Goal: Task Accomplishment & Management: Use online tool/utility

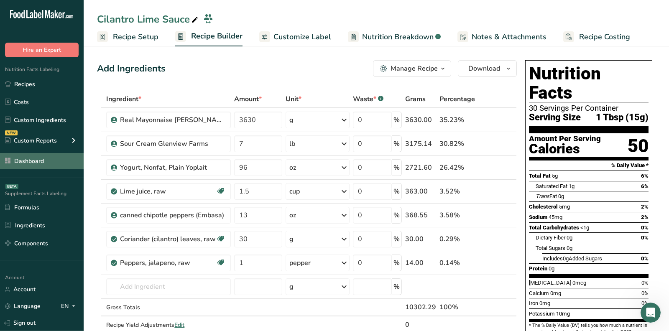
click at [38, 154] on link "Dashboard" at bounding box center [42, 161] width 84 height 16
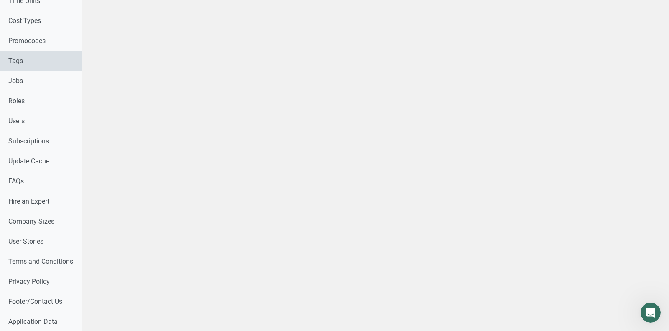
scroll to position [435, 0]
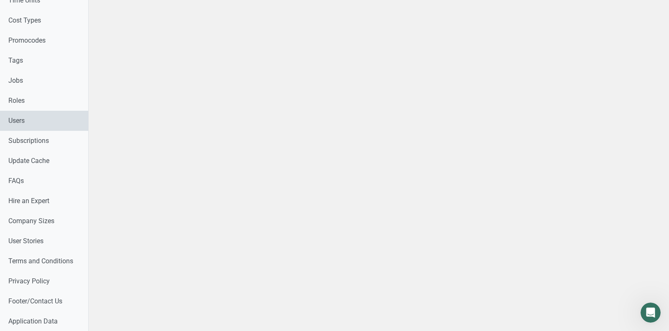
click at [36, 114] on link "Users" at bounding box center [44, 121] width 88 height 20
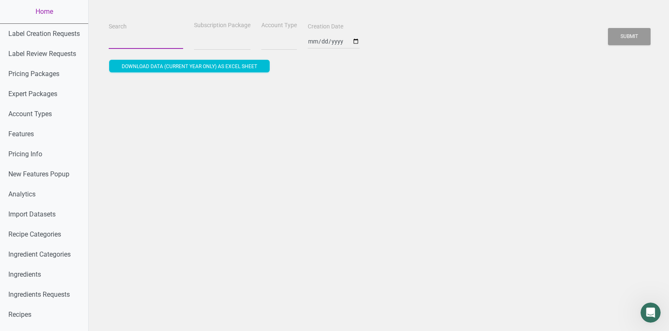
click at [141, 43] on input "Search" at bounding box center [146, 41] width 74 height 15
select select
type input "j"
select select
type input "je"
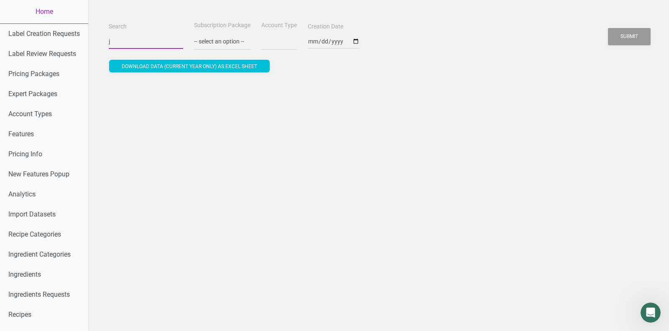
select select
type input "jen"
select select
type input "jenn"
select select
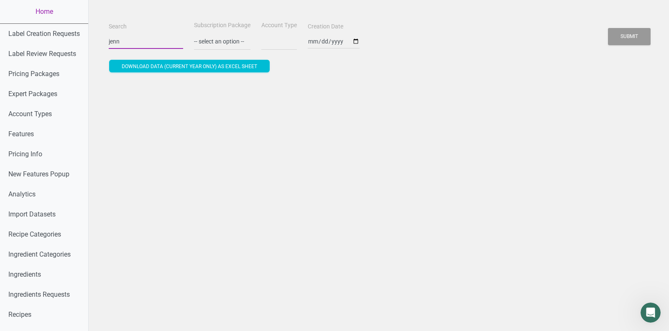
type input "jenni"
select select
click at [608, 28] on button "Submit" at bounding box center [629, 36] width 43 height 17
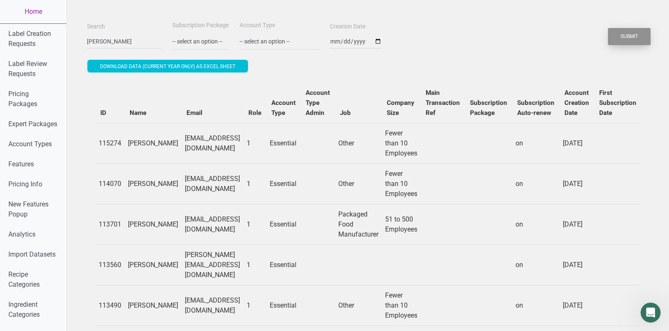
click at [638, 34] on button "Submit" at bounding box center [629, 36] width 43 height 17
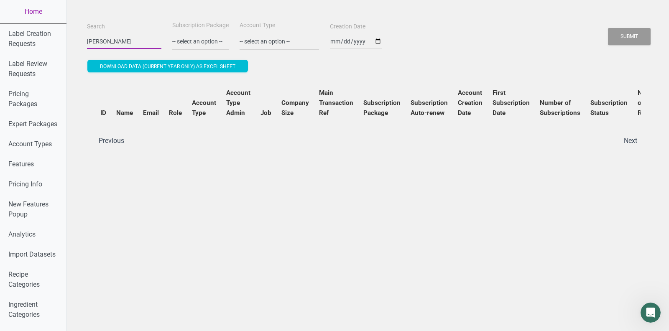
click at [98, 40] on input "jennifer chen" at bounding box center [124, 41] width 74 height 15
click at [98, 38] on input "jennifer chen" at bounding box center [124, 41] width 74 height 15
type input "jennifer chen"
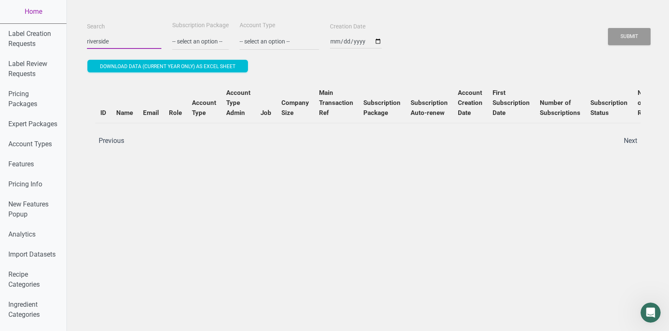
type input "riverside"
click at [608, 28] on button "Submit" at bounding box center [629, 36] width 43 height 17
click at [633, 33] on button "Submit" at bounding box center [629, 36] width 43 height 17
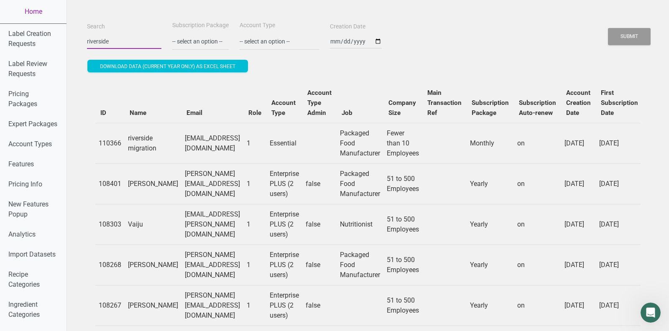
click at [124, 46] on input "riverside" at bounding box center [124, 41] width 74 height 15
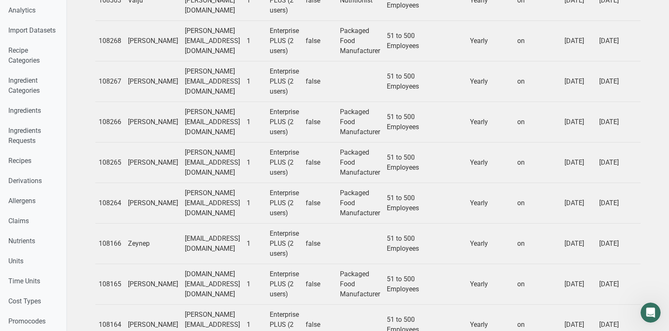
scroll to position [642, 0]
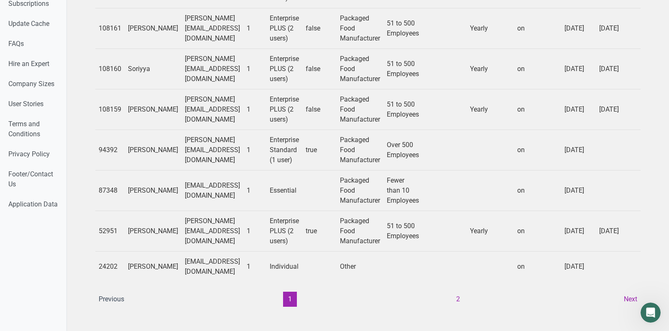
click at [135, 228] on td "Jenifer" at bounding box center [153, 231] width 57 height 41
copy td "Jenifer"
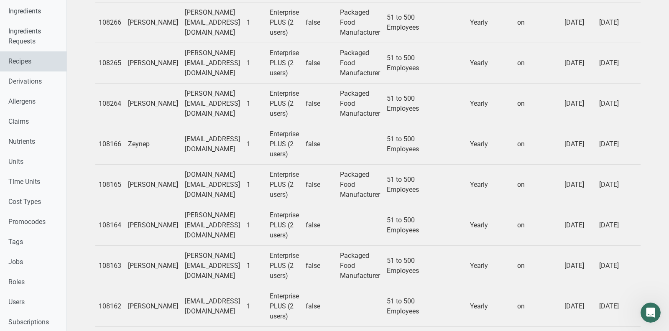
scroll to position [318, 0]
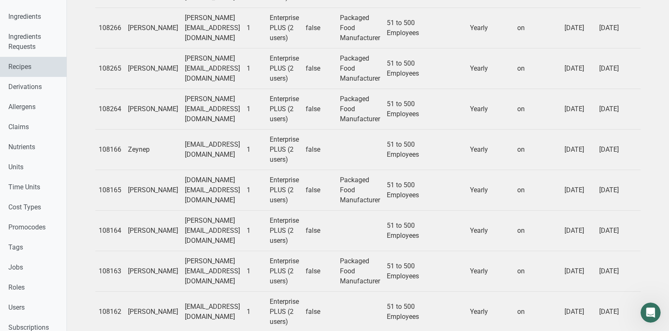
click at [24, 59] on link "Recipes" at bounding box center [33, 67] width 66 height 20
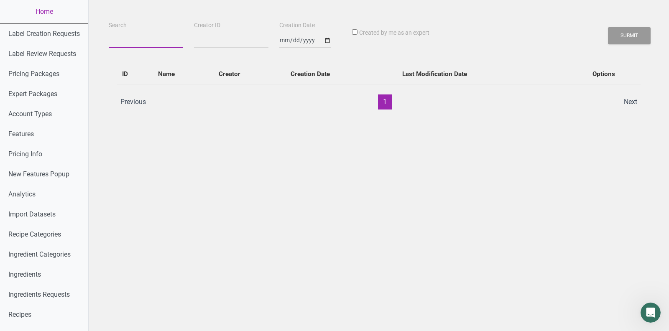
click at [140, 38] on input "Search" at bounding box center [146, 40] width 74 height 15
paste input "Jenifer"
click at [608, 27] on button "Submit" at bounding box center [629, 35] width 43 height 17
type input "Jenifer"
click at [608, 27] on button "Submit" at bounding box center [629, 35] width 43 height 17
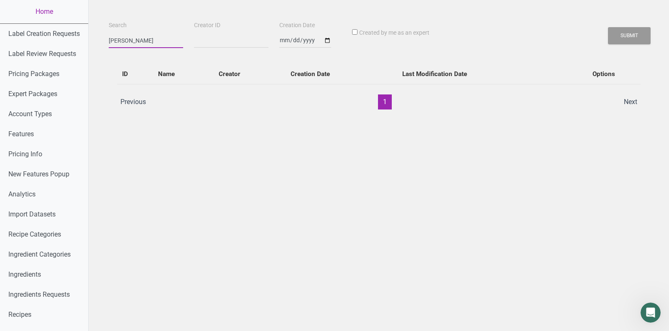
click at [608, 27] on button "Submit" at bounding box center [629, 35] width 43 height 17
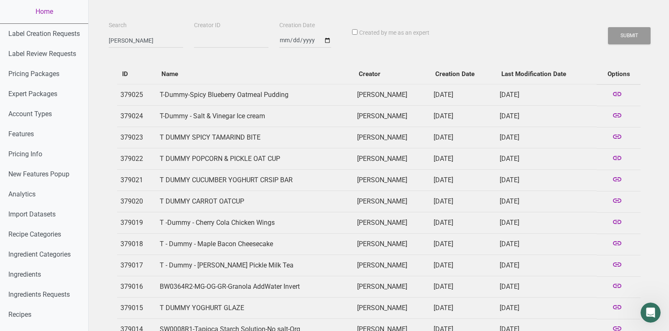
click at [624, 95] on td at bounding box center [619, 94] width 44 height 21
click at [614, 95] on icon at bounding box center [617, 95] width 10 height 12
click at [47, 11] on link "Home" at bounding box center [44, 11] width 88 height 23
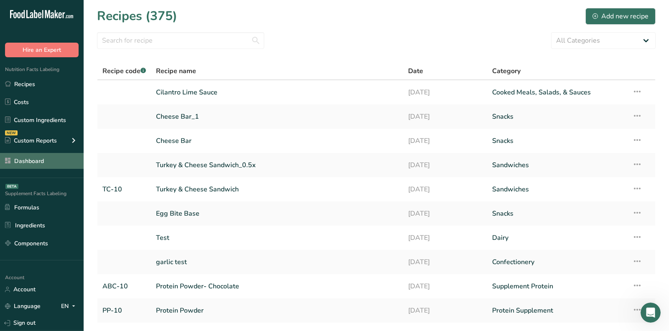
click at [49, 160] on link "Dashboard" at bounding box center [42, 161] width 84 height 16
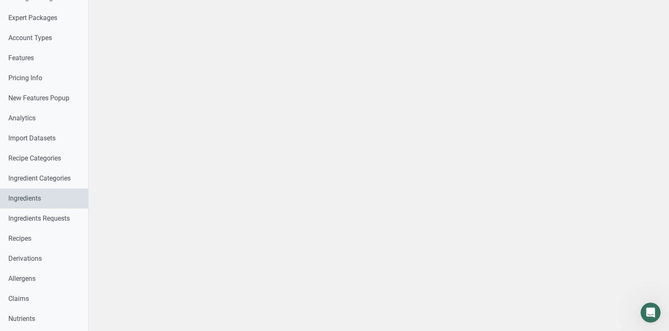
scroll to position [435, 0]
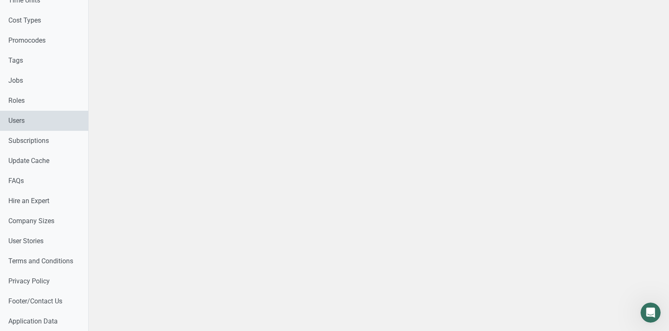
click at [25, 118] on link "Users" at bounding box center [44, 121] width 88 height 20
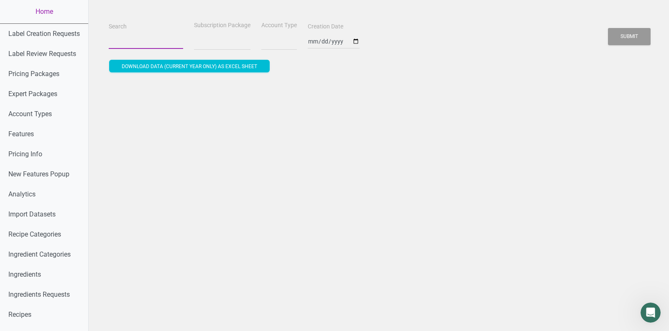
click at [128, 44] on input "Search" at bounding box center [146, 41] width 74 height 15
select select
type input "t"
select select
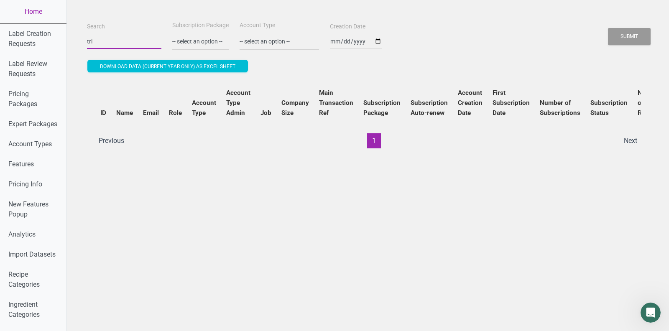
type input "trinidad@atlanticcandy.com"
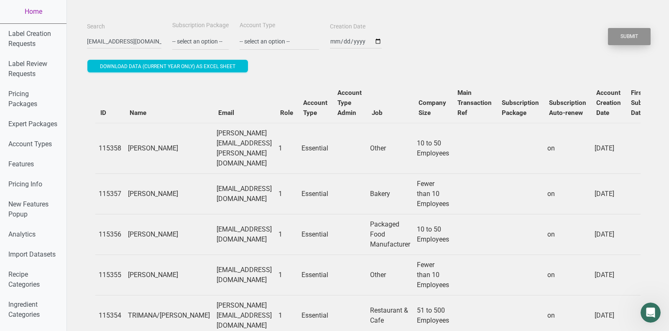
click at [629, 34] on button "Submit" at bounding box center [629, 36] width 43 height 17
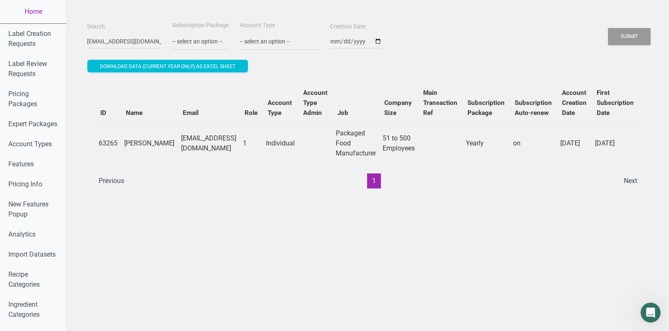
click at [205, 144] on td "trinidad@atlanticcandy.com" at bounding box center [209, 143] width 62 height 41
drag, startPoint x: 125, startPoint y: 141, endPoint x: 144, endPoint y: 149, distance: 21.1
click at [144, 149] on td "trinidad reyes" at bounding box center [149, 143] width 57 height 41
copy td "trinidad reyes"
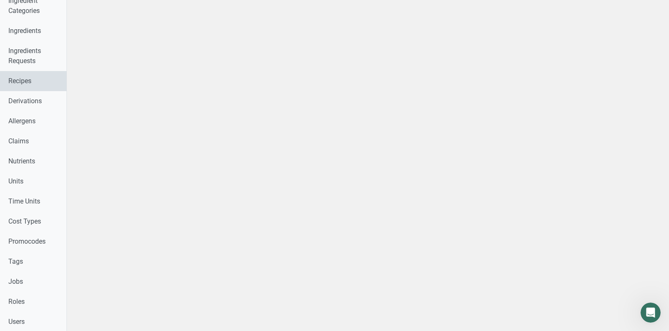
click at [30, 84] on link "Recipes" at bounding box center [33, 81] width 66 height 20
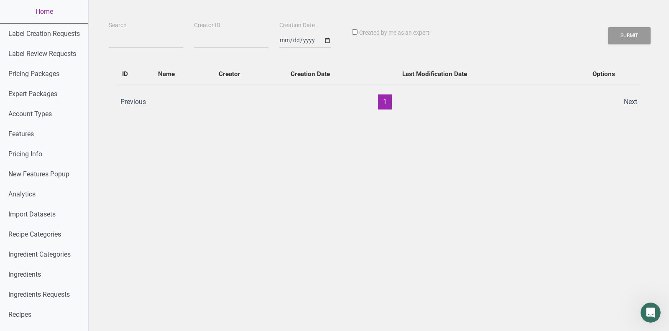
click at [150, 49] on div "Search Creator ID Creation Date Created by me as an expert Submit ID Name Creat…" at bounding box center [379, 69] width 540 height 98
click at [147, 47] on input "Search" at bounding box center [146, 40] width 74 height 15
paste input "trinidad reyes"
type input "trinidad reyes"
click at [608, 27] on button "Submit" at bounding box center [629, 35] width 43 height 17
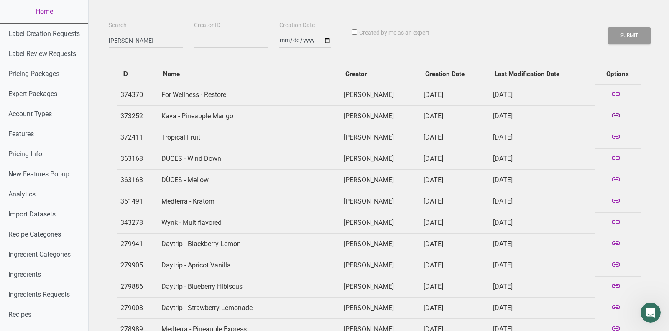
click at [618, 114] on icon at bounding box center [616, 116] width 10 height 12
click at [616, 135] on icon at bounding box center [616, 138] width 10 height 12
click at [132, 50] on div "Search trinidad reyes Creator ID Creation Date Created by me as an expert Submi…" at bounding box center [379, 282] width 540 height 524
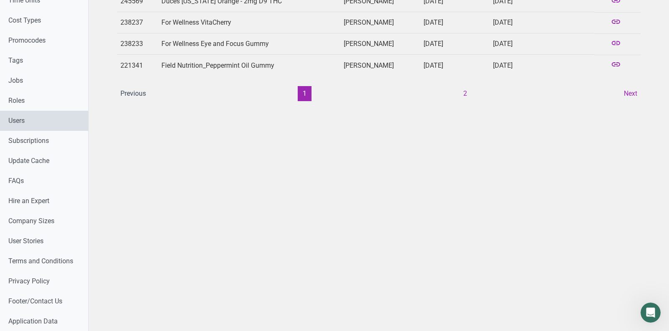
click at [23, 124] on link "Users" at bounding box center [44, 121] width 88 height 20
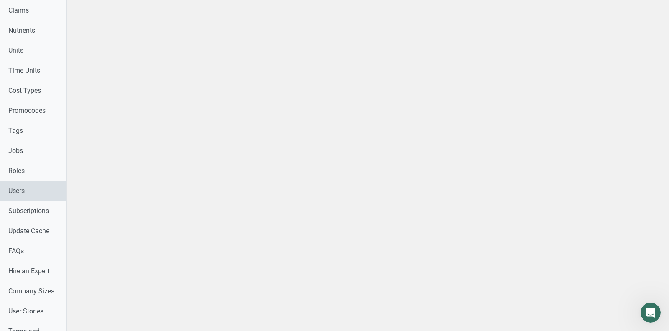
select select
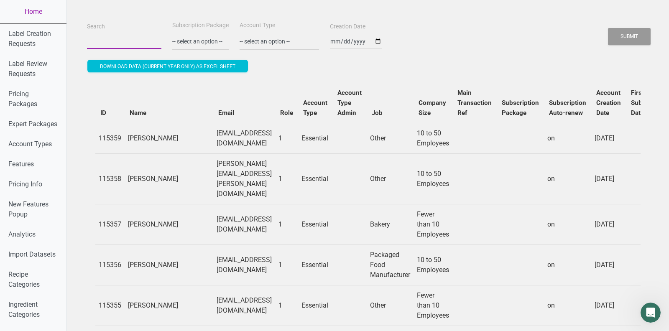
click at [113, 40] on input "Search" at bounding box center [124, 41] width 74 height 15
type input "trinidad@atlanticcandy.com"
click at [637, 31] on button "Submit" at bounding box center [629, 36] width 43 height 17
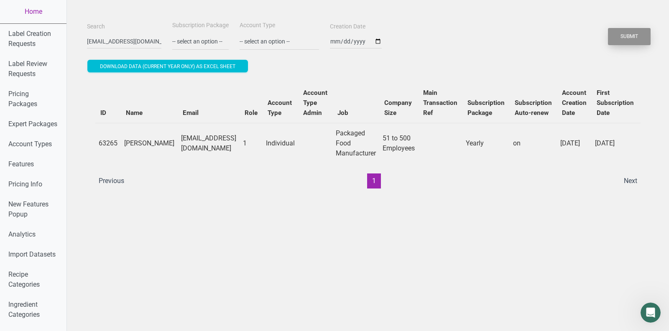
scroll to position [0, 279]
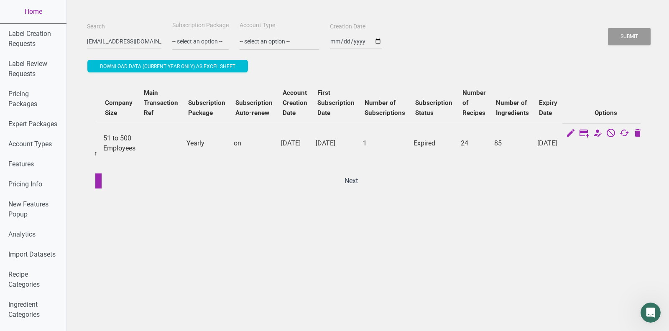
click at [33, 13] on link "Home" at bounding box center [33, 11] width 66 height 23
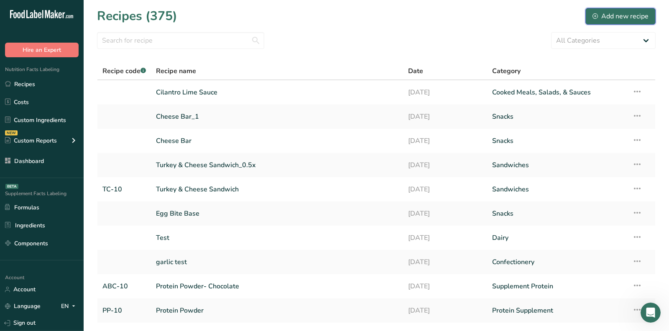
click at [626, 14] on div "Add new recipe" at bounding box center [621, 16] width 56 height 10
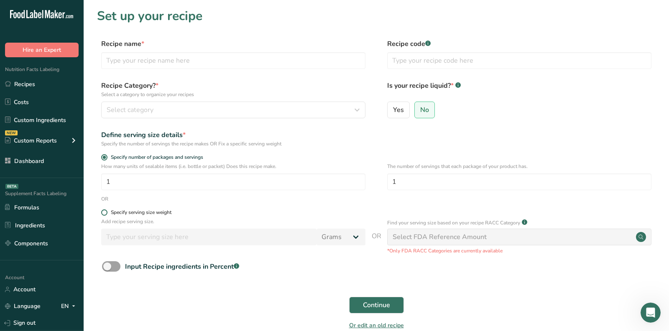
click at [118, 213] on div "Specify serving size weight" at bounding box center [141, 213] width 61 height 6
click at [107, 213] on input "Specify serving size weight" at bounding box center [103, 212] width 5 height 5
radio input "true"
radio input "false"
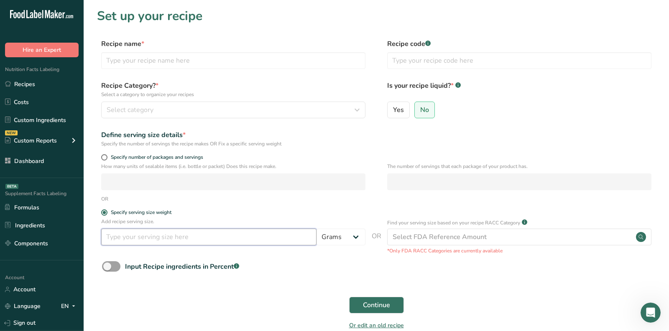
click at [174, 241] on input "number" at bounding box center [208, 237] width 215 height 17
type input "4"
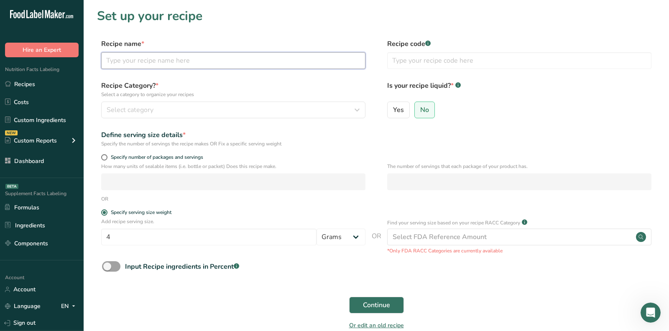
click at [184, 62] on input "text" at bounding box center [233, 60] width 264 height 17
type input "test"
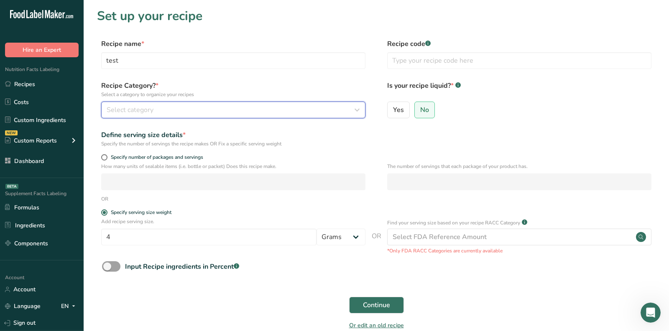
click at [195, 108] on div "Select category" at bounding box center [231, 110] width 248 height 10
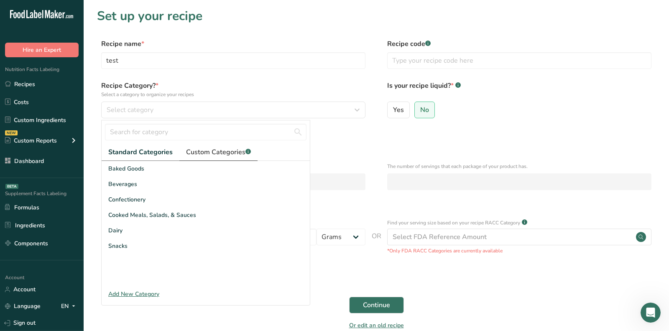
click at [189, 159] on link "Custom Categories .a-a{fill:#347362;}.b-a{fill:#fff;}" at bounding box center [218, 152] width 78 height 17
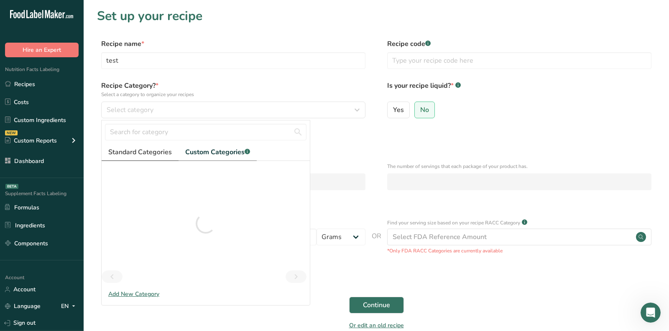
click at [136, 151] on span "Standard Categories" at bounding box center [140, 152] width 64 height 10
click at [143, 186] on div at bounding box center [206, 223] width 208 height 125
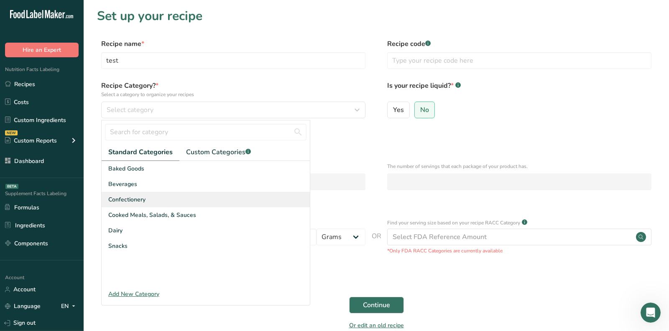
click at [215, 205] on div "Confectionery" at bounding box center [206, 199] width 208 height 15
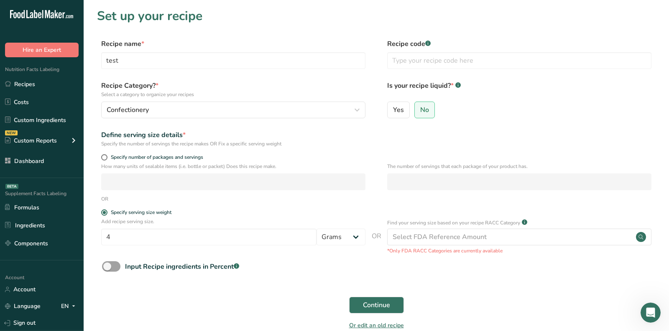
click at [372, 291] on form "Recipe name * test Recipe code .a-a{fill:#347362;}.b-a{fill:#fff;} Recipe Categ…" at bounding box center [376, 187] width 559 height 297
click at [371, 305] on span "Continue" at bounding box center [376, 305] width 27 height 10
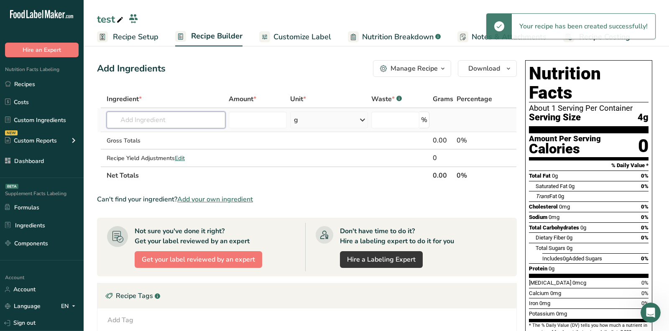
click at [171, 122] on input "text" at bounding box center [166, 120] width 119 height 17
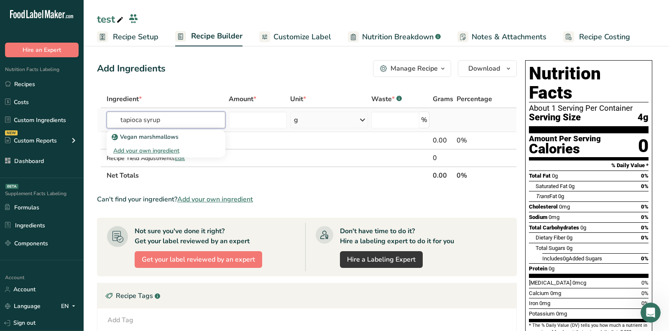
click at [149, 123] on input "tapioca syrup" at bounding box center [166, 120] width 119 height 17
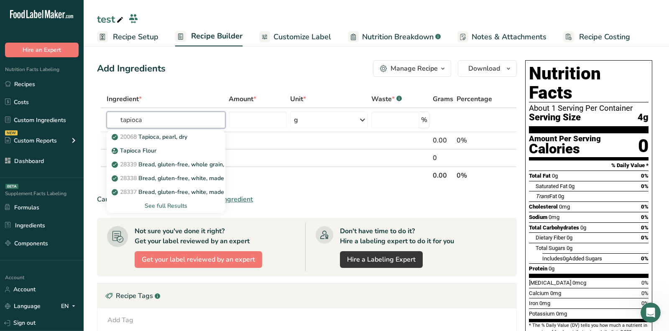
type input "tapioca"
click at [162, 138] on p "Organic Cane Sugar" at bounding box center [143, 137] width 61 height 9
type input "Organic Cane Sugar"
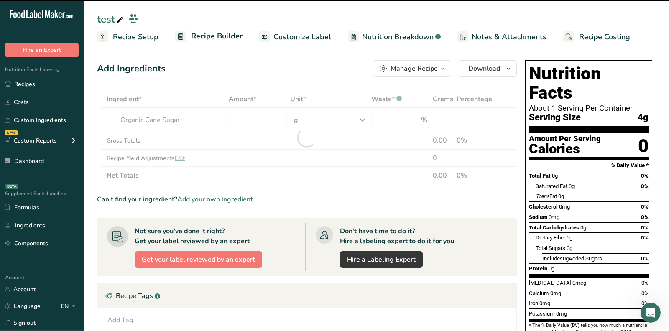
type input "0"
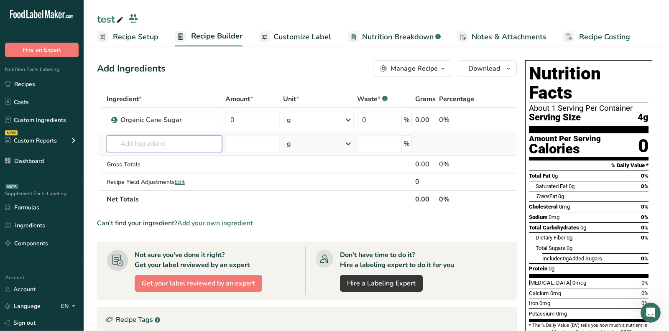
click at [140, 141] on input "text" at bounding box center [164, 143] width 115 height 17
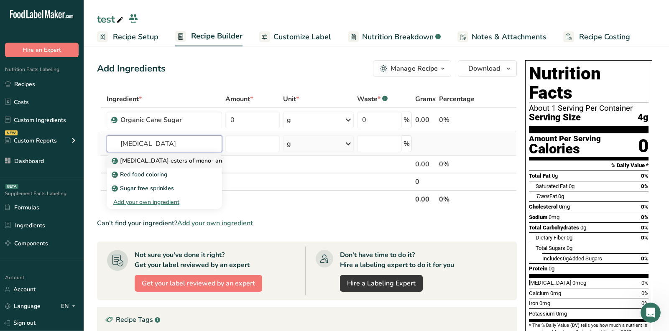
type input "[MEDICAL_DATA]"
click at [179, 161] on p "[MEDICAL_DATA] esters of mono- and diglycerides of fatty acids (E472c)" at bounding box center [215, 160] width 204 height 9
type input "[MEDICAL_DATA] esters of mono- and diglycerides of fatty acids (E472c)"
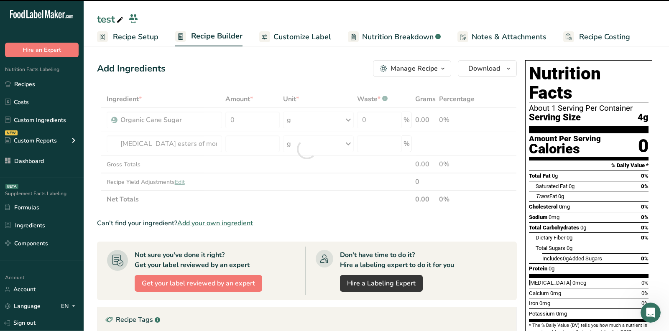
type input "0"
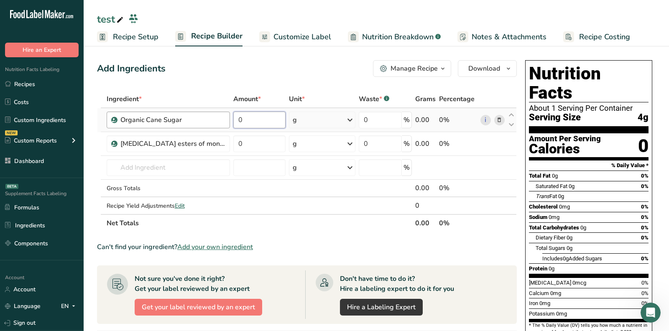
drag, startPoint x: 250, startPoint y: 119, endPoint x: 229, endPoint y: 112, distance: 22.9
click at [229, 112] on tr "Organic Cane Sugar 0 g Weight Units g kg mg See more Volume Units l Volume unit…" at bounding box center [306, 120] width 419 height 24
type input "30"
click at [249, 133] on div "Ingredient * Amount * Unit * Waste * .a-a{fill:#347362;}.b-a{fill:#fff;} Grams …" at bounding box center [307, 161] width 420 height 142
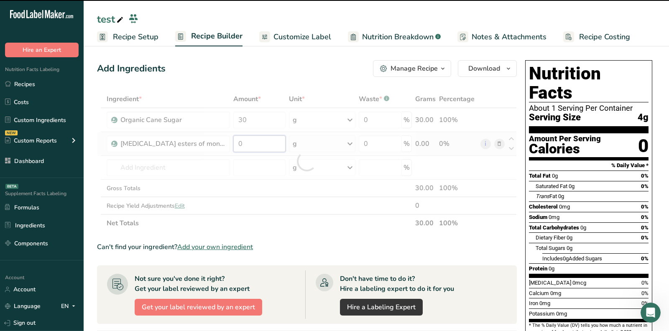
click at [250, 144] on input "0" at bounding box center [259, 143] width 52 height 17
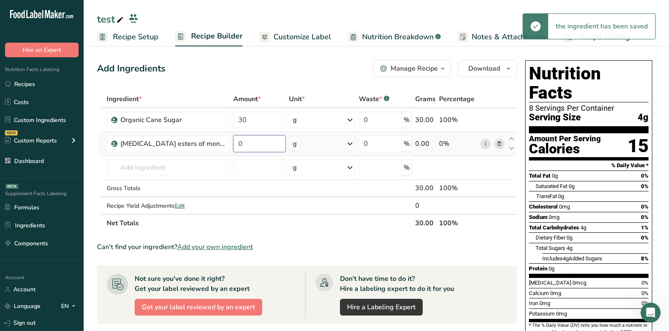
drag, startPoint x: 263, startPoint y: 143, endPoint x: 237, endPoint y: 143, distance: 26.3
click at [237, 143] on input "0" at bounding box center [259, 143] width 52 height 17
type input "1"
click at [176, 171] on div "Ingredient * Amount * Unit * Waste * .a-a{fill:#347362;}.b-a{fill:#fff;} Grams …" at bounding box center [307, 161] width 420 height 142
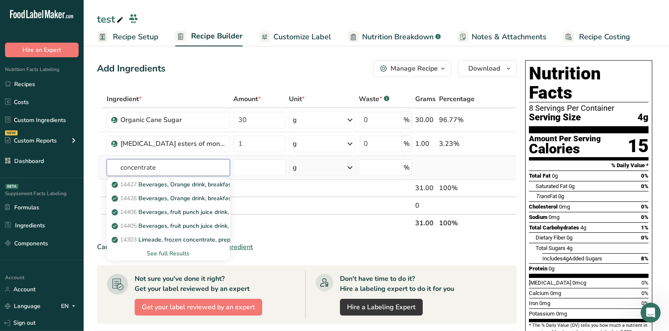
type input "concentrate"
click at [183, 253] on div "See full Results" at bounding box center [168, 253] width 110 height 9
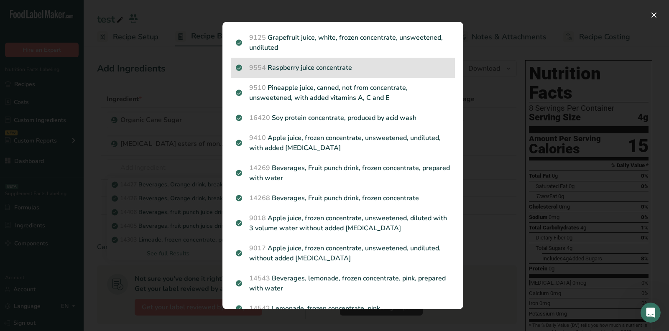
scroll to position [157, 0]
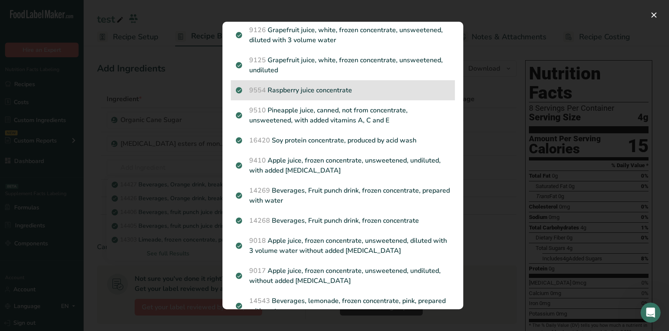
click at [322, 87] on p "9554 Raspberry juice concentrate" at bounding box center [343, 90] width 214 height 10
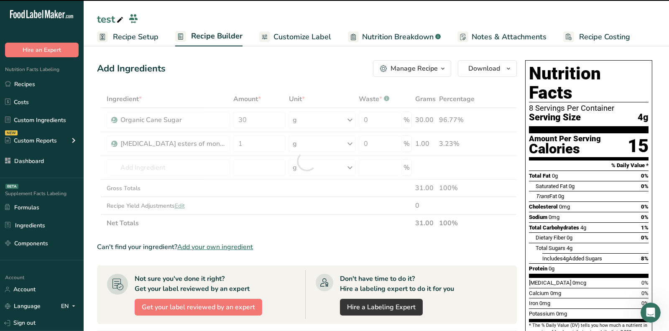
type input "0"
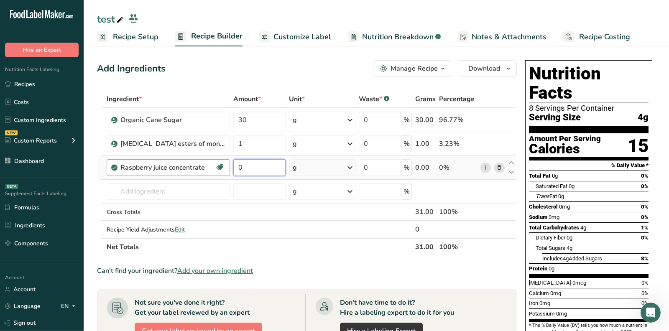
drag, startPoint x: 253, startPoint y: 170, endPoint x: 215, endPoint y: 170, distance: 38.1
click at [215, 170] on tr "Raspberry juice concentrate Source of Antioxidants Dairy free Gluten free Vegan…" at bounding box center [306, 168] width 419 height 24
type input "10"
click at [592, 181] on div "Saturated Fat 0g 0%" at bounding box center [592, 186] width 113 height 10
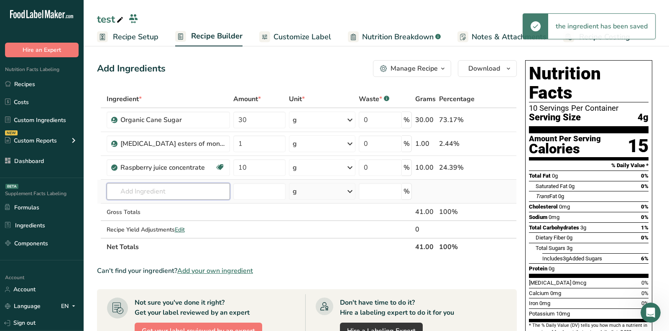
click at [199, 194] on input "text" at bounding box center [168, 191] width 123 height 17
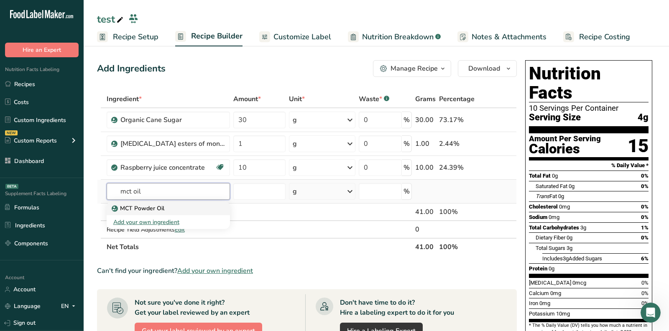
type input "mct oil"
click at [172, 208] on div "MCT Powder Oil" at bounding box center [161, 208] width 97 height 9
type input "MCT Powder Oil"
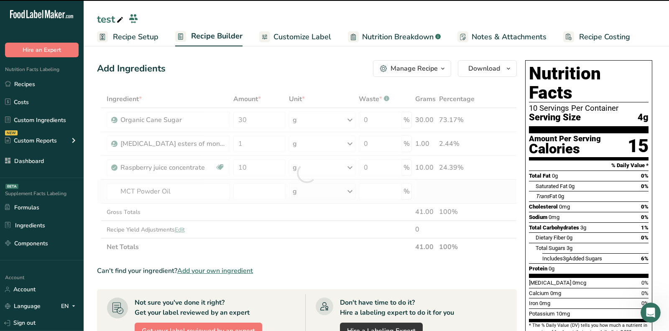
type input "0"
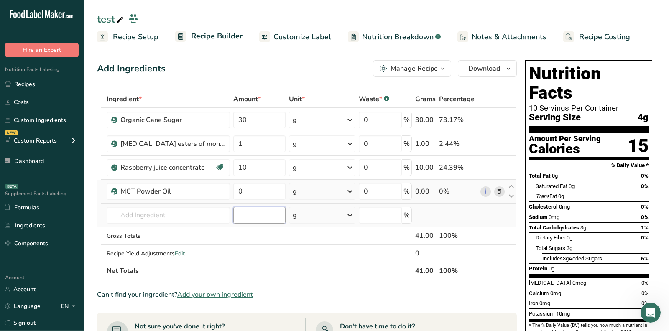
click at [247, 211] on input "number" at bounding box center [259, 215] width 52 height 17
click at [253, 187] on input "0" at bounding box center [259, 191] width 52 height 17
type input "0.8"
click at [581, 225] on span "3g" at bounding box center [583, 228] width 6 height 6
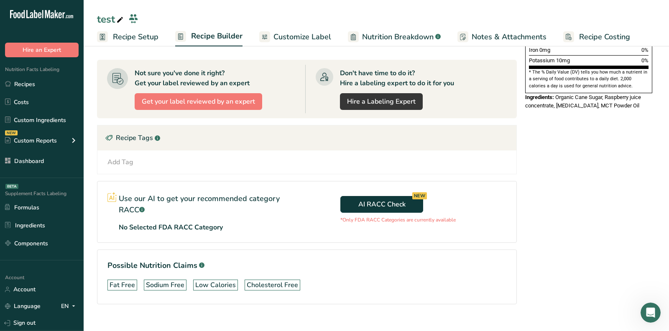
scroll to position [0, 0]
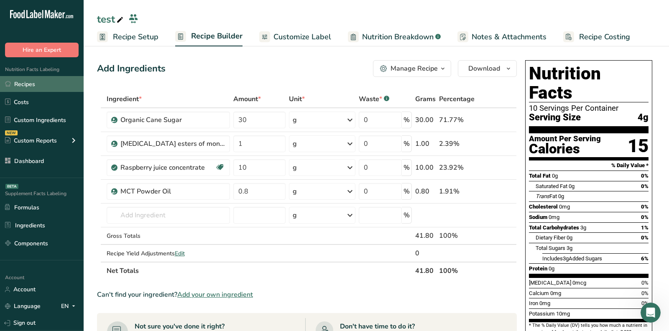
click at [20, 81] on link "Recipes" at bounding box center [42, 84] width 84 height 16
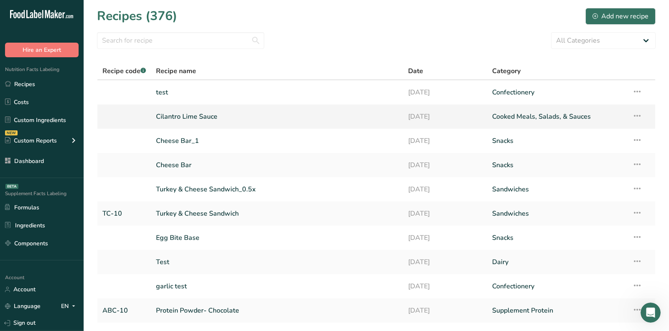
click at [199, 116] on link "Cilantro Lime Sauce" at bounding box center [277, 117] width 242 height 18
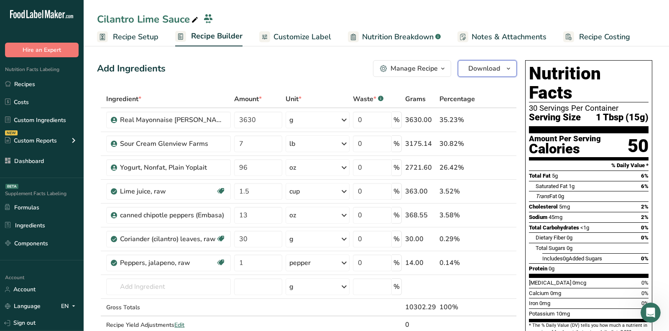
click at [490, 71] on span "Download" at bounding box center [484, 69] width 32 height 10
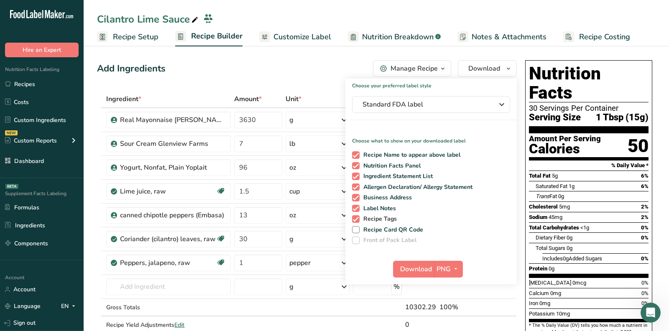
click at [380, 222] on span "Recipe Tags" at bounding box center [379, 219] width 38 height 8
click at [358, 222] on input "Recipe Tags" at bounding box center [354, 218] width 5 height 5
checkbox input "false"
click at [378, 207] on span "Label Notes" at bounding box center [378, 209] width 37 height 8
click at [358, 207] on input "Label Notes" at bounding box center [354, 208] width 5 height 5
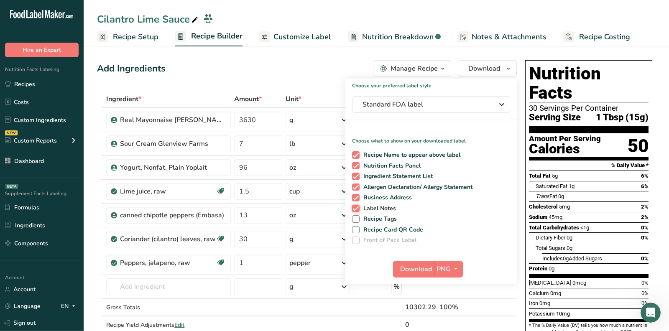
checkbox input "false"
click at [380, 197] on span "Business Address" at bounding box center [386, 198] width 53 height 8
click at [358, 197] on input "Business Address" at bounding box center [354, 197] width 5 height 5
checkbox input "false"
click at [452, 266] on icon "button" at bounding box center [455, 269] width 7 height 10
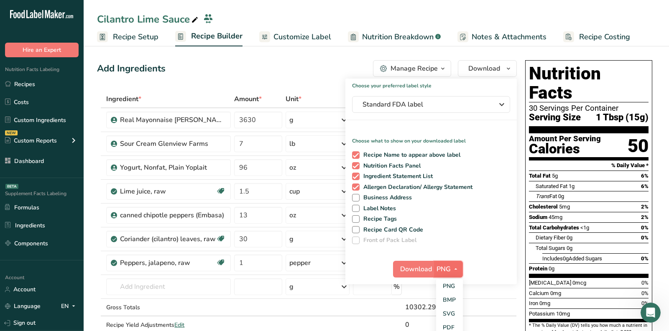
scroll to position [35, 0]
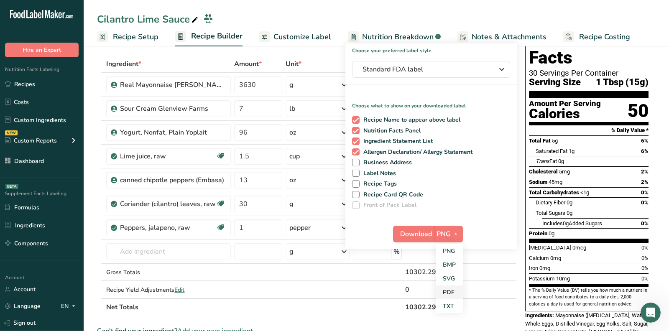
click at [450, 293] on link "PDF" at bounding box center [449, 293] width 27 height 14
click at [410, 235] on span "Download" at bounding box center [417, 234] width 32 height 10
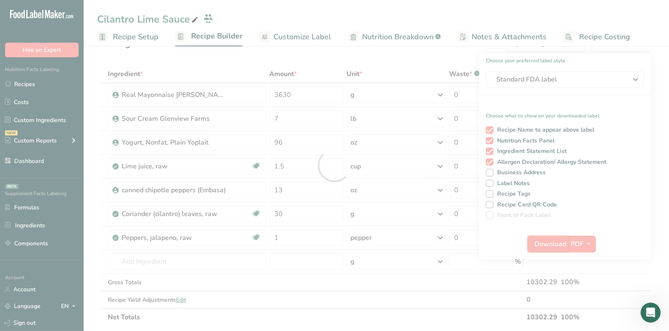
scroll to position [0, 0]
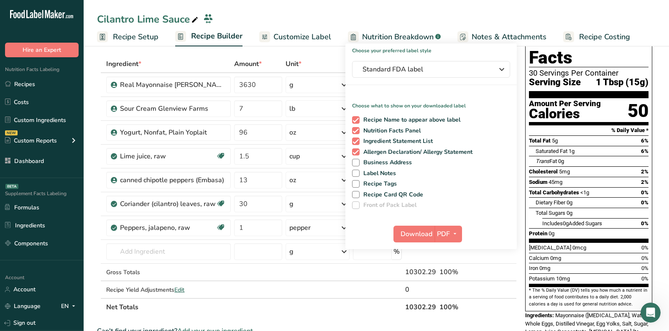
click at [584, 135] on div "Total Fat 5g 6%" at bounding box center [589, 140] width 120 height 10
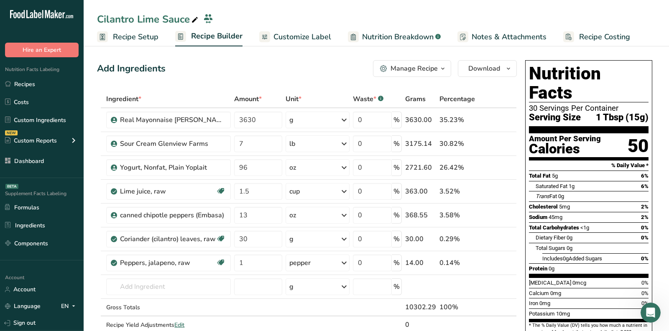
click at [399, 66] on div "Manage Recipe" at bounding box center [414, 69] width 47 height 10
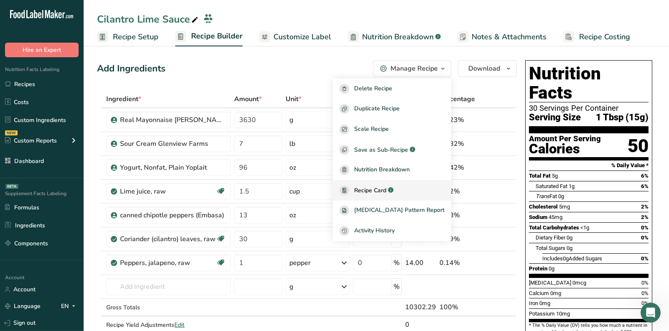
click at [386, 191] on span "Recipe Card" at bounding box center [370, 190] width 32 height 9
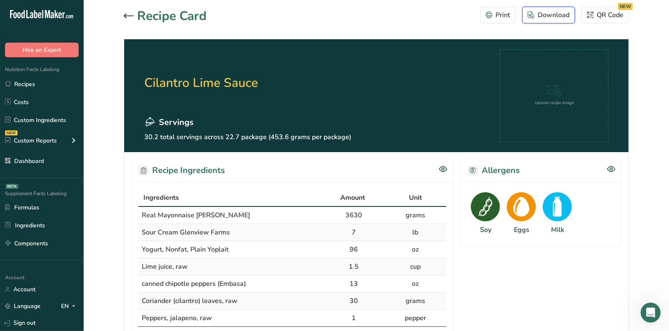
click at [551, 18] on div "Download" at bounding box center [549, 15] width 42 height 10
click at [128, 16] on icon at bounding box center [129, 15] width 10 height 5
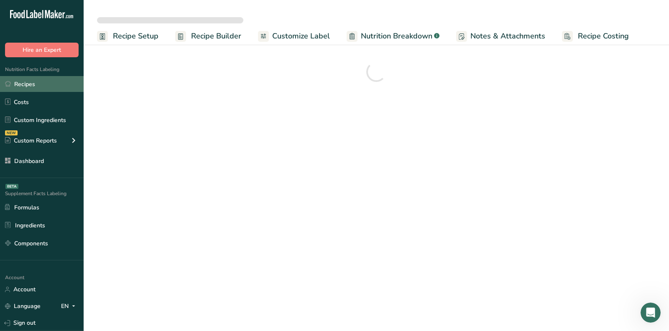
click at [33, 85] on link "Recipes" at bounding box center [42, 84] width 84 height 16
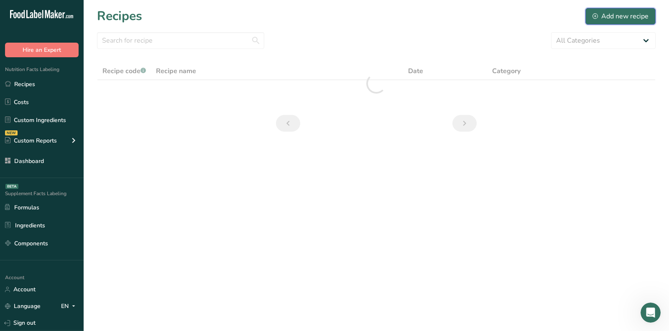
click at [613, 20] on div "Add new recipe" at bounding box center [621, 16] width 56 height 10
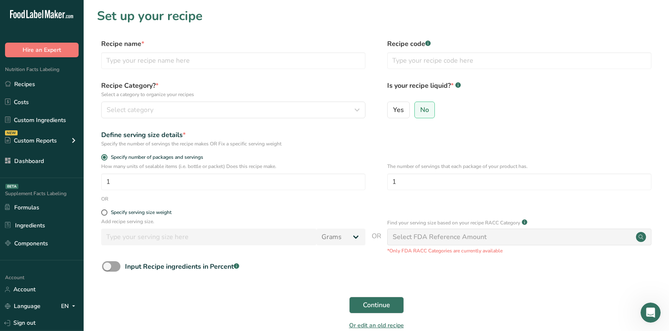
drag, startPoint x: 279, startPoint y: 27, endPoint x: 151, endPoint y: 33, distance: 128.1
click at [279, 27] on section "Set up your recipe Recipe name * Recipe code .a-a{fill:#347362;}.b-a{fill:#fff;…" at bounding box center [376, 174] width 585 height 349
drag, startPoint x: 218, startPoint y: 60, endPoint x: 213, endPoint y: 68, distance: 9.6
click at [218, 60] on input "text" at bounding box center [233, 60] width 264 height 17
paste input "[US_STATE] Roll"
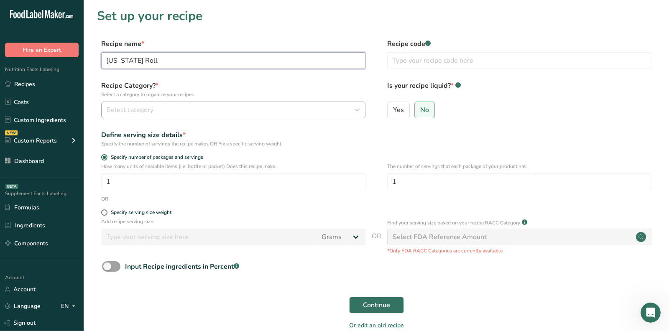
type input "[US_STATE] Roll"
drag, startPoint x: 279, startPoint y: 114, endPoint x: 268, endPoint y: 107, distance: 13.0
click at [279, 114] on div "Select category" at bounding box center [231, 110] width 248 height 10
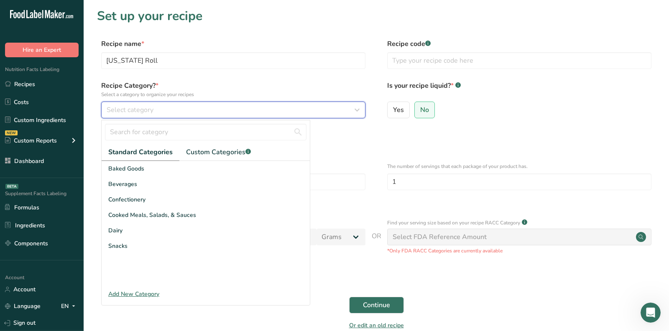
click at [268, 107] on div "Select category" at bounding box center [231, 110] width 248 height 10
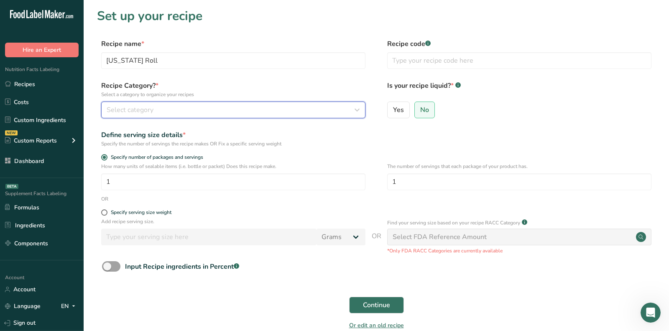
click at [267, 112] on div "Select category" at bounding box center [231, 110] width 248 height 10
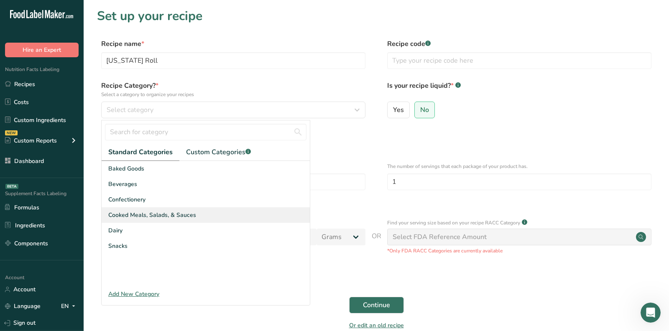
click at [192, 216] on span "Cooked Meals, Salads, & Sauces" at bounding box center [152, 215] width 88 height 9
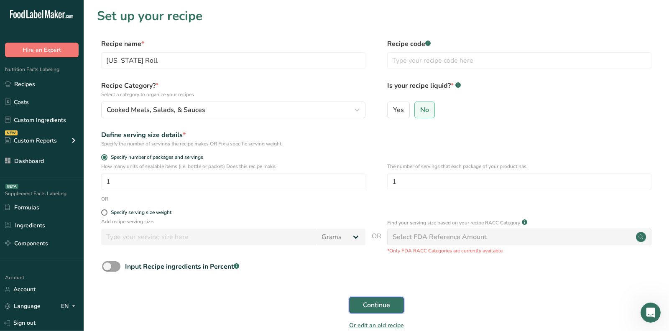
click at [375, 302] on span "Continue" at bounding box center [376, 305] width 27 height 10
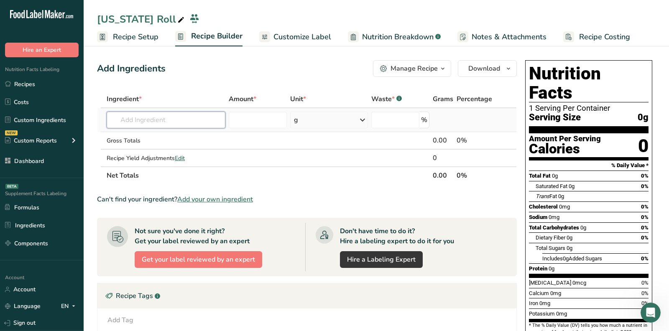
click at [178, 118] on input "text" at bounding box center [166, 120] width 119 height 17
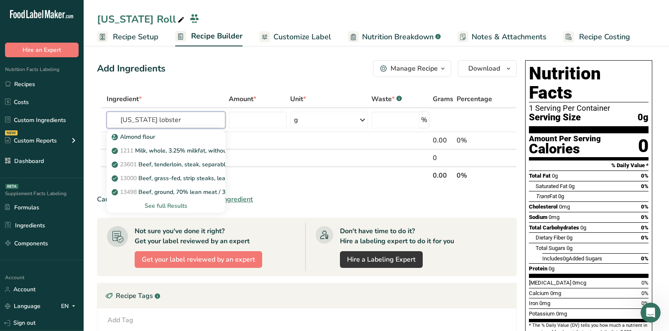
type input "[US_STATE] lobster"
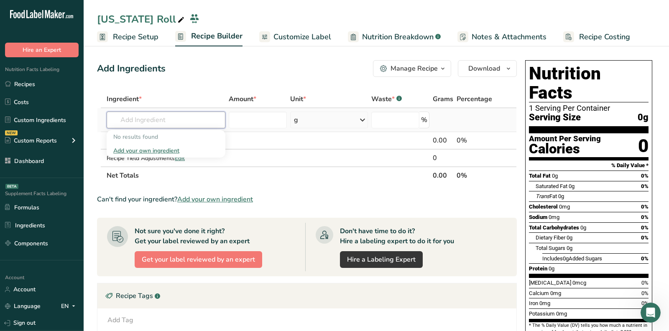
click at [195, 119] on input "text" at bounding box center [166, 120] width 119 height 17
click at [200, 75] on div "Add Ingredients Manage Recipe Delete Recipe Duplicate Recipe Scale Recipe Save …" at bounding box center [307, 68] width 420 height 17
click at [323, 57] on div "Add Ingredients Manage Recipe Delete Recipe Duplicate Recipe Scale Recipe Save …" at bounding box center [309, 273] width 425 height 432
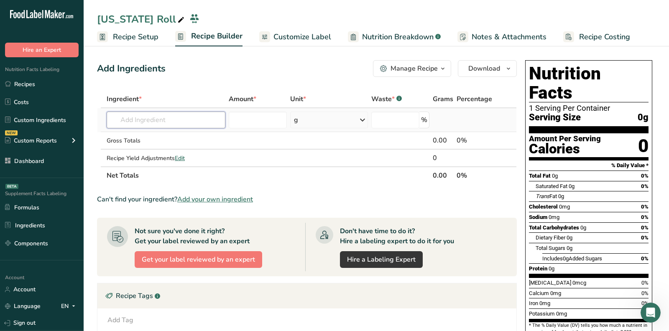
click at [196, 115] on input "text" at bounding box center [166, 120] width 119 height 17
click at [177, 116] on input "text" at bounding box center [166, 120] width 119 height 17
click at [567, 143] on div "Calories" at bounding box center [565, 149] width 72 height 12
click at [594, 191] on div "Trans Fat 0g" at bounding box center [592, 196] width 113 height 10
click at [349, 80] on div "Add Ingredients Manage Recipe Delete Recipe Duplicate Recipe Scale Recipe Save …" at bounding box center [309, 273] width 425 height 432
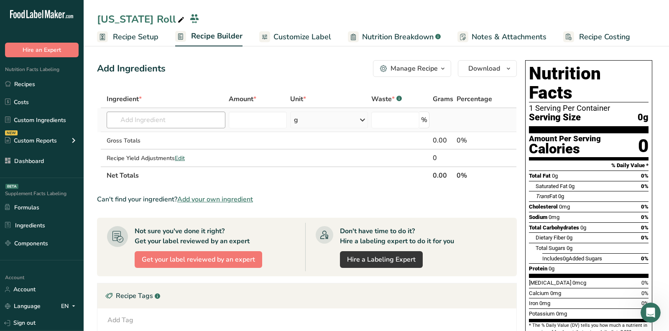
click at [349, 82] on div "Add Ingredients Manage Recipe Delete Recipe Duplicate Recipe Scale Recipe Save …" at bounding box center [309, 273] width 425 height 432
click at [546, 112] on section "Nutrition Facts 1 Serving Per Container Serving Size 0g" at bounding box center [589, 98] width 120 height 69
click at [635, 191] on div "Trans Fat 0g" at bounding box center [592, 196] width 113 height 10
click at [236, 73] on div "Add Ingredients Manage Recipe Delete Recipe Duplicate Recipe Scale Recipe Save …" at bounding box center [307, 68] width 420 height 17
click at [572, 143] on div "Calories" at bounding box center [565, 149] width 72 height 12
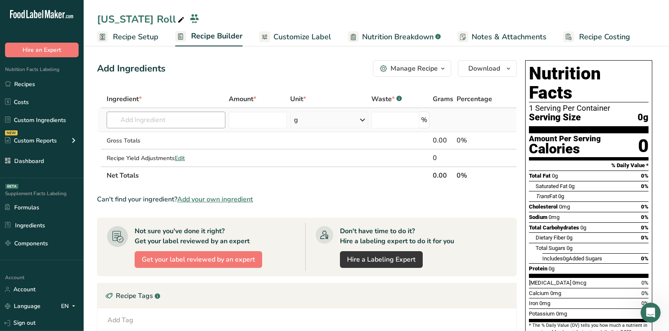
click at [562, 202] on div "Cholesterol 0mg 0%" at bounding box center [589, 207] width 120 height 10
click at [166, 116] on input "text" at bounding box center [166, 120] width 119 height 17
drag, startPoint x: 166, startPoint y: 116, endPoint x: 559, endPoint y: 322, distance: 443.5
click at [166, 116] on input "text" at bounding box center [166, 120] width 119 height 17
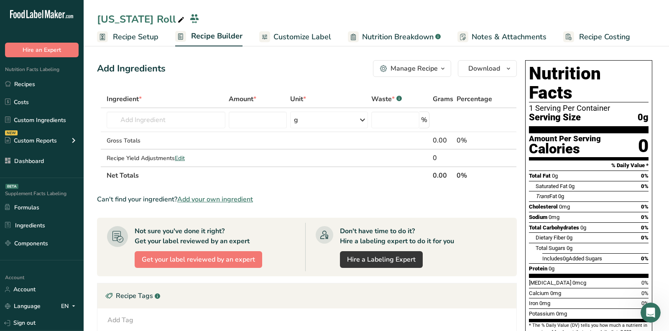
click at [213, 72] on div "Add Ingredients Manage Recipe Delete Recipe Duplicate Recipe Scale Recipe Save …" at bounding box center [307, 68] width 420 height 17
click at [159, 123] on input "text" at bounding box center [166, 120] width 119 height 17
paste input "[US_STATE] lobster"
type input "M"
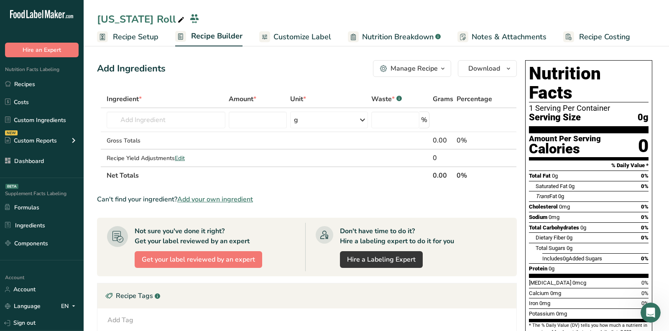
click at [210, 73] on div "Add Ingredients Manage Recipe Delete Recipe Duplicate Recipe Scale Recipe Save …" at bounding box center [307, 68] width 420 height 17
click at [209, 198] on span "Add your own ingredient" at bounding box center [215, 199] width 76 height 10
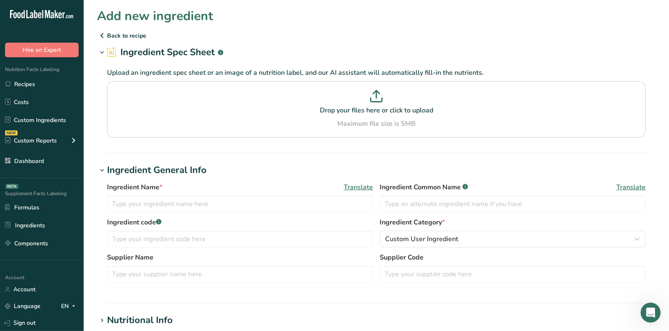
click at [199, 214] on div "Ingredient Name * Translate Ingredient Common Name .a-a{fill:#347362;}.b-a{fill…" at bounding box center [376, 199] width 539 height 35
click at [199, 205] on input "text" at bounding box center [240, 204] width 266 height 17
paste input "[US_STATE] lobster"
type input "[US_STATE] lobster"
click at [417, 206] on input "text" at bounding box center [513, 204] width 266 height 17
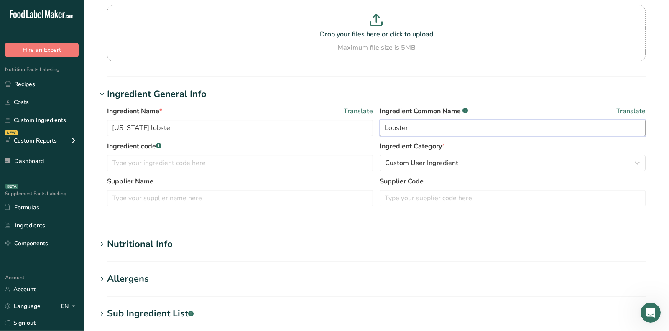
type input "Lobster"
click at [140, 232] on section "Add new ingredient Back to recipe Ingredient Spec Sheet .a-a{fill:#347362;}.b-a…" at bounding box center [376, 234] width 585 height 621
click at [140, 244] on div "Nutritional Info" at bounding box center [140, 245] width 66 height 14
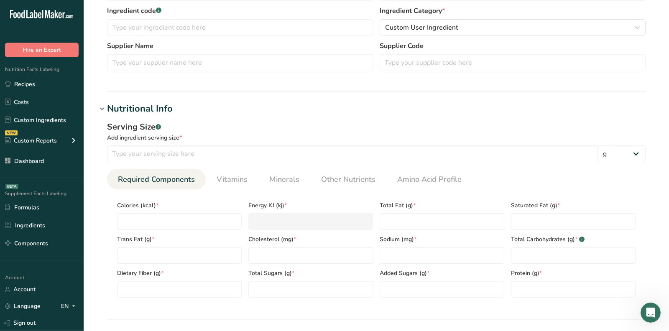
scroll to position [211, 0]
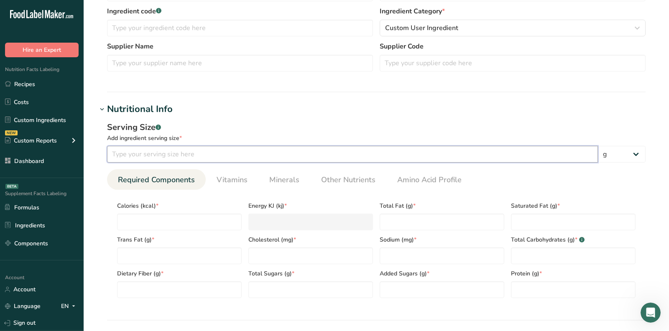
click at [192, 148] on input "number" at bounding box center [352, 154] width 491 height 17
type input "86"
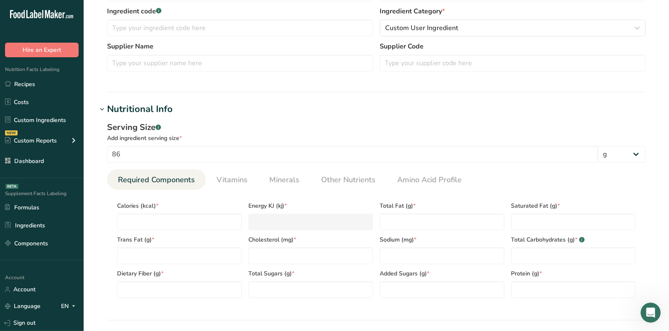
click at [190, 233] on div "Trans Fat (g) *" at bounding box center [179, 247] width 131 height 34
click at [190, 219] on input "number" at bounding box center [179, 222] width 125 height 17
type input "80"
type KJ "334.7"
type input "80"
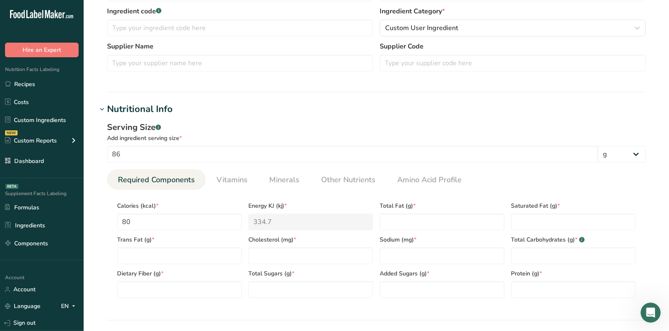
click at [460, 209] on span "Total Fat (g) *" at bounding box center [442, 206] width 125 height 9
click at [459, 224] on Fat "number" at bounding box center [442, 222] width 125 height 17
type Fat "0.6"
type Fat "0"
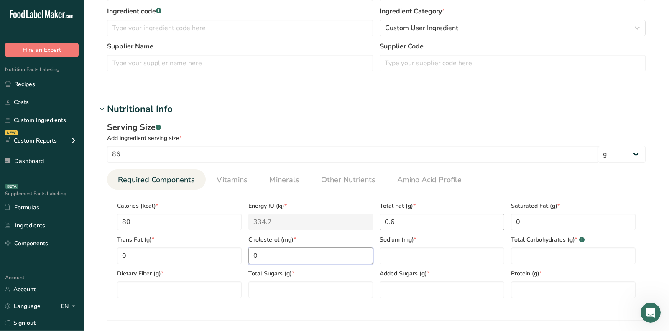
type input "0"
type Carbohydrates "0"
type Fiber "0"
type Sugars "0"
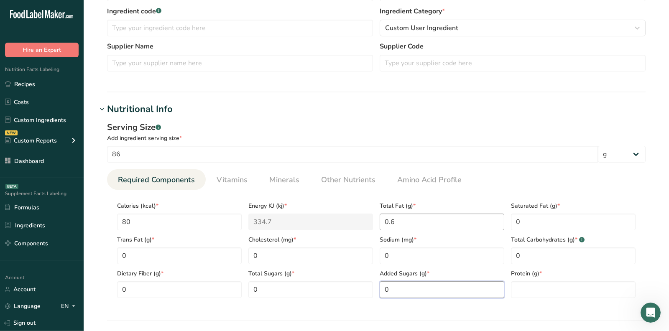
type Sugars "0"
type input "16"
click at [197, 58] on input "text" at bounding box center [240, 63] width 266 height 17
paste input "https://lobsterfrommaine.com/article/maine-lobster-nutritional-information/"
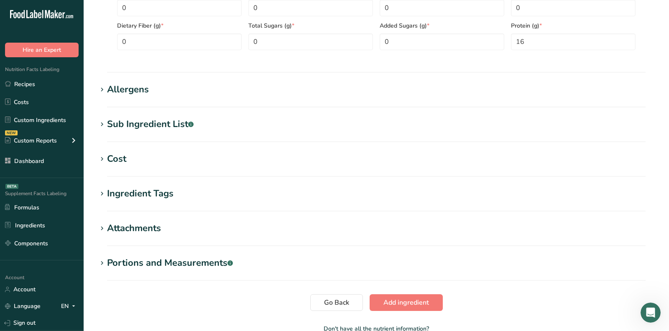
scroll to position [427, 0]
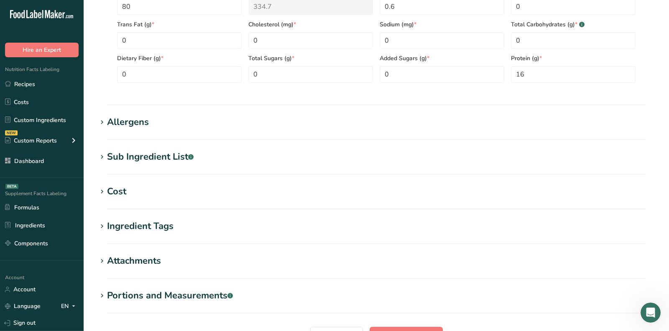
type input "https://lobsterfrommaine.com/article/maine-lobster-nutritional-information/"
click at [133, 119] on div "Allergens" at bounding box center [128, 122] width 42 height 14
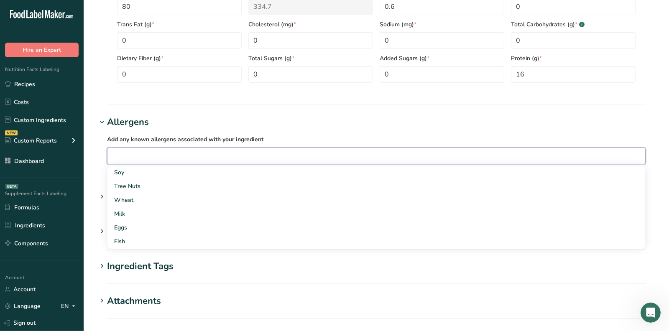
click at [142, 151] on input "text" at bounding box center [376, 155] width 538 height 13
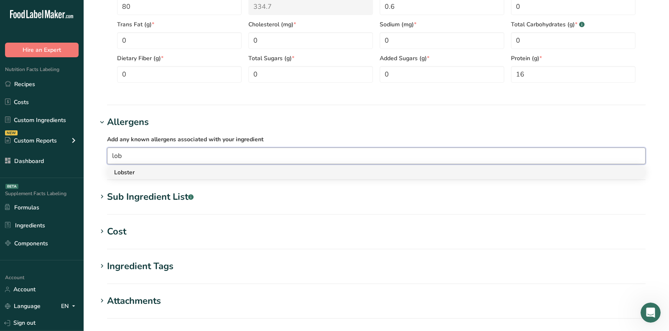
type input "lob"
click at [140, 169] on div "Lobster" at bounding box center [369, 172] width 511 height 9
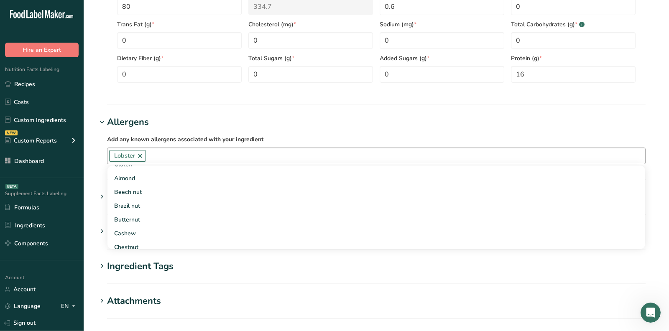
scroll to position [414, 0]
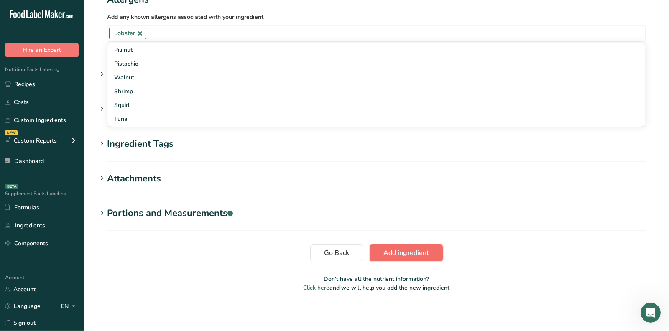
click at [416, 248] on span "Add ingredient" at bounding box center [406, 253] width 46 height 10
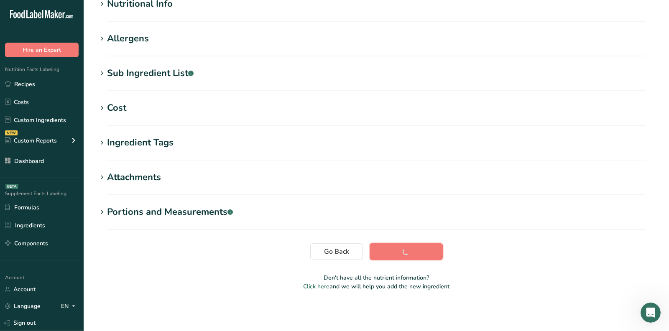
scroll to position [118, 0]
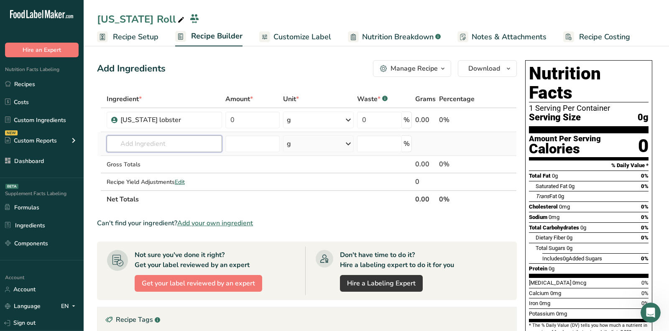
click at [156, 146] on input "text" at bounding box center [164, 143] width 115 height 17
drag, startPoint x: 255, startPoint y: 120, endPoint x: 217, endPoint y: 121, distance: 37.2
click at [221, 121] on tr "Maine lobster 0 g Weight Units g kg mg See more Volume Units l Volume units req…" at bounding box center [306, 120] width 419 height 24
type input "3.2"
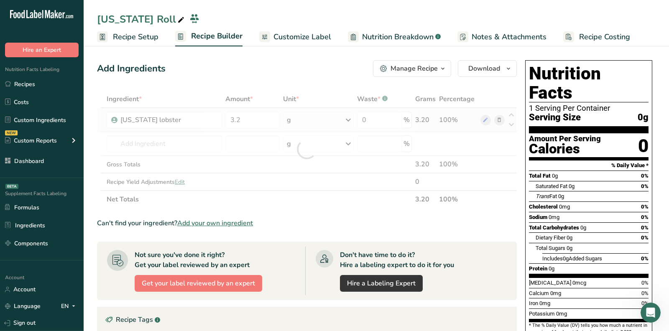
click at [306, 119] on div "Ingredient * Amount * Unit * Waste * .a-a{fill:#347362;}.b-a{fill:#fff;} Grams …" at bounding box center [307, 149] width 420 height 118
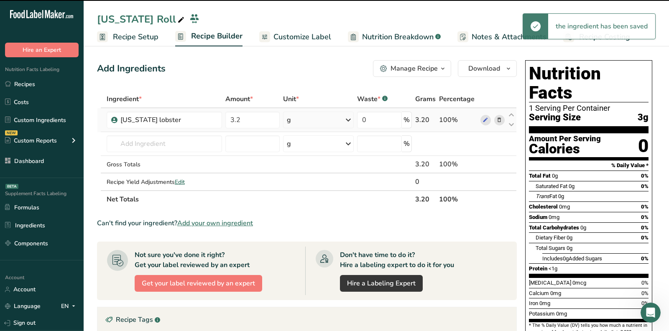
click at [306, 119] on div "g" at bounding box center [318, 120] width 71 height 17
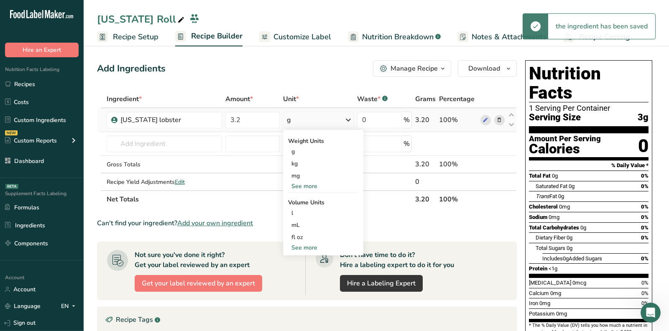
click at [304, 190] on div "See more" at bounding box center [323, 186] width 70 height 9
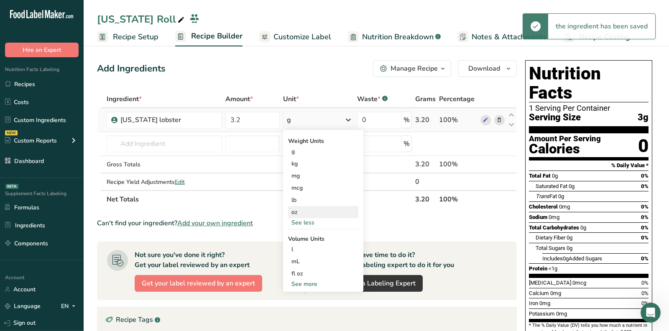
click at [302, 212] on div "oz" at bounding box center [323, 212] width 70 height 12
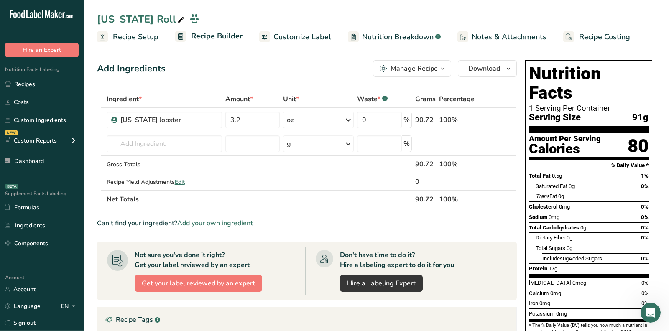
click at [222, 221] on span "Add your own ingredient" at bounding box center [215, 223] width 76 height 10
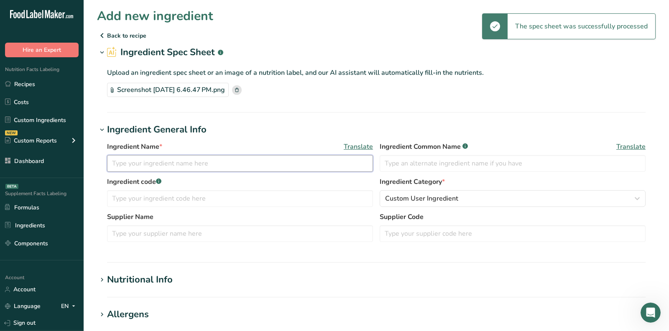
click at [182, 171] on div "Ingredient Name * Translate Ingredient Common Name .a-a{fill:#347362;}.b-a{fill…" at bounding box center [376, 159] width 539 height 35
paste input "Unsalted Sweet Cream Butter Glenview Farms"
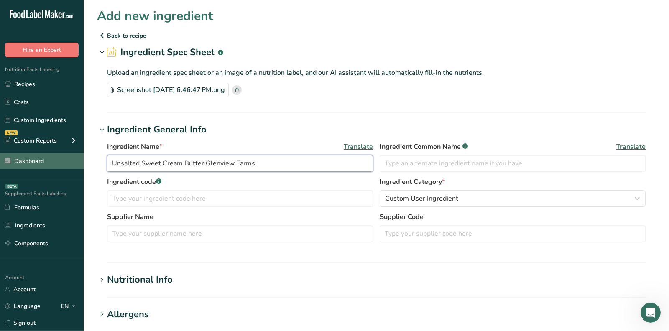
drag, startPoint x: 128, startPoint y: 161, endPoint x: 40, endPoint y: 161, distance: 88.2
click at [41, 161] on div ".a-20{fill:#fff;} Hire an Expert Nutrition Facts Labeling Recipes Costs Custom …" at bounding box center [334, 303] width 669 height 607
type input "Unsalted Sweet Cream Butter Glenview Farms"
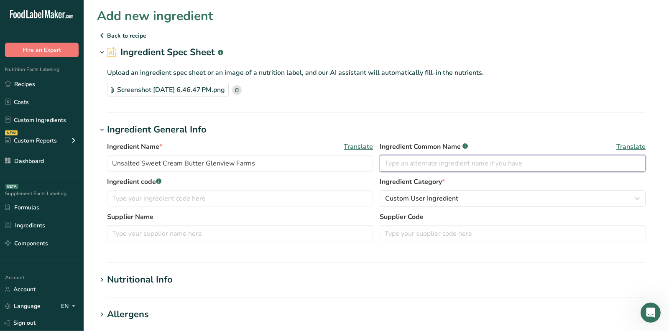
click at [450, 159] on input "text" at bounding box center [513, 163] width 266 height 17
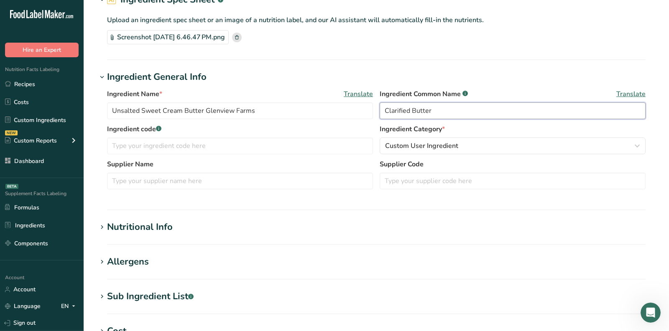
type input "Clarified Butter"
click at [149, 225] on div "Nutritional Info" at bounding box center [140, 227] width 66 height 14
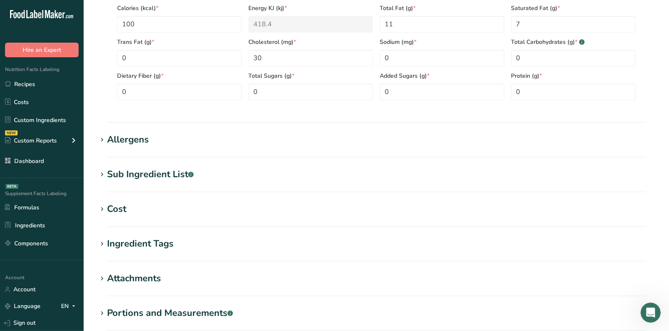
scroll to position [469, 0]
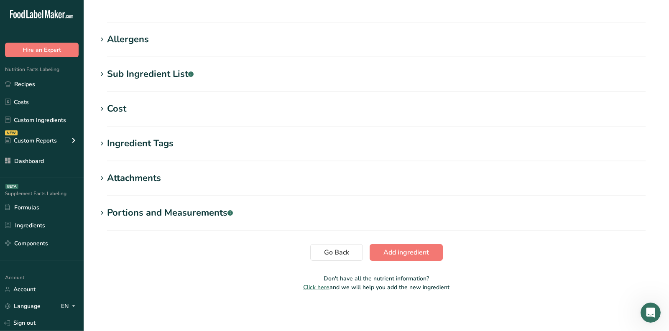
click at [134, 40] on div "Allergens" at bounding box center [128, 40] width 42 height 14
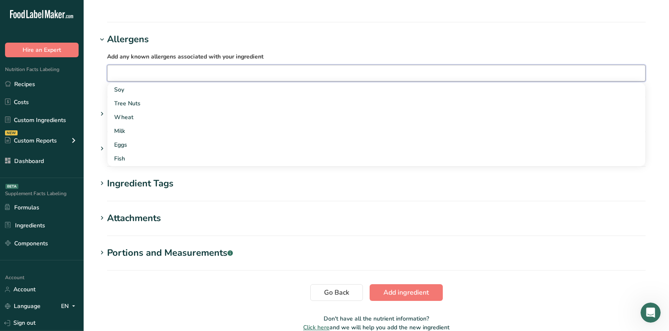
click at [144, 75] on input "text" at bounding box center [376, 72] width 538 height 13
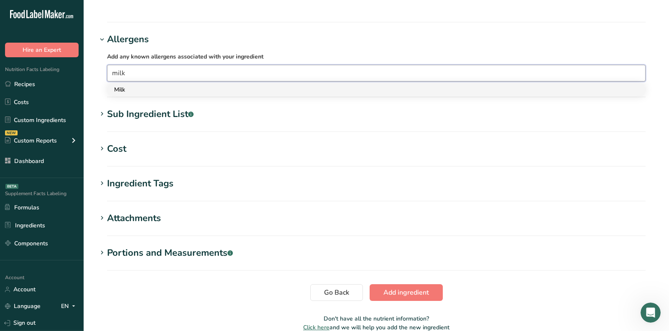
type input "milk"
click at [155, 89] on div "Milk" at bounding box center [369, 89] width 511 height 9
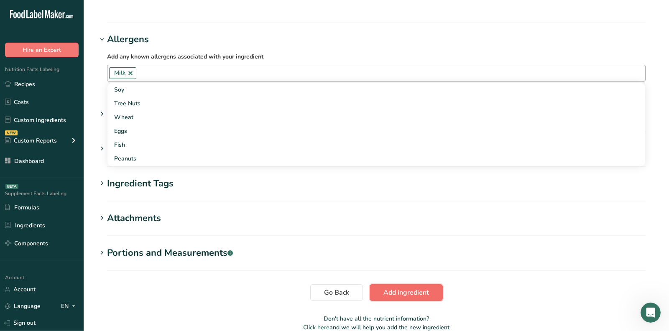
click at [396, 289] on span "Add ingredient" at bounding box center [406, 293] width 46 height 10
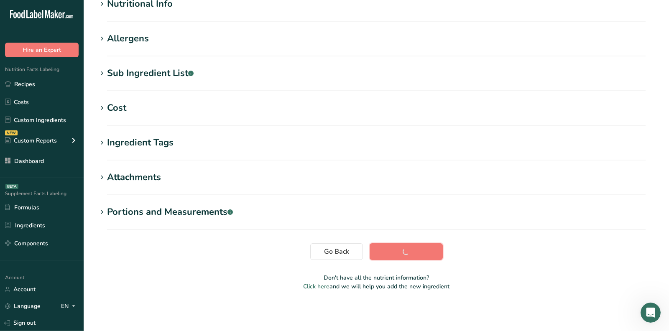
scroll to position [118, 0]
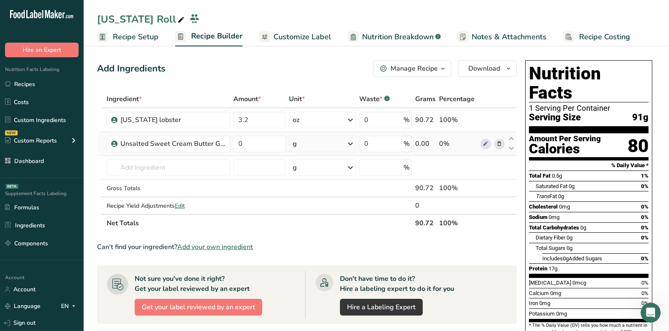
click at [501, 143] on icon at bounding box center [499, 144] width 6 height 9
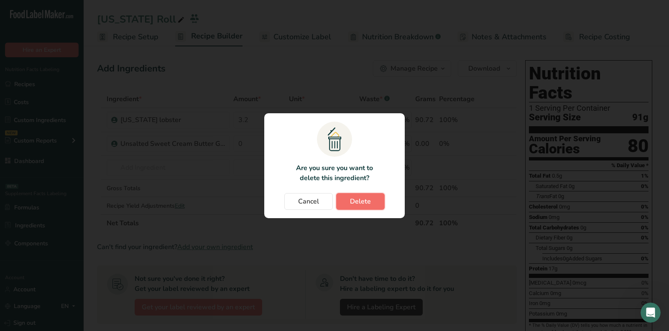
click at [366, 203] on span "Delete" at bounding box center [360, 202] width 21 height 10
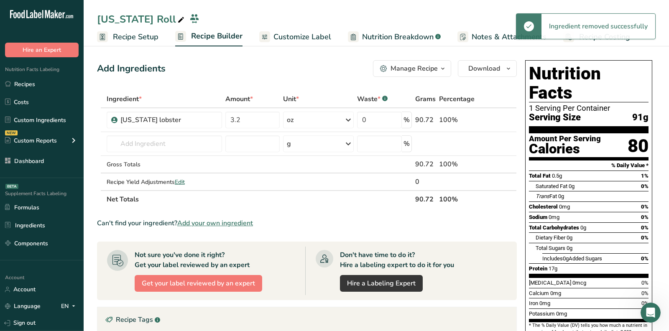
click at [214, 222] on span "Add your own ingredient" at bounding box center [215, 223] width 76 height 10
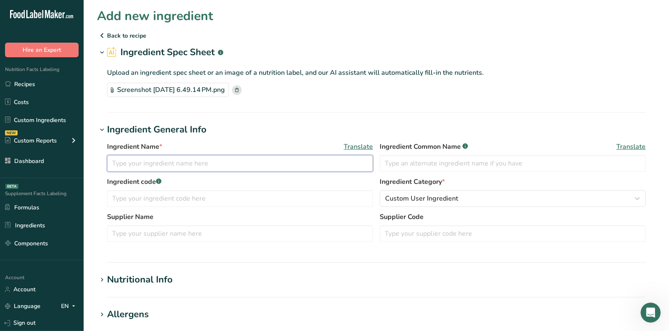
click at [169, 164] on input "text" at bounding box center [240, 163] width 266 height 17
type input "Clarifies Butter"
drag, startPoint x: 180, startPoint y: 230, endPoint x: 192, endPoint y: 215, distance: 19.2
click at [180, 230] on input "text" at bounding box center [240, 233] width 266 height 17
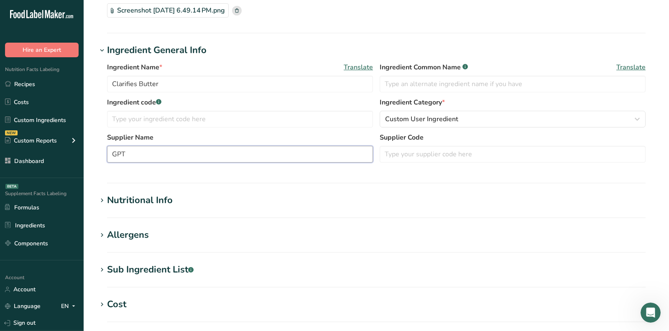
type input "GPT"
click at [167, 205] on div "Nutritional Info" at bounding box center [140, 201] width 66 height 14
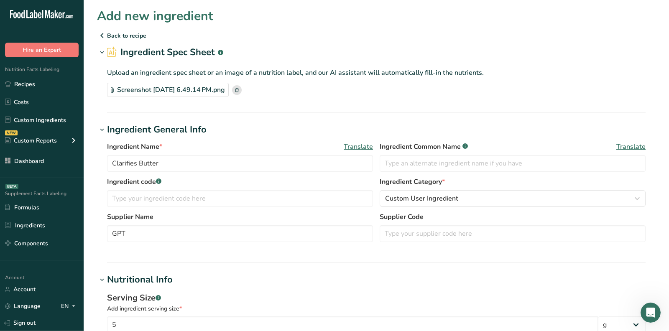
click at [242, 92] on rect at bounding box center [237, 90] width 10 height 10
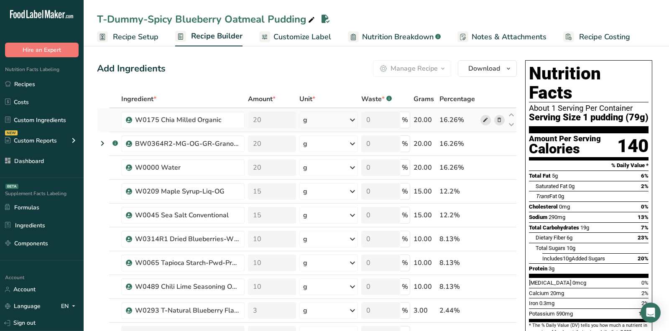
click at [488, 118] on icon at bounding box center [486, 120] width 6 height 9
click at [387, 37] on span "Nutrition Breakdown" at bounding box center [398, 36] width 72 height 11
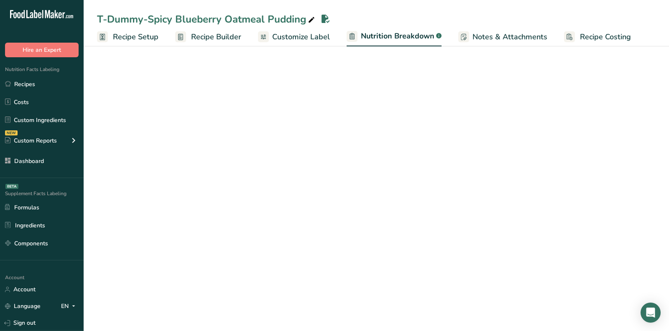
select select "Calories"
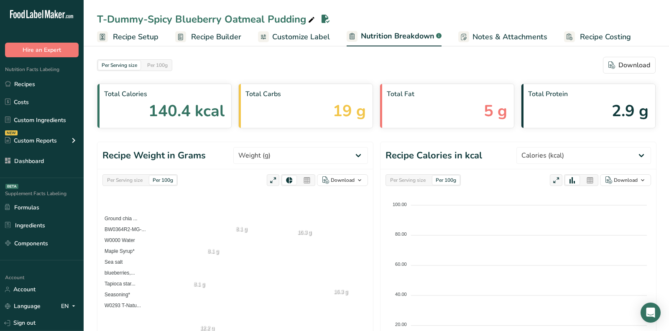
scroll to position [348, 0]
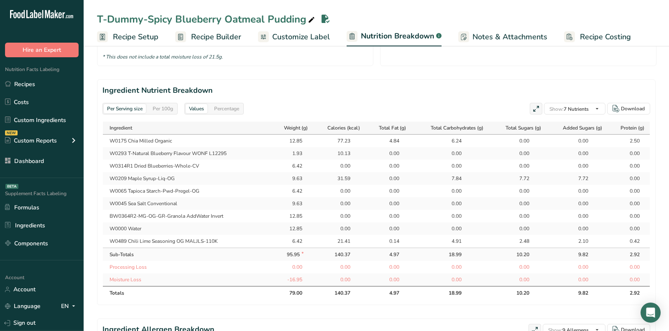
click at [181, 187] on td "W0065 Tapioca Starch-Pwd-Pregel-OG" at bounding box center [186, 191] width 167 height 13
click at [212, 213] on td "BW0364R2-MG-OG-GR-Granola AddWater Invert" at bounding box center [185, 216] width 167 height 13
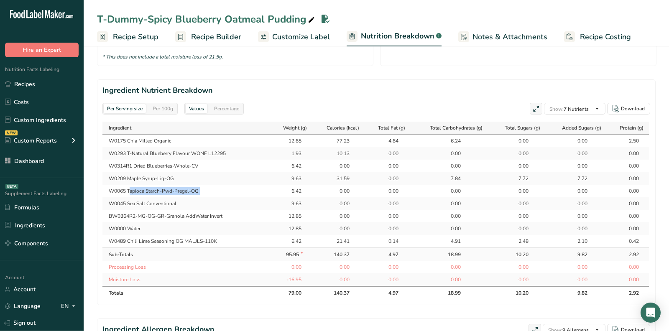
click at [212, 213] on td "BW0364R2-MG-OG-GR-Granola AddWater Invert" at bounding box center [185, 216] width 167 height 13
click at [131, 227] on td "W0000 Water" at bounding box center [185, 228] width 167 height 13
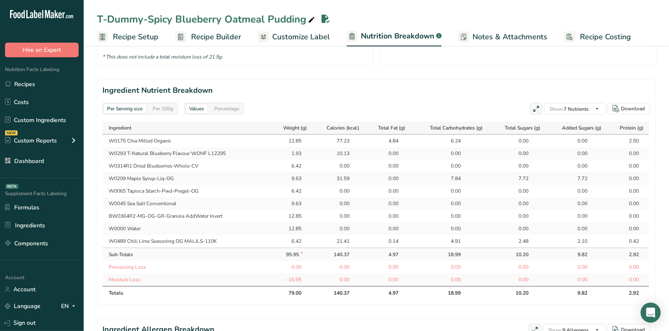
click at [344, 189] on div "0.00" at bounding box center [339, 191] width 21 height 8
click at [219, 38] on span "Recipe Builder" at bounding box center [216, 36] width 50 height 11
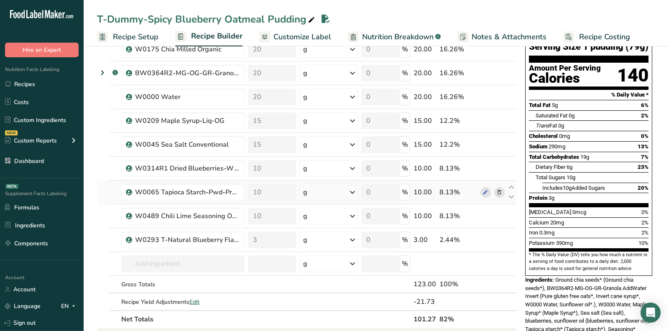
scroll to position [68, 0]
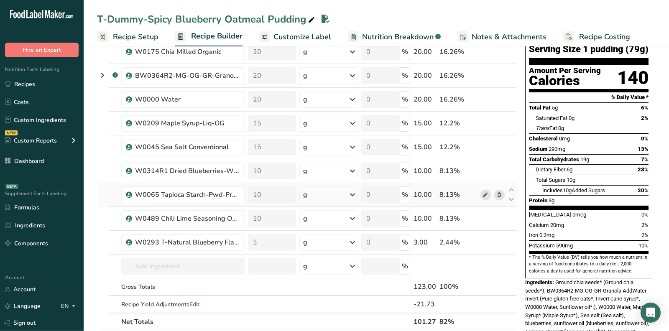
click at [483, 196] on icon at bounding box center [486, 195] width 6 height 9
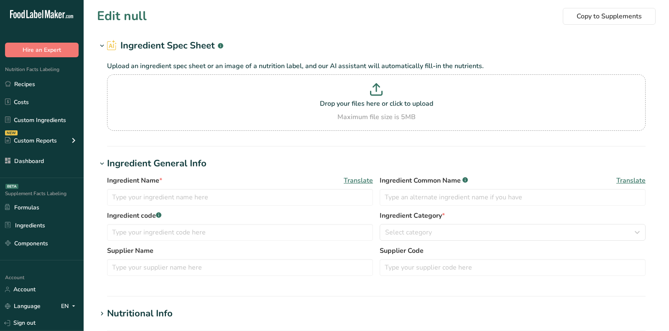
type input "W0175 Chia Milled Organic"
type input "Ground chia seeds*"
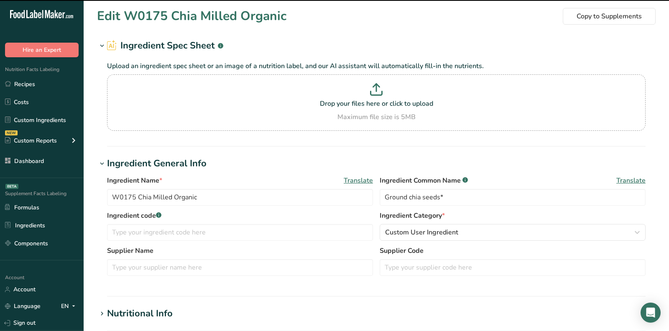
scroll to position [164, 0]
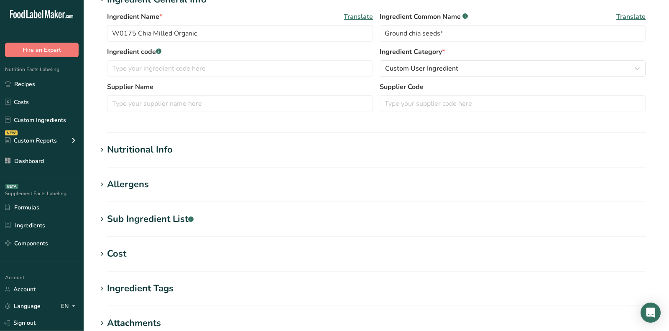
click at [157, 150] on div "Nutritional Info" at bounding box center [140, 150] width 66 height 14
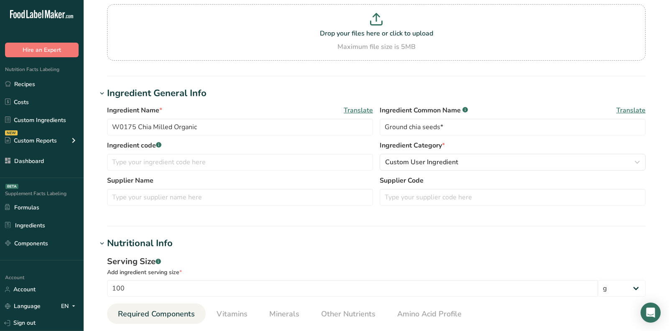
scroll to position [38, 0]
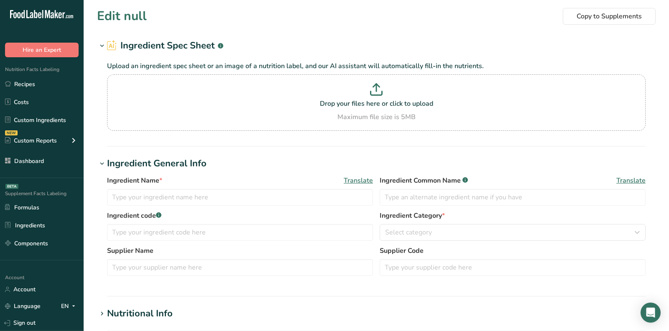
type input "W0065 Tapioca Starch-Pwd-Pregel-OG"
type input "Tapioca starch*"
type input "100"
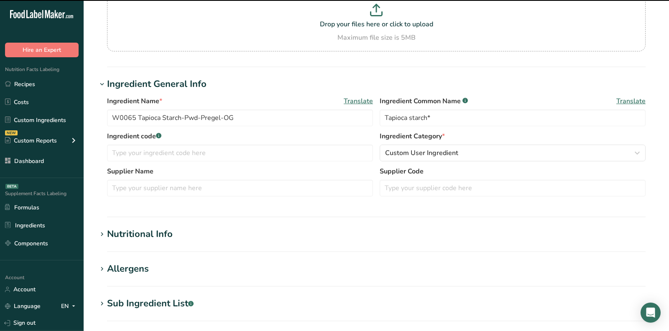
scroll to position [84, 0]
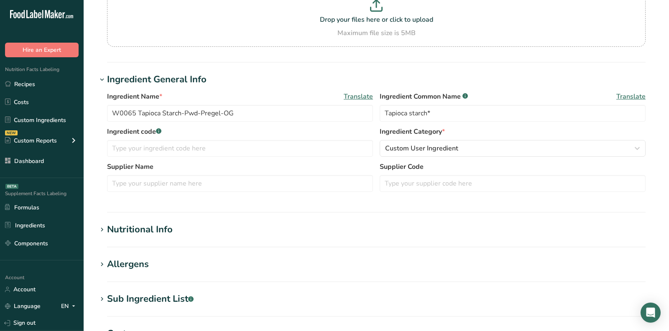
drag, startPoint x: 153, startPoint y: 223, endPoint x: 143, endPoint y: 232, distance: 13.6
click at [153, 223] on div "Nutritional Info" at bounding box center [140, 230] width 66 height 14
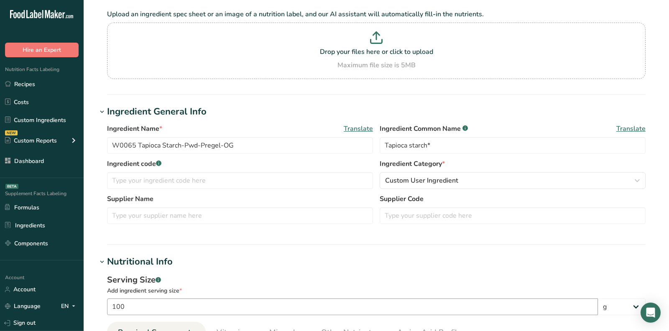
scroll to position [0, 0]
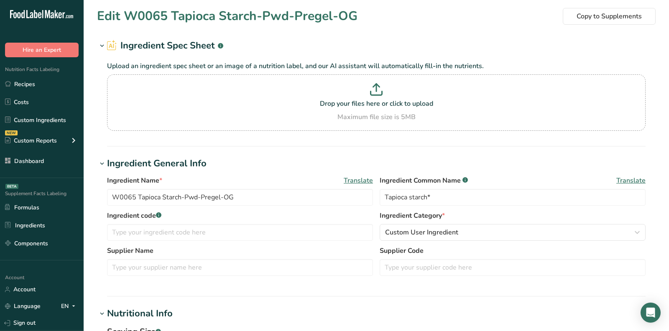
drag, startPoint x: 173, startPoint y: 14, endPoint x: 355, endPoint y: 14, distance: 181.5
click at [355, 14] on h1 "Edit W0065 Tapioca Starch-Pwd-Pregel-OG" at bounding box center [227, 16] width 261 height 19
copy h1 "Tapioca Starch-Pwd-Pregel-OG"
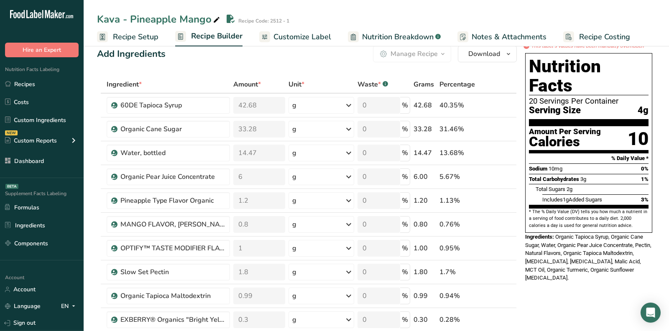
scroll to position [90, 0]
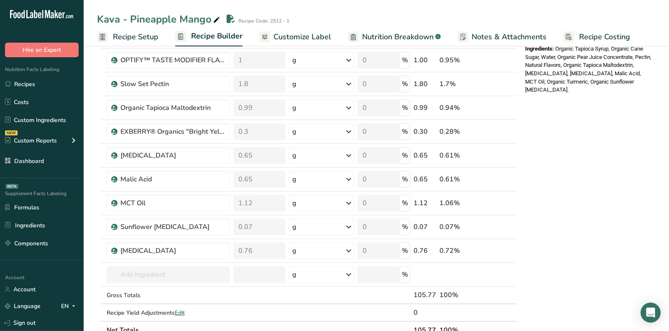
click at [594, 185] on div "* This label's values have been manually overridden Nutrition Facts 20 Servings…" at bounding box center [589, 232] width 134 height 757
click at [486, 199] on icon at bounding box center [486, 203] width 6 height 9
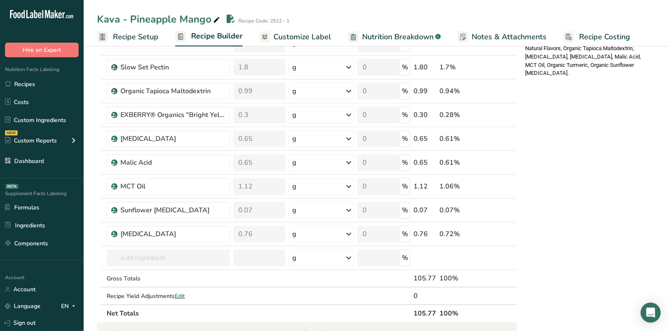
scroll to position [0, 0]
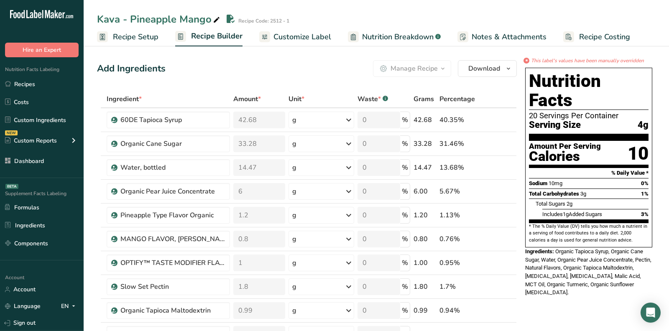
click at [136, 37] on span "Recipe Setup" at bounding box center [136, 36] width 46 height 11
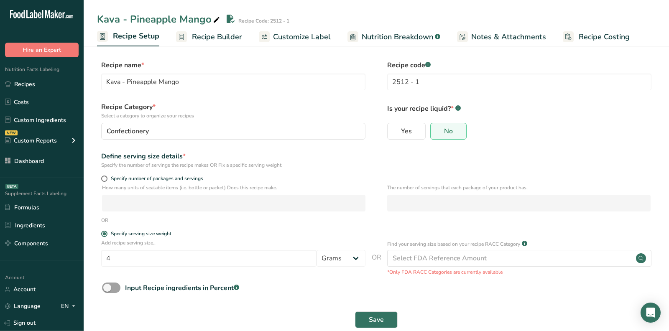
click at [212, 33] on span "Recipe Builder" at bounding box center [217, 36] width 50 height 11
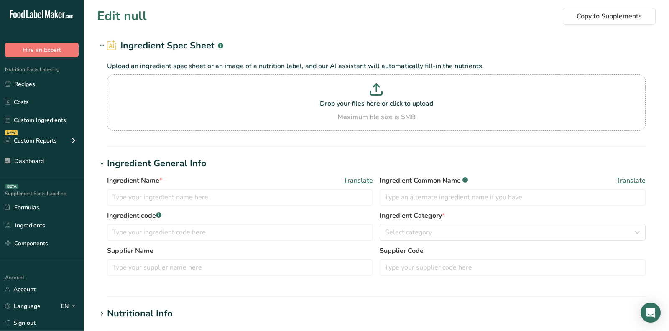
type input "MCT Oil"
type input "Musim Mas"
type input "100"
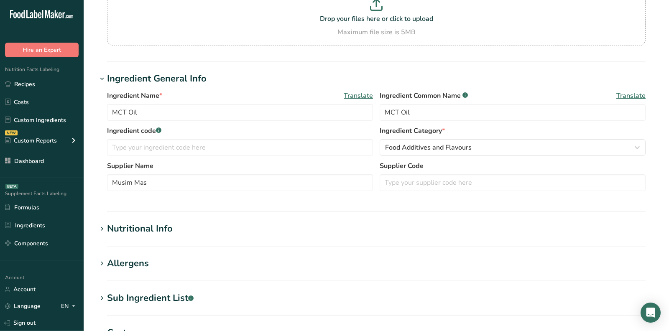
click at [135, 227] on div "Nutritional Info" at bounding box center [140, 229] width 66 height 14
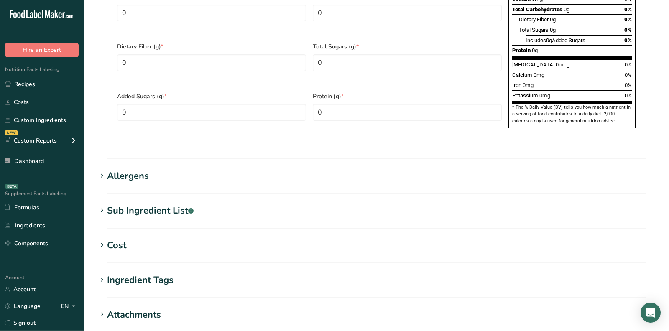
scroll to position [566, 0]
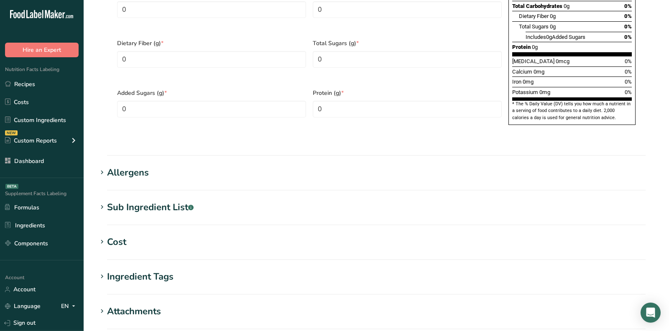
click at [137, 166] on div "Allergens" at bounding box center [128, 173] width 42 height 14
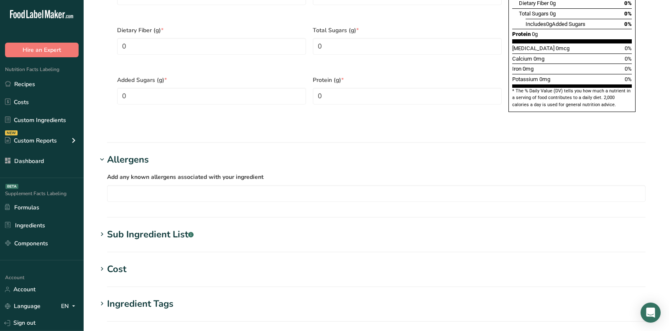
click at [171, 228] on div "Sub Ingredient List .a-a{fill:#347362;}.b-a{fill:#fff;}" at bounding box center [150, 235] width 87 height 14
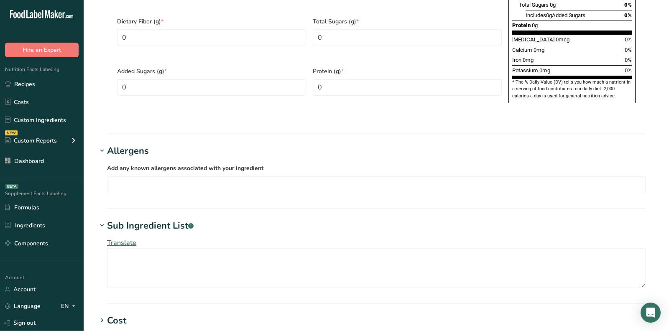
scroll to position [0, 0]
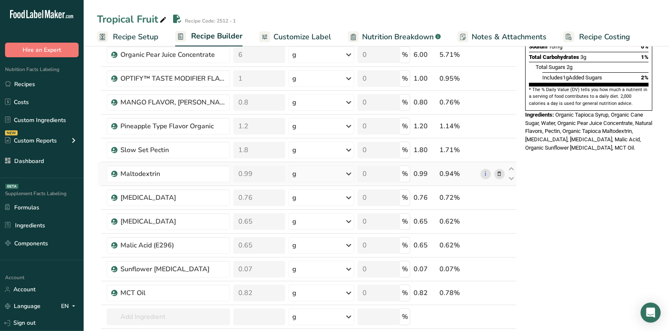
scroll to position [137, 0]
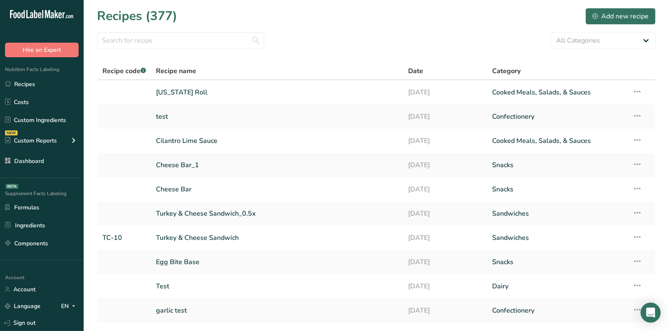
click at [419, 23] on div "Recipes (377) Add new recipe" at bounding box center [376, 16] width 559 height 19
click at [389, 32] on div "All Categories Baked Goods [GEOGRAPHIC_DATA] breakfast butter cookies, batch X …" at bounding box center [376, 40] width 559 height 17
click at [244, 104] on td "[US_STATE] Roll" at bounding box center [277, 92] width 252 height 24
click at [189, 87] on link "[US_STATE] Roll" at bounding box center [277, 93] width 242 height 18
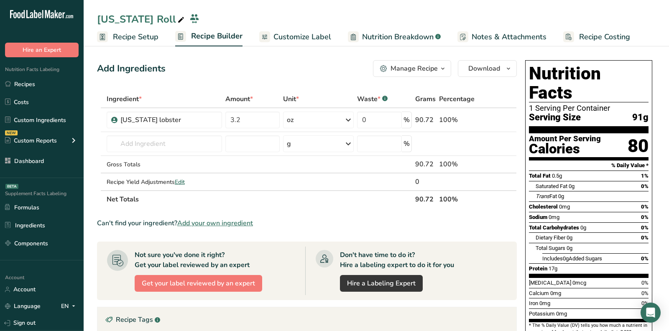
click at [216, 224] on span "Add your own ingredient" at bounding box center [215, 223] width 76 height 10
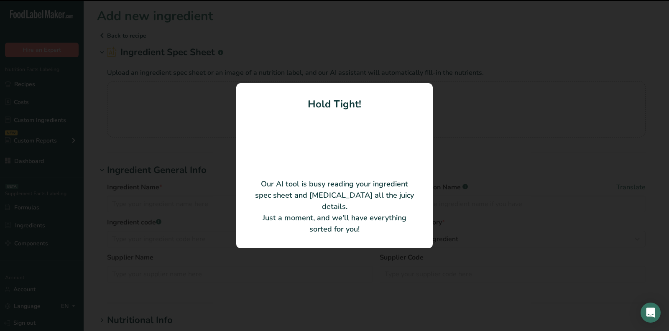
type input "Clarified Butter"
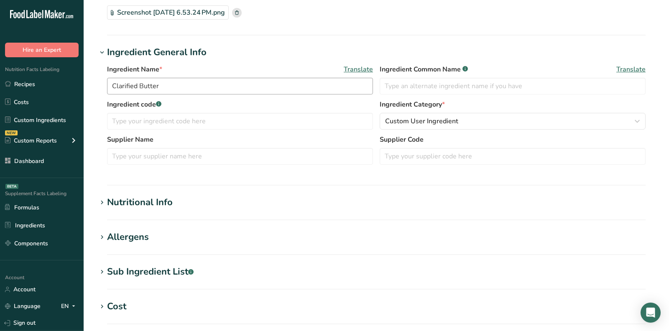
scroll to position [110, 0]
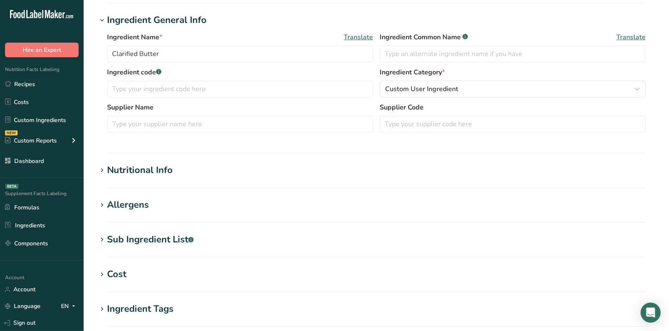
click at [141, 168] on div "Nutritional Info" at bounding box center [140, 171] width 66 height 14
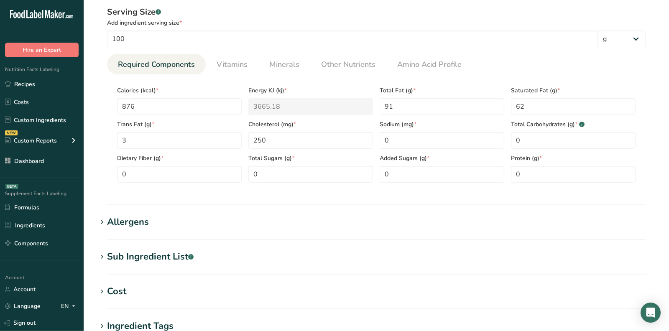
scroll to position [469, 0]
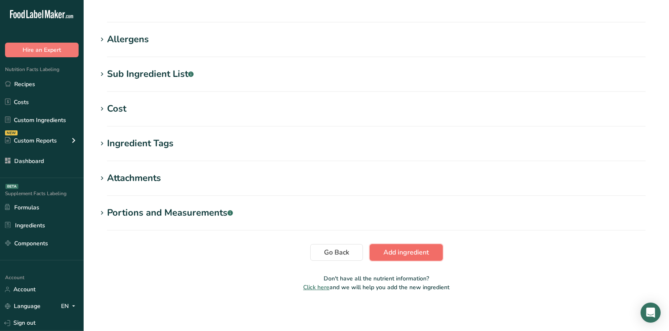
click at [414, 254] on span "Add ingredient" at bounding box center [406, 253] width 46 height 10
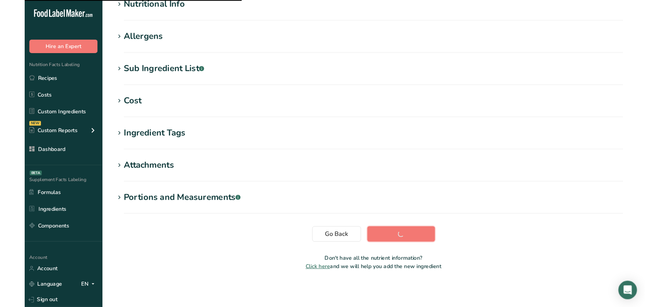
scroll to position [0, 0]
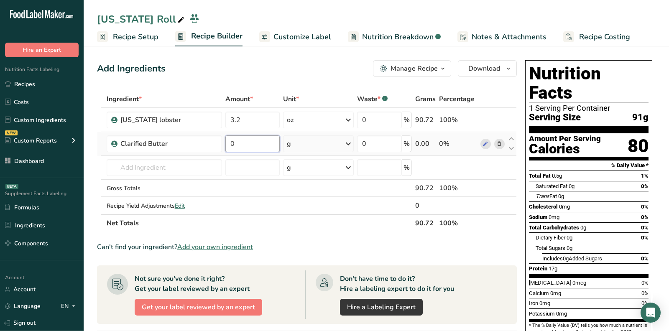
drag, startPoint x: 244, startPoint y: 141, endPoint x: 223, endPoint y: 141, distance: 20.9
click at [235, 141] on input "0" at bounding box center [252, 143] width 54 height 17
type input "2"
click at [307, 146] on div "Ingredient * Amount * Unit * Waste * .a-a{fill:#347362;}.b-a{fill:#fff;} Grams …" at bounding box center [307, 161] width 420 height 142
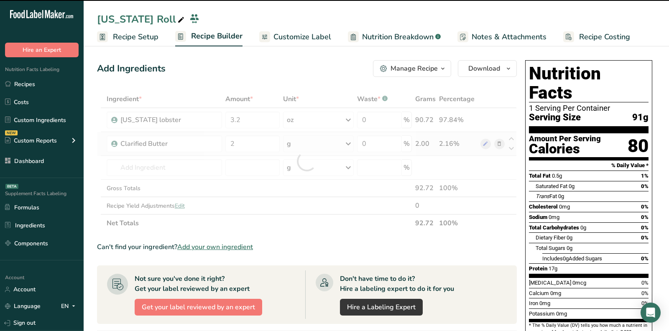
click at [307, 146] on div at bounding box center [307, 161] width 420 height 142
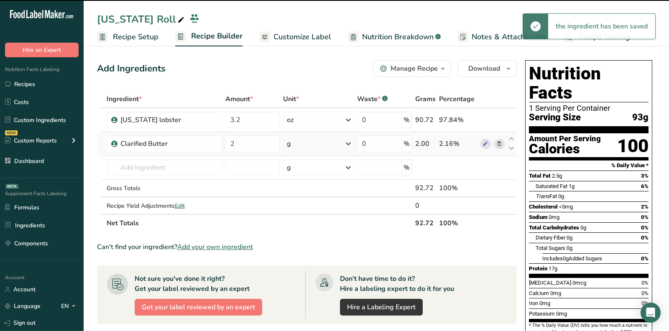
click at [307, 146] on div "g" at bounding box center [318, 143] width 71 height 17
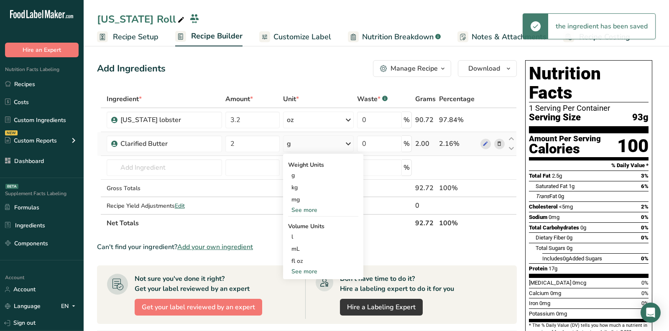
click at [309, 208] on div "See more" at bounding box center [323, 210] width 70 height 9
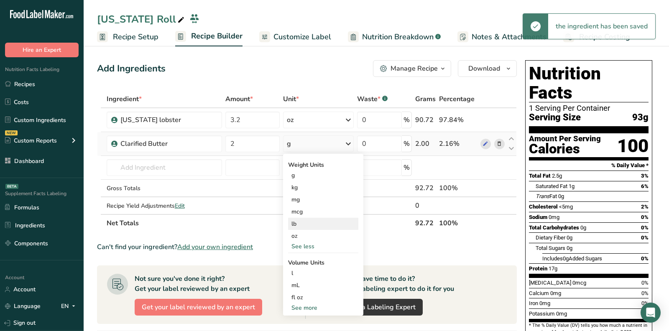
click at [299, 228] on div "lb" at bounding box center [323, 224] width 70 height 12
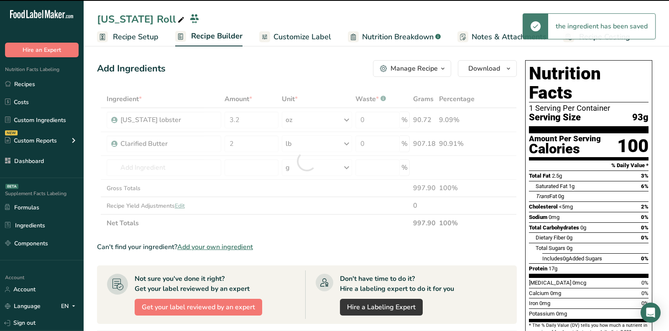
click at [302, 138] on div at bounding box center [307, 161] width 420 height 142
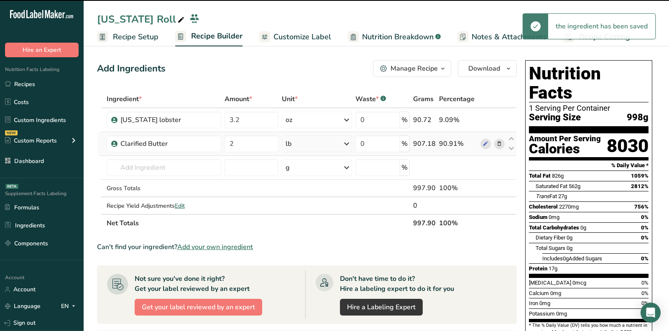
click at [302, 145] on div "lb" at bounding box center [317, 143] width 70 height 17
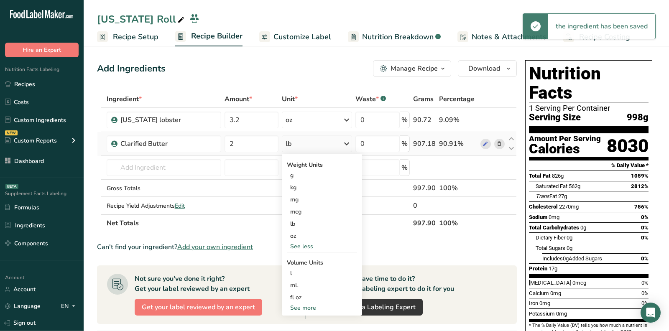
click at [302, 145] on div "lb" at bounding box center [317, 143] width 70 height 17
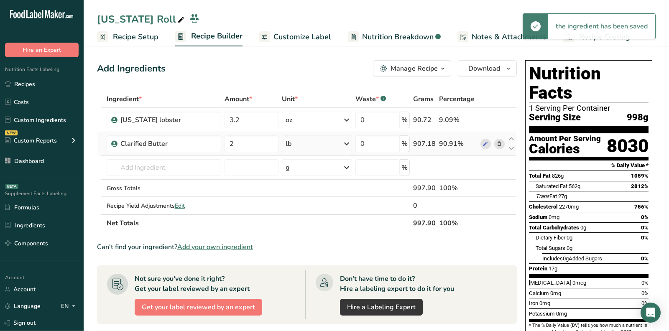
click at [294, 147] on div "lb" at bounding box center [317, 143] width 70 height 17
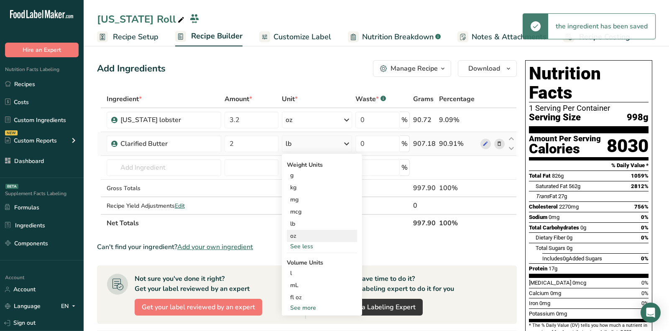
click at [295, 238] on div "oz" at bounding box center [322, 236] width 70 height 12
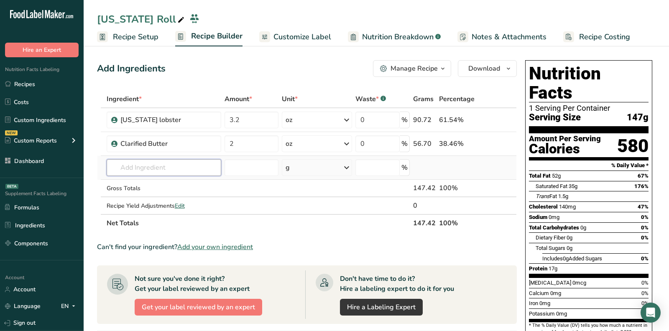
click at [176, 166] on input "text" at bounding box center [164, 167] width 115 height 17
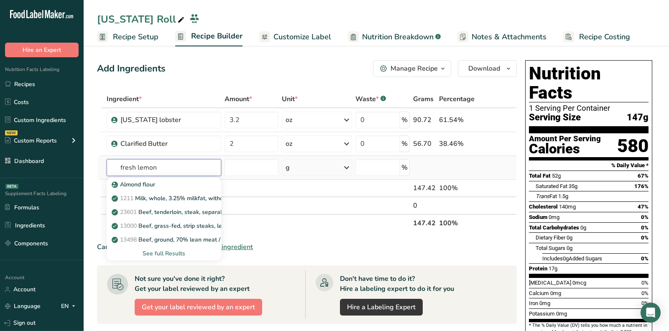
type input "fresh lemon"
type input "lemon juice"
click at [190, 184] on div "9152 Lemon juice, raw" at bounding box center [157, 184] width 88 height 9
type input "Lemon juice, raw"
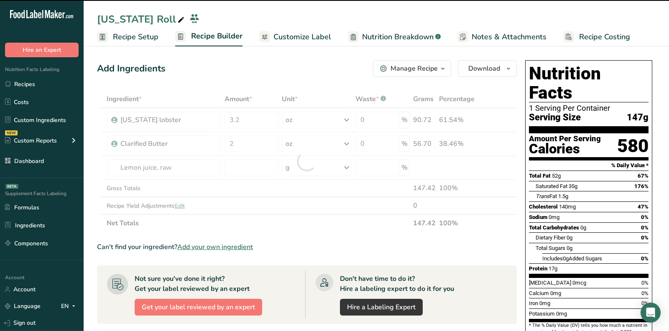
type input "0"
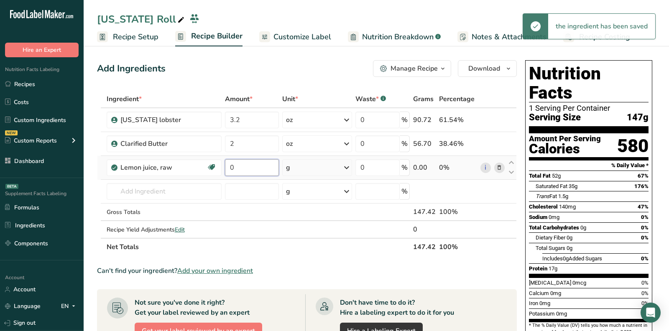
drag, startPoint x: 259, startPoint y: 167, endPoint x: 230, endPoint y: 167, distance: 29.3
click at [232, 167] on input "0" at bounding box center [252, 167] width 54 height 17
type input "1"
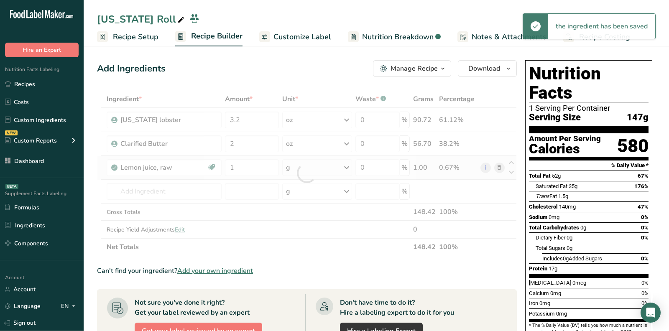
click at [319, 167] on div "Ingredient * Amount * Unit * Waste * .a-a{fill:#347362;}.b-a{fill:#fff;} Grams …" at bounding box center [307, 173] width 420 height 166
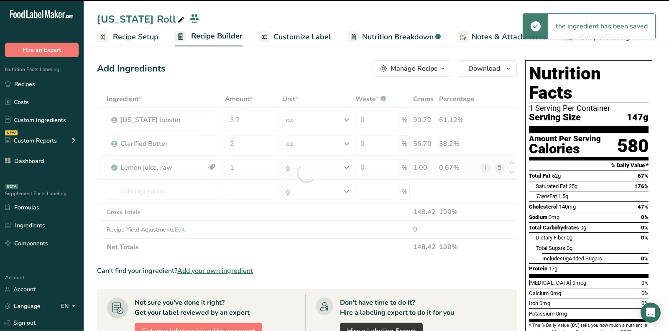
click at [319, 167] on div at bounding box center [307, 173] width 420 height 166
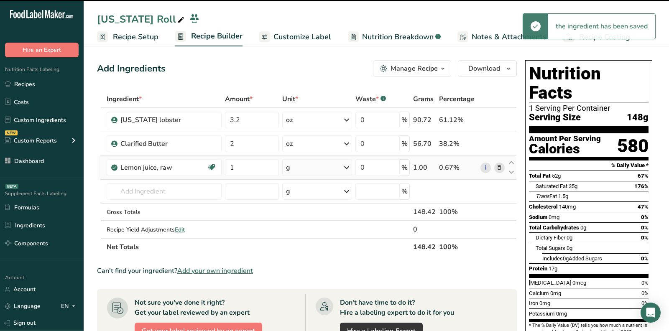
click at [319, 167] on div "g" at bounding box center [317, 167] width 70 height 17
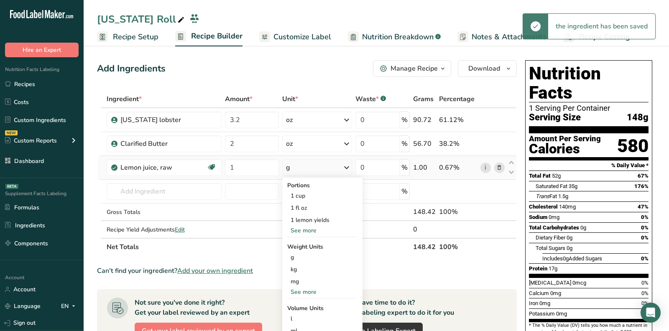
click at [302, 230] on div "See more" at bounding box center [322, 230] width 70 height 9
click at [304, 204] on div "1 fl oz" at bounding box center [322, 208] width 70 height 12
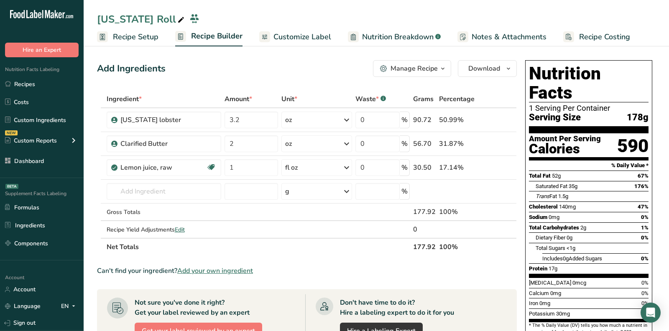
click at [35, 92] on ul "Recipes Costs Custom Ingredients NEW Custom Reports Menu Label Ingredient Compa…" at bounding box center [42, 122] width 84 height 93
click at [35, 84] on link "Recipes" at bounding box center [42, 84] width 84 height 16
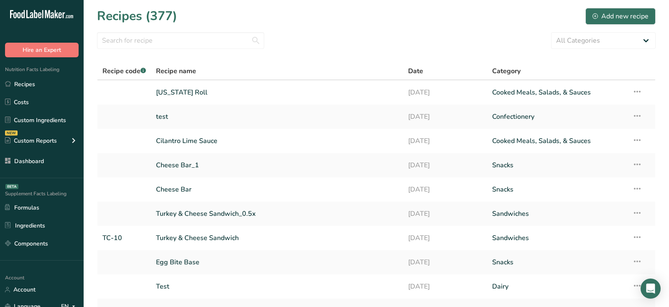
click at [443, 33] on div "All Categories Baked Goods [GEOGRAPHIC_DATA] breakfast butter cookies, batch X …" at bounding box center [376, 40] width 559 height 17
click at [562, 42] on select "All Categories Baked Goods [GEOGRAPHIC_DATA] breakfast butter cookies, batch X …" at bounding box center [603, 40] width 105 height 17
click at [447, 34] on div "All Categories Baked Goods [GEOGRAPHIC_DATA] breakfast butter cookies, batch X …" at bounding box center [376, 40] width 559 height 17
click at [497, 8] on div "Recipes (377) Add new recipe" at bounding box center [376, 16] width 559 height 19
click at [611, 13] on div "Add new recipe" at bounding box center [621, 16] width 56 height 10
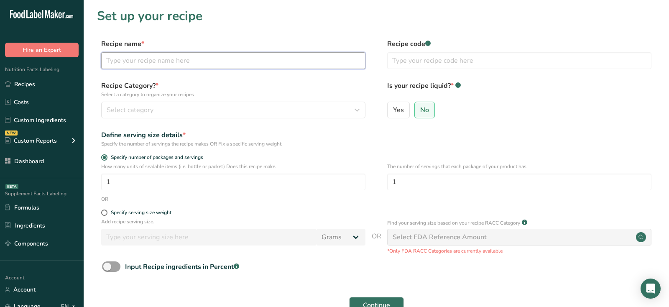
click at [291, 60] on input "text" at bounding box center [233, 60] width 264 height 17
click at [294, 31] on section "Set up your recipe Recipe name * Recipe code .a-a{fill:#347362;}.b-a{fill:#fff;…" at bounding box center [376, 174] width 585 height 349
click at [159, 58] on input "text" at bounding box center [233, 60] width 264 height 17
type input "Raspberry Flavored Gummy"
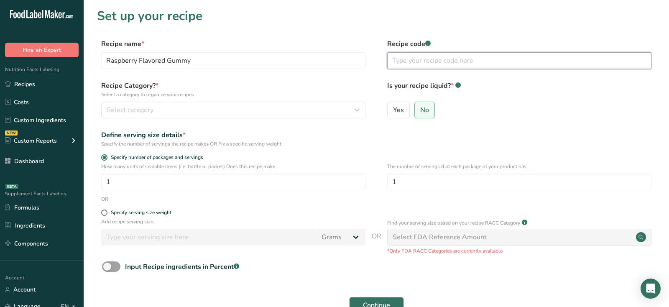
click at [489, 61] on input "text" at bounding box center [519, 60] width 264 height 17
type input "GM-10"
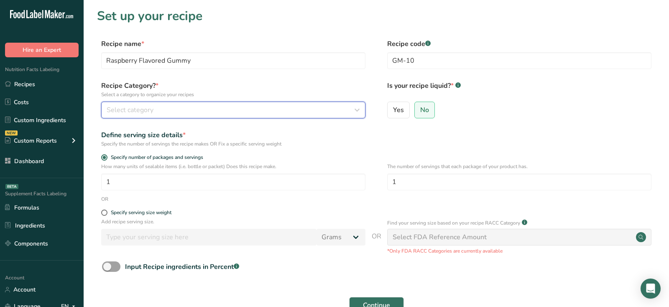
click at [286, 108] on div "Select category" at bounding box center [231, 110] width 248 height 10
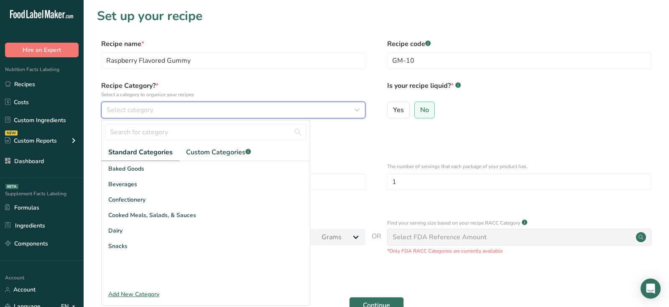
scroll to position [13, 0]
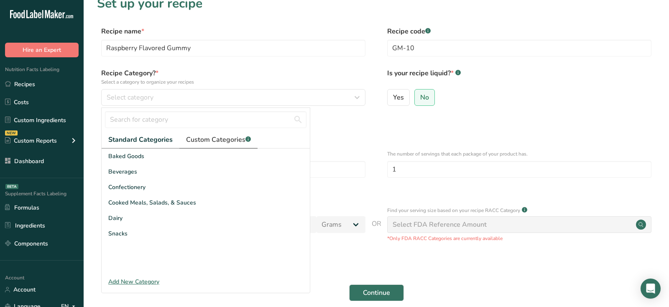
click at [225, 141] on span "Custom Categories .a-a{fill:#347362;}.b-a{fill:#fff;}" at bounding box center [218, 140] width 65 height 10
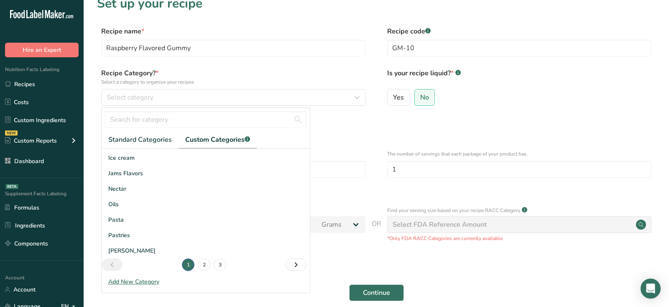
scroll to position [0, 0]
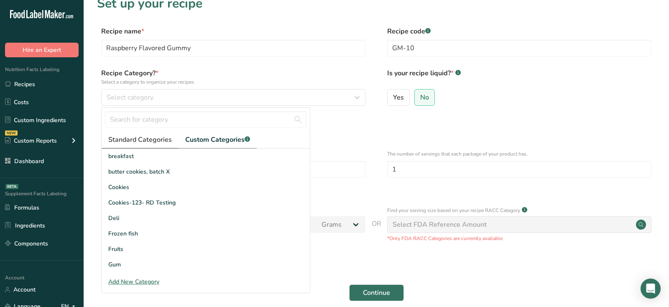
click at [161, 141] on span "Standard Categories" at bounding box center [140, 140] width 64 height 10
click at [125, 283] on div "Add New Category" at bounding box center [206, 281] width 208 height 9
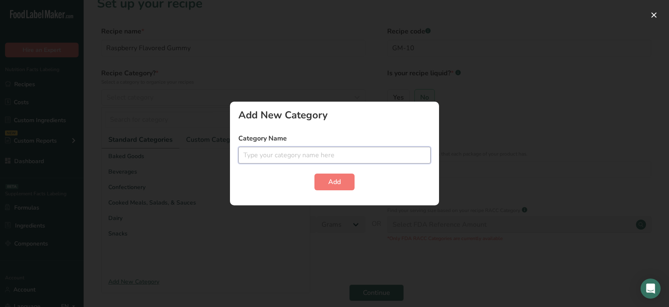
click at [284, 154] on input "text" at bounding box center [334, 155] width 192 height 17
type input "Gummies"
click at [343, 188] on button "Add" at bounding box center [334, 182] width 40 height 17
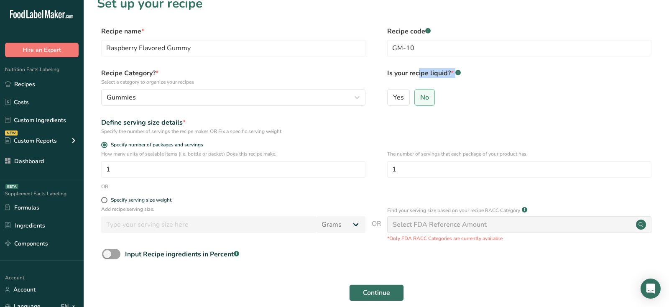
drag, startPoint x: 387, startPoint y: 73, endPoint x: 496, endPoint y: 80, distance: 109.4
click at [496, 80] on div "Recipe Category? * Select a category to organize your recipes Gummies Standard …" at bounding box center [376, 89] width 559 height 43
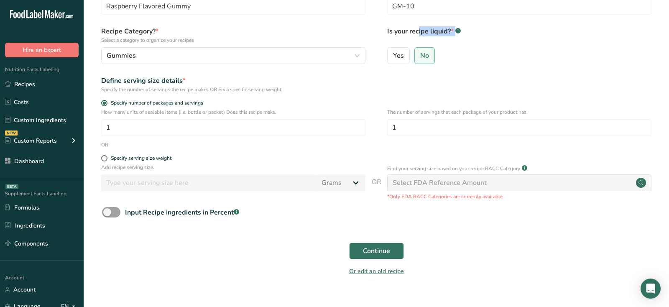
scroll to position [68, 0]
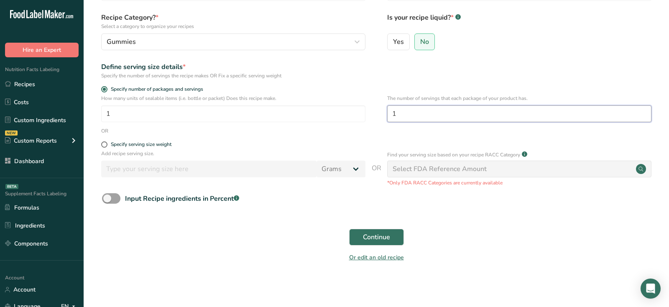
click at [457, 111] on input "1" at bounding box center [519, 113] width 264 height 17
click at [132, 144] on div "Specify serving size weight" at bounding box center [141, 144] width 61 height 6
click at [107, 144] on input "Specify serving size weight" at bounding box center [103, 144] width 5 height 5
radio input "true"
radio input "false"
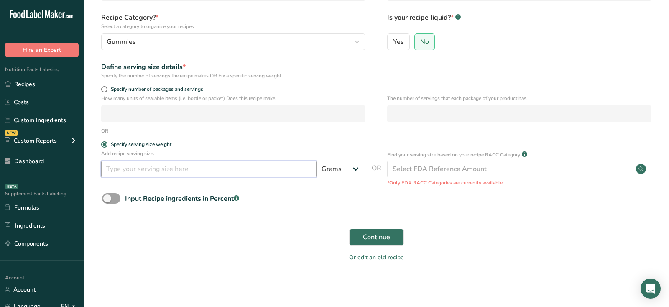
click at [132, 171] on input "number" at bounding box center [208, 169] width 215 height 17
type input "4"
click at [116, 196] on span at bounding box center [111, 198] width 18 height 10
click at [107, 196] on input "Input Recipe ingredients in Percent .a-a{fill:#347362;}.b-a{fill:#fff;}" at bounding box center [104, 198] width 5 height 5
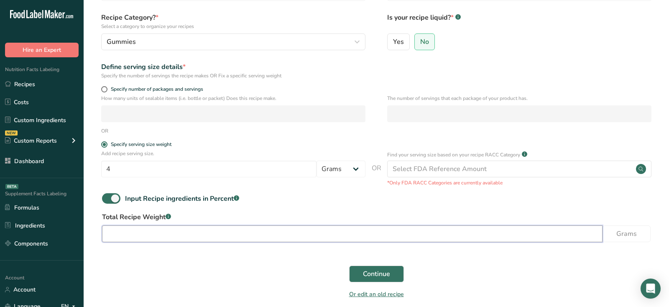
click at [144, 233] on input "number" at bounding box center [352, 233] width 501 height 17
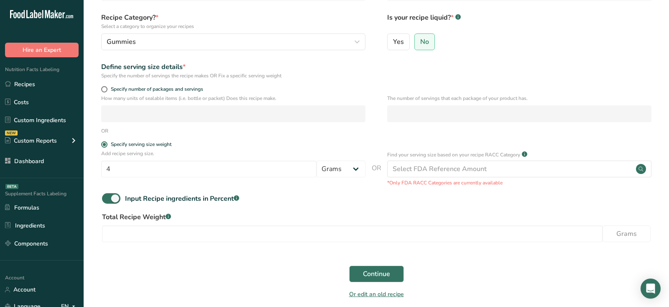
click at [113, 192] on form "Recipe name * Raspberry Flavored Gummy Recipe code .a-a{fill:#347362;}.b-a{fill…" at bounding box center [376, 137] width 559 height 333
click at [113, 199] on span at bounding box center [111, 198] width 18 height 10
click at [107, 199] on input "Input Recipe ingredients in Percent .a-a{fill:#347362;}.b-a{fill:#fff;}" at bounding box center [104, 198] width 5 height 5
checkbox input "false"
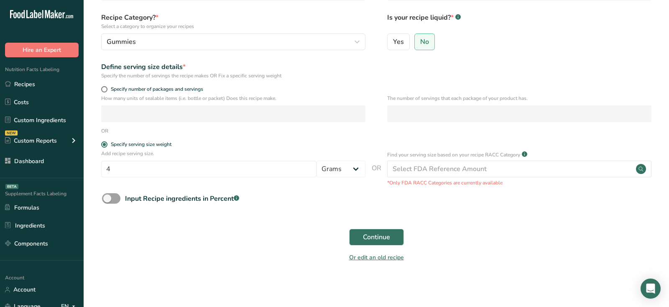
click at [555, 230] on div "Continue" at bounding box center [376, 237] width 559 height 27
drag, startPoint x: 387, startPoint y: 155, endPoint x: 553, endPoint y: 156, distance: 166.0
click at [553, 156] on div "Find your serving size based on your recipe RACC Category .a-a{fill:#347362;}.b…" at bounding box center [519, 155] width 264 height 10
click at [545, 205] on div "Input Recipe ingredients in Percent .a-a{fill:#347362;}.b-a{fill:#fff;}" at bounding box center [376, 201] width 559 height 17
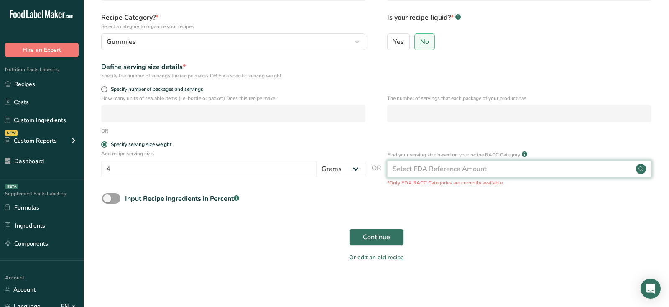
click at [541, 171] on div "Select FDA Reference Amount" at bounding box center [519, 169] width 264 height 17
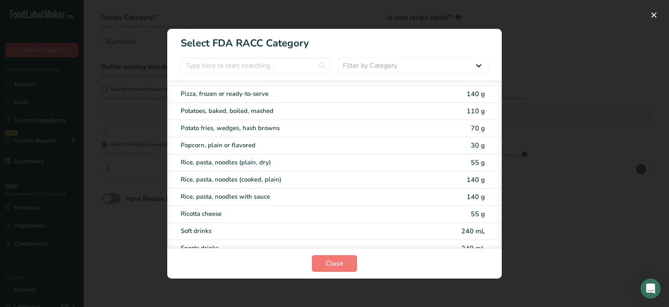
scroll to position [1435, 0]
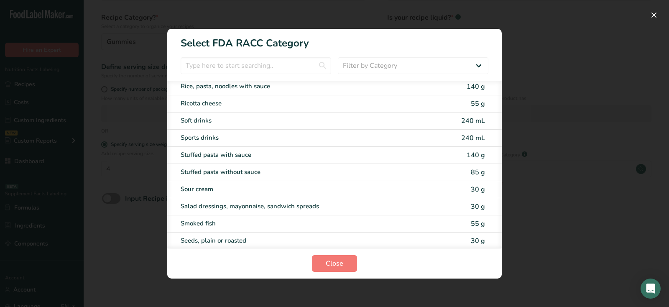
click at [609, 235] on div "RACC Category Selection Modal" at bounding box center [334, 153] width 669 height 307
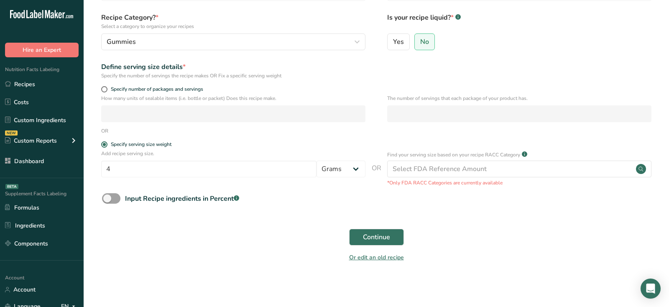
scroll to position [31, 0]
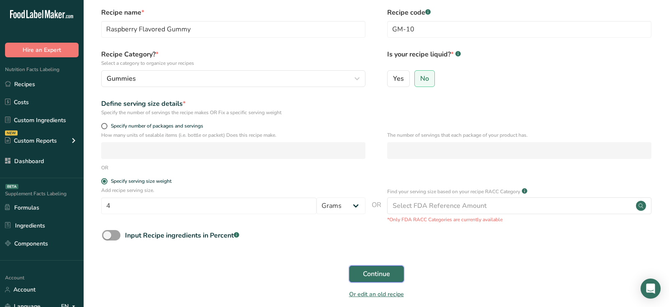
click at [386, 276] on span "Continue" at bounding box center [376, 274] width 27 height 10
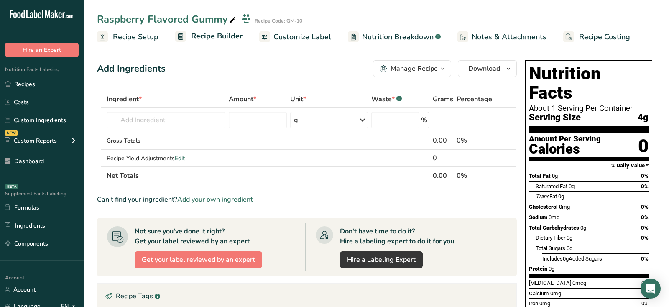
click at [132, 42] on link "Recipe Setup" at bounding box center [127, 37] width 61 height 19
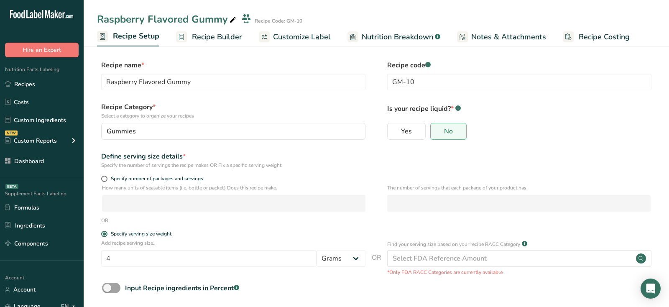
scroll to position [39, 0]
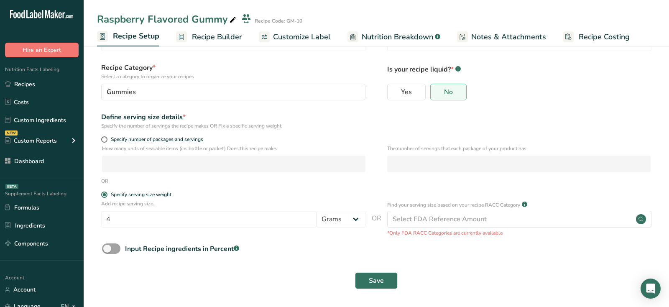
click at [199, 41] on span "Recipe Builder" at bounding box center [217, 36] width 50 height 11
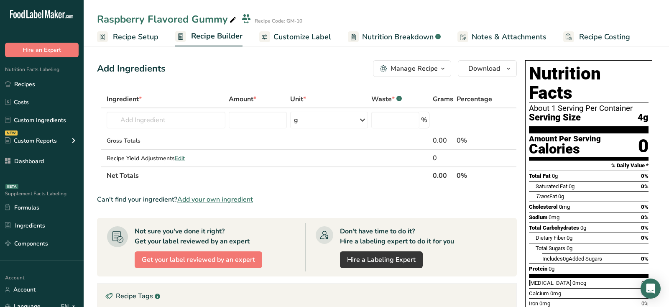
click at [219, 79] on div "Add Ingredients Manage Recipe Delete Recipe Duplicate Recipe Scale Recipe Save …" at bounding box center [309, 273] width 425 height 432
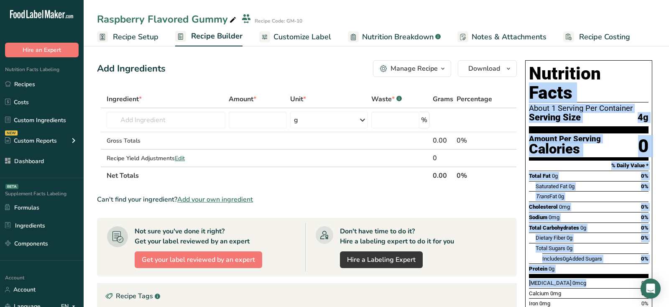
drag, startPoint x: 537, startPoint y: 71, endPoint x: 635, endPoint y: 263, distance: 216.0
click at [635, 263] on div "Nutrition Facts About 1 Serving Per Container Serving Size 4g Amount Per Servin…" at bounding box center [588, 203] width 127 height 286
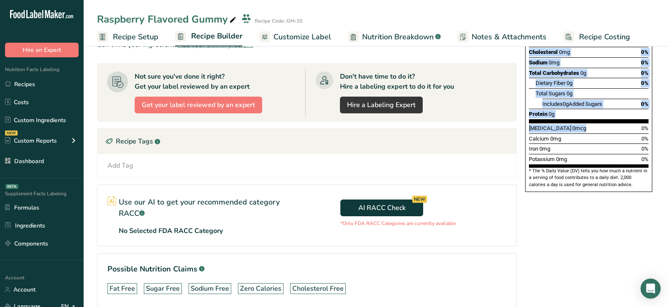
click at [611, 215] on div "Nutrition Facts About 1 Serving Per Container Serving Size 4g Amount Per Servin…" at bounding box center [589, 118] width 134 height 432
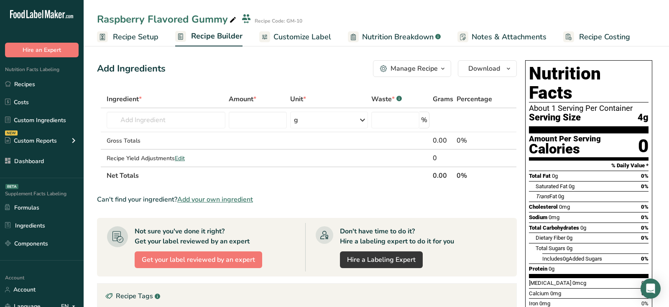
click at [272, 64] on div "Add Ingredients Manage Recipe Delete Recipe Duplicate Recipe Scale Recipe Save …" at bounding box center [307, 68] width 420 height 17
click at [158, 118] on input "text" at bounding box center [166, 120] width 119 height 17
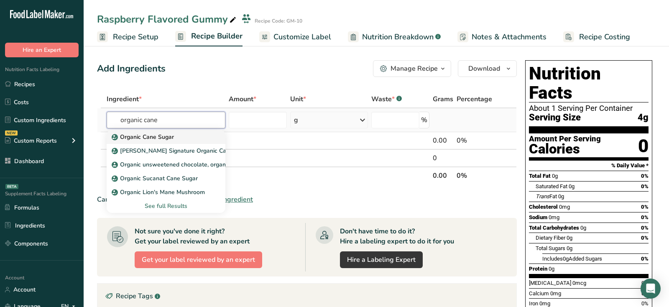
type input "organic cane"
click at [169, 138] on p "Organic Cane Sugar" at bounding box center [143, 137] width 61 height 9
type input "Organic Cane Sugar"
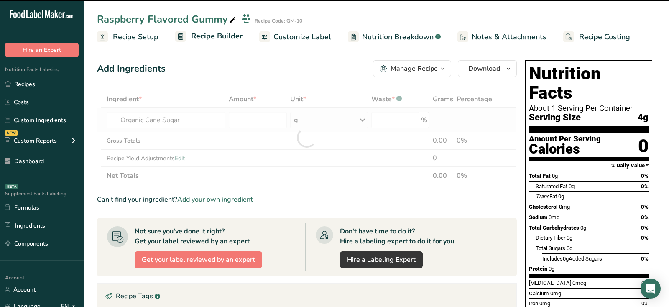
type input "0"
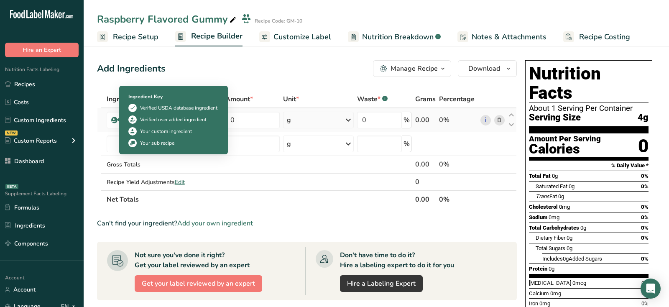
click at [140, 120] on div "Verified user added ingredient" at bounding box center [173, 120] width 66 height 8
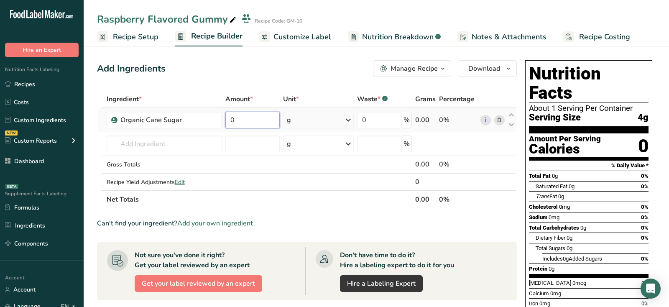
click at [267, 121] on input "0" at bounding box center [252, 120] width 54 height 17
type input "30"
click at [288, 77] on div "Add Ingredients Manage Recipe Delete Recipe Duplicate Recipe Scale Recipe Save …" at bounding box center [309, 285] width 425 height 456
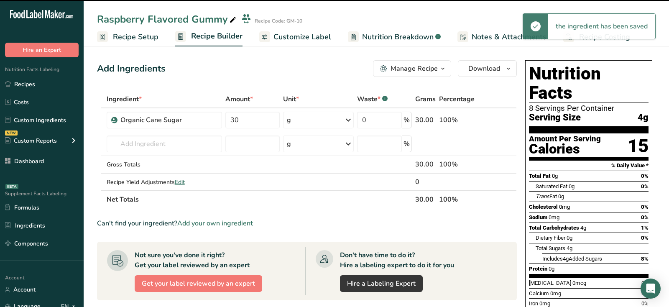
click at [295, 120] on div "g" at bounding box center [318, 120] width 71 height 17
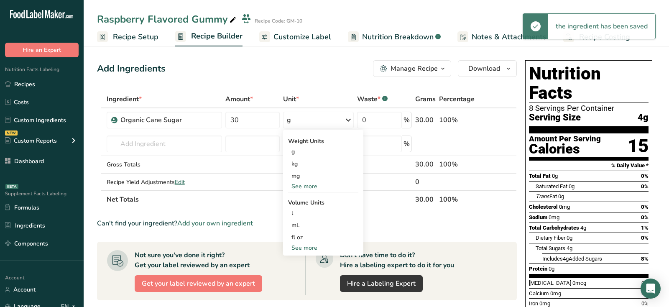
click at [294, 62] on div "Add Ingredients Manage Recipe Delete Recipe Duplicate Recipe Scale Recipe Save …" at bounding box center [307, 68] width 420 height 17
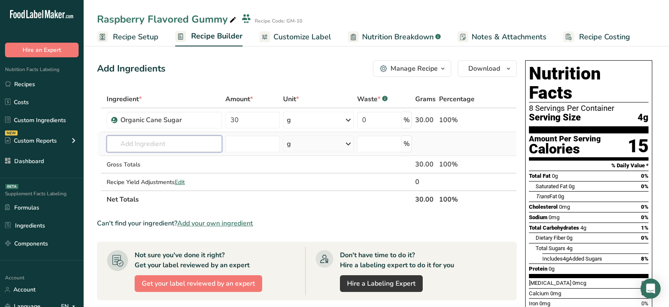
click at [184, 143] on input "text" at bounding box center [164, 143] width 115 height 17
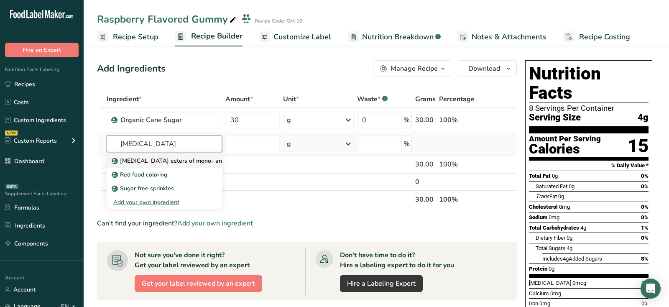
type input "[MEDICAL_DATA]"
click at [177, 160] on p "[MEDICAL_DATA] esters of mono- and diglycerides of fatty acids (E472c)" at bounding box center [215, 160] width 204 height 9
type input "[MEDICAL_DATA] esters of mono- and diglycerides of fatty acids (E472c)"
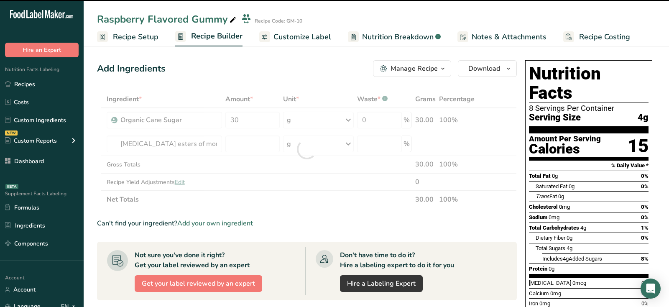
type input "0"
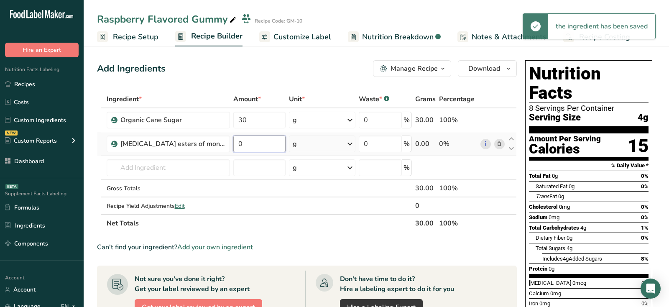
drag, startPoint x: 248, startPoint y: 144, endPoint x: 237, endPoint y: 144, distance: 10.9
click at [238, 144] on input "0" at bounding box center [259, 143] width 52 height 17
type input "1"
click at [203, 169] on div "Ingredient * Amount * Unit * Waste * .a-a{fill:#347362;}.b-a{fill:#fff;} Grams …" at bounding box center [307, 161] width 420 height 142
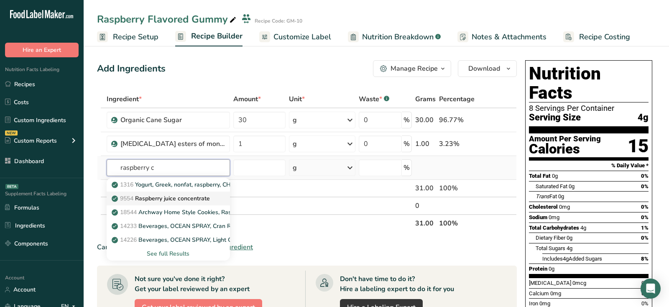
type input "raspberry c"
click at [175, 197] on p "9554 Raspberry juice concentrate" at bounding box center [161, 198] width 97 height 9
type input "Raspberry juice concentrate"
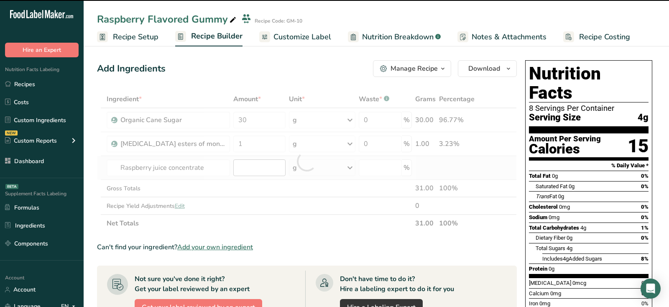
type input "0"
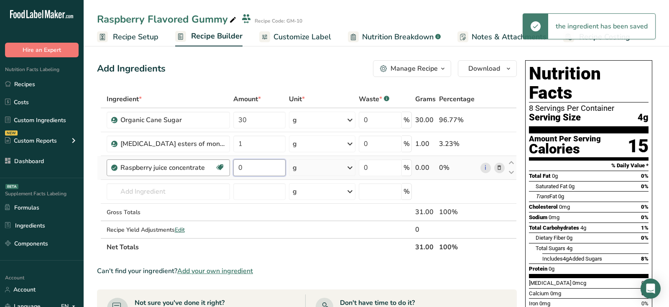
drag, startPoint x: 239, startPoint y: 168, endPoint x: 228, endPoint y: 168, distance: 11.3
click at [228, 168] on tr "Raspberry juice concentrate Source of Antioxidants Dairy free Gluten free Vegan…" at bounding box center [306, 168] width 419 height 24
type input "10"
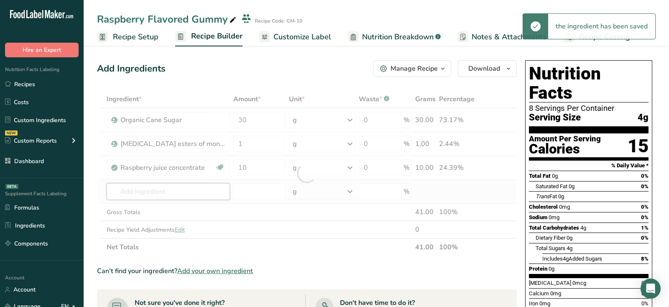
click at [199, 195] on div "Ingredient * Amount * Unit * Waste * .a-a{fill:#347362;}.b-a{fill:#fff;} Grams …" at bounding box center [307, 173] width 420 height 166
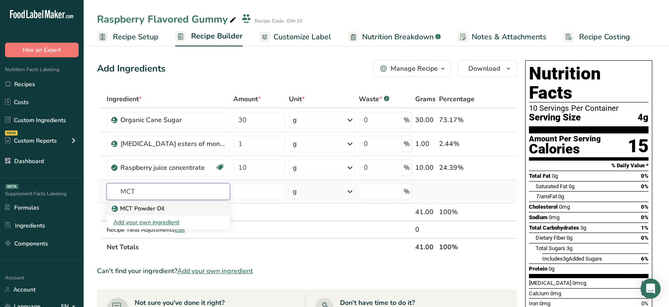
type input "MCT"
click at [156, 207] on p "MCT Powder Oil" at bounding box center [138, 208] width 51 height 9
type input "MCT Powder Oil"
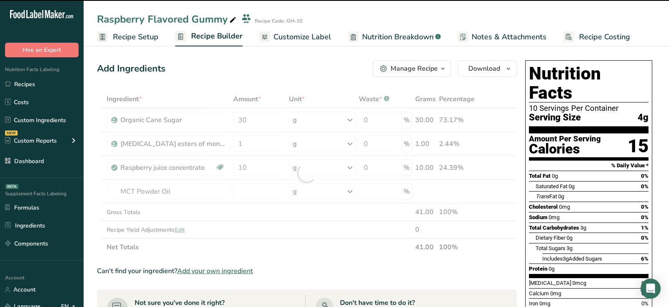
type input "0"
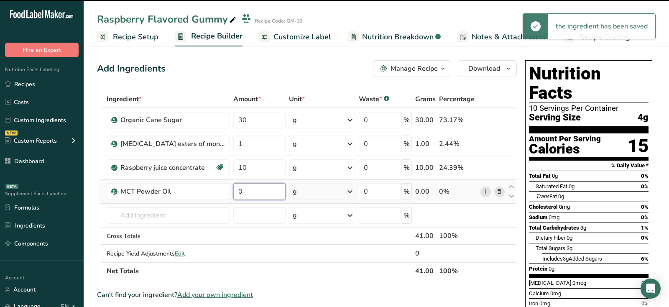
click at [267, 188] on input "0" at bounding box center [259, 191] width 52 height 17
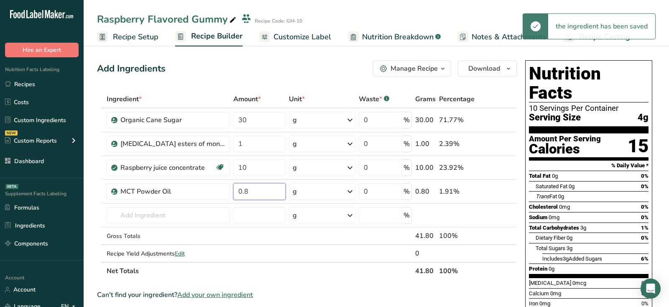
type input "0.8"
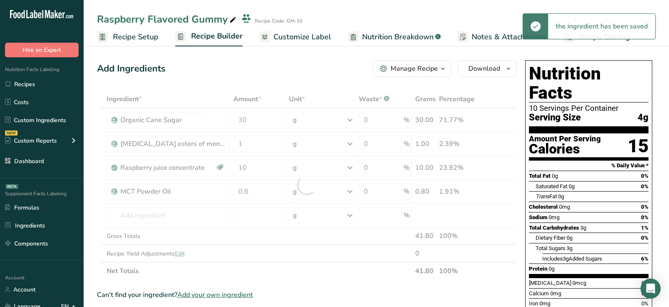
click at [589, 109] on section "Nutrition Facts 10 Servings Per Container Serving Size 4g" at bounding box center [589, 98] width 120 height 69
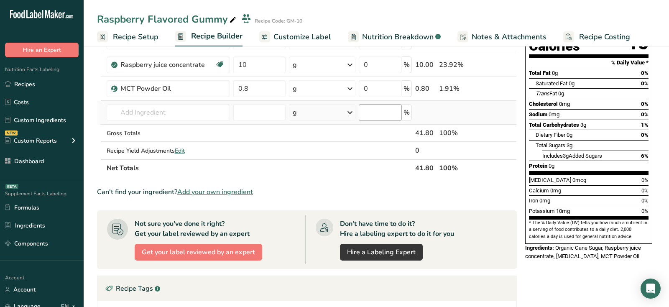
scroll to position [114, 0]
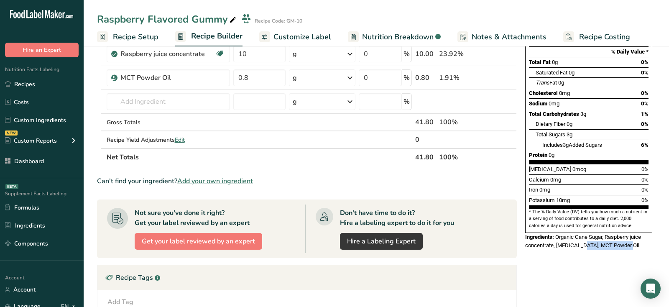
drag, startPoint x: 580, startPoint y: 226, endPoint x: 631, endPoint y: 232, distance: 51.4
click at [631, 232] on div "Nutrition Facts 10 Servings Per Container Serving Size 4g Amount Per Serving Ca…" at bounding box center [589, 97] width 134 height 309
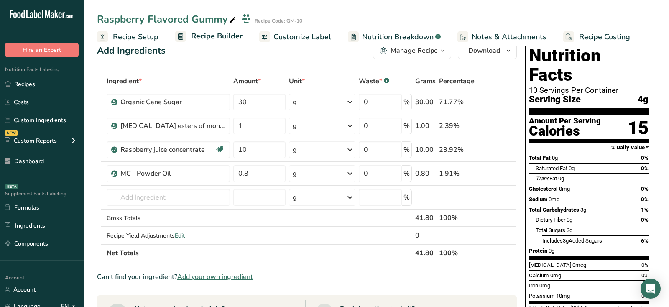
scroll to position [0, 0]
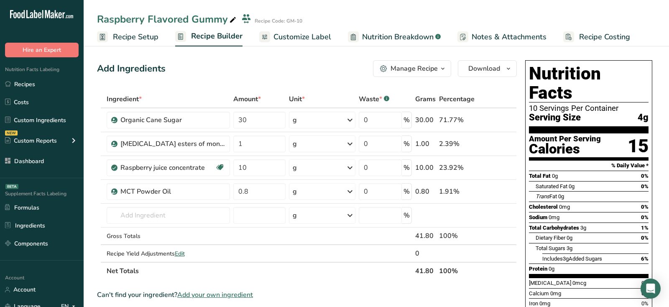
click at [214, 66] on div "Add Ingredients Manage Recipe Delete Recipe Duplicate Recipe Scale Recipe Save …" at bounding box center [307, 68] width 420 height 17
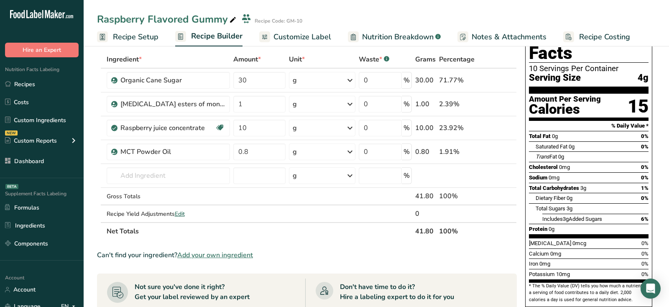
scroll to position [43, 0]
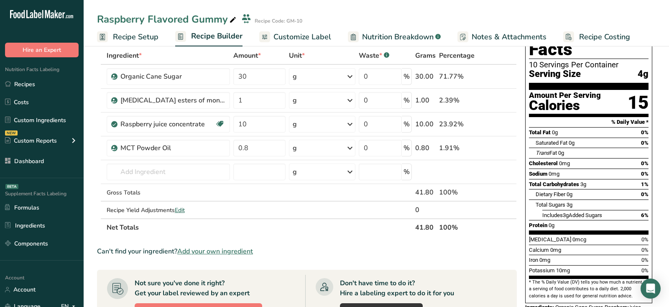
click at [124, 248] on div "Can't find your ingredient? Add your own ingredient" at bounding box center [307, 251] width 420 height 10
click at [301, 258] on section "Ingredient * Amount * Unit * Waste * .a-a{fill:#347362;}.b-a{fill:#fff;} Grams …" at bounding box center [307, 287] width 420 height 481
click at [232, 248] on span "Add your own ingredient" at bounding box center [215, 251] width 76 height 10
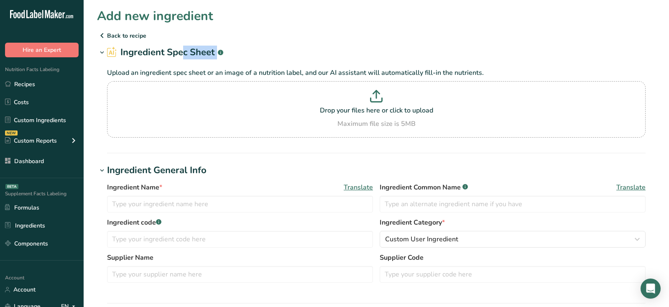
drag, startPoint x: 243, startPoint y: 47, endPoint x: 124, endPoint y: 54, distance: 118.9
click at [124, 54] on h1 "Ingredient Spec Sheet .a-a{fill:#347362;}.b-a{fill:#fff;}" at bounding box center [376, 53] width 559 height 14
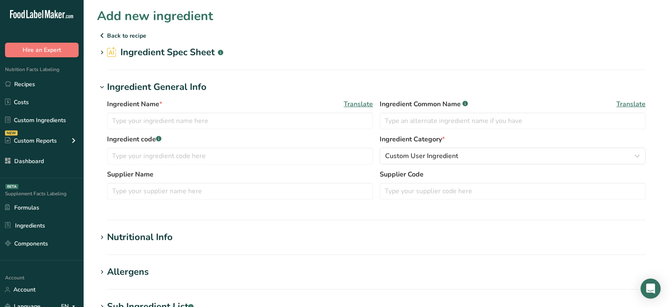
click at [182, 57] on h2 "Ingredient Spec Sheet .a-a{fill:#347362;}.b-a{fill:#fff;}" at bounding box center [165, 53] width 116 height 14
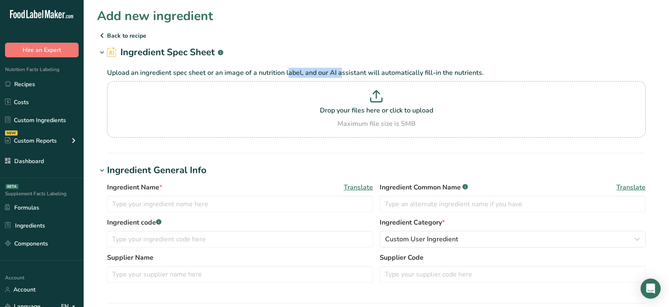
drag, startPoint x: 258, startPoint y: 72, endPoint x: 310, endPoint y: 71, distance: 52.3
click at [310, 71] on p "Upload an ingredient spec sheet or an image of a nutrition label, and our AI as…" at bounding box center [376, 73] width 539 height 10
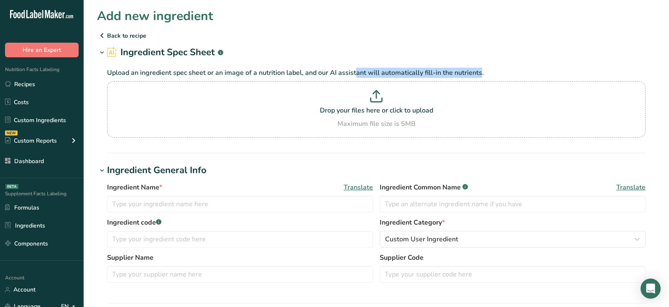
drag, startPoint x: 325, startPoint y: 73, endPoint x: 447, endPoint y: 74, distance: 122.1
click at [447, 74] on p "Upload an ingredient spec sheet or an image of a nutrition label, and our AI as…" at bounding box center [376, 73] width 539 height 10
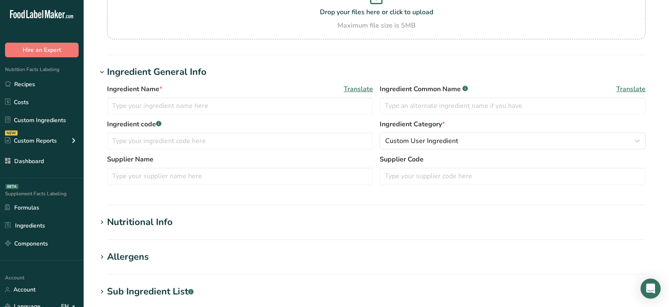
click at [158, 220] on div "Nutritional Info" at bounding box center [140, 222] width 66 height 14
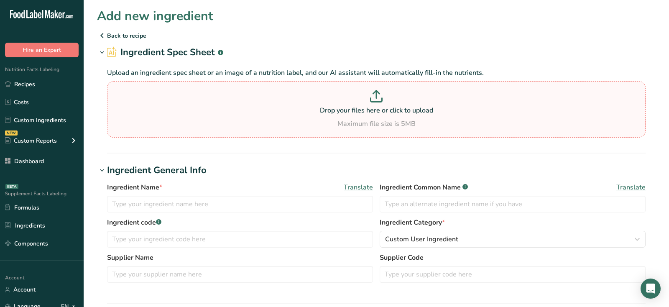
click at [414, 97] on p at bounding box center [376, 97] width 534 height 15
click at [414, 97] on input "Drop your files here or click to upload Maximum file size is 5MB" at bounding box center [376, 109] width 539 height 56
type input "C:\fakepath\Almond Paste NFP.png"
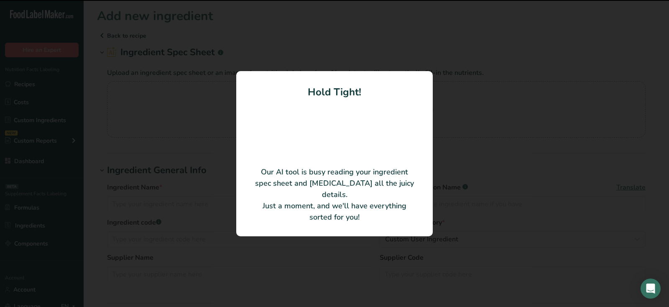
type input "almond paste"
type input "100"
type input "480"
type KJ "2008.32"
type Fat "31"
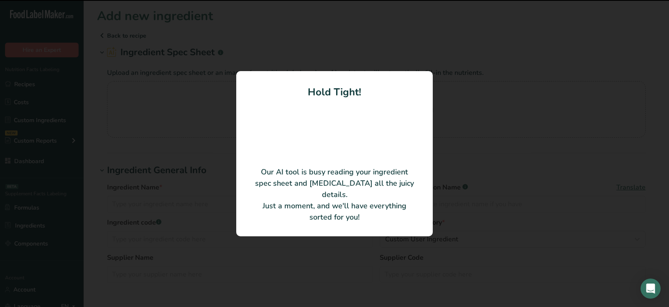
type Fat "2.5"
type Fat "0"
type input "0"
type input "34"
type Carbohydrates "46"
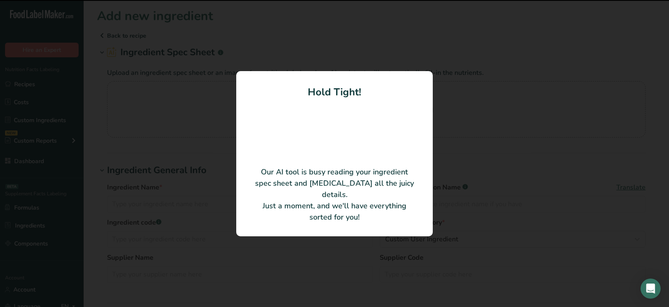
type Fiber "5"
type Sugars "38"
type Sugars "0"
type input "12"
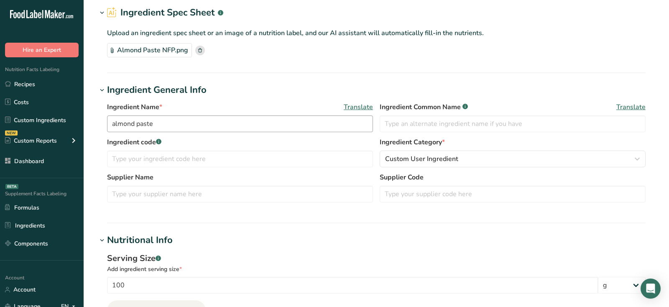
scroll to position [64, 0]
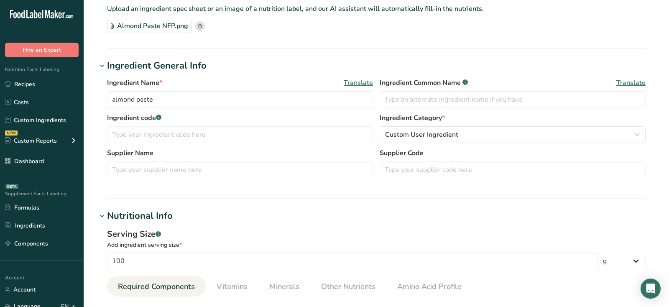
click at [354, 84] on span "Translate" at bounding box center [358, 83] width 29 height 10
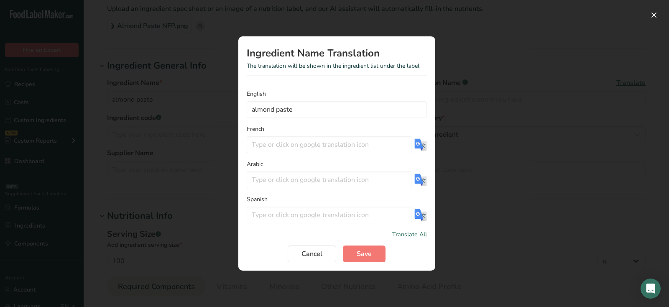
click at [420, 235] on span "Translate All" at bounding box center [409, 234] width 35 height 9
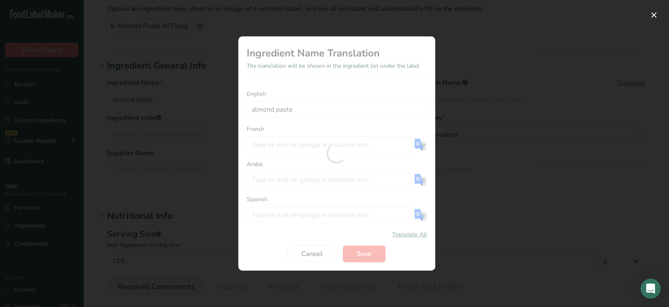
type input "[PERSON_NAME] d'amande"
type input "معجون اللوز"
type input "pasta [PERSON_NAME]"
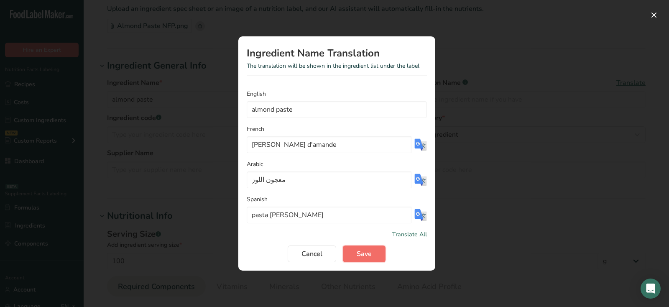
click at [368, 258] on span "Save" at bounding box center [364, 254] width 15 height 10
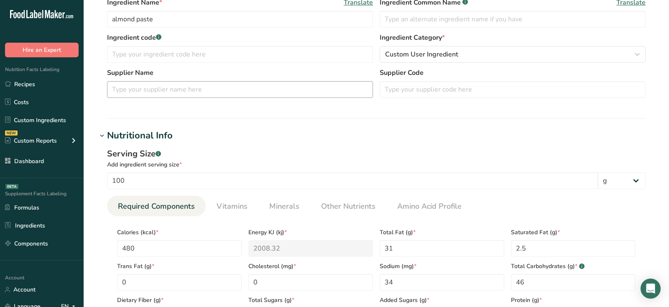
scroll to position [212, 0]
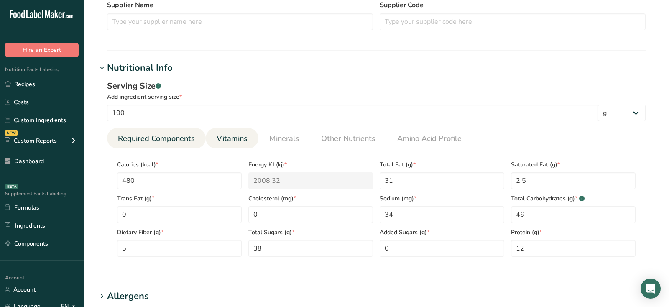
click at [231, 140] on span "Vitamins" at bounding box center [232, 138] width 31 height 11
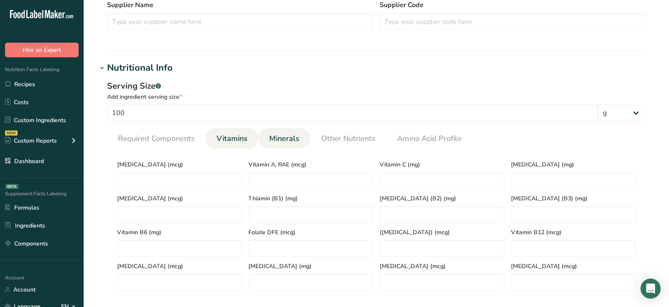
click at [294, 138] on span "Minerals" at bounding box center [284, 138] width 30 height 11
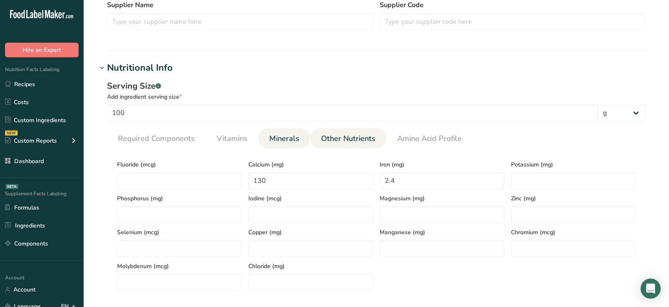
click at [345, 138] on span "Other Nutrients" at bounding box center [348, 138] width 54 height 11
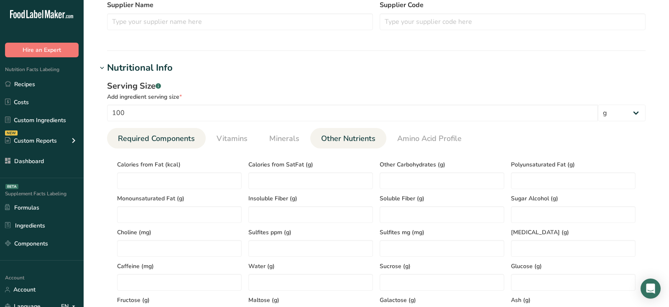
click at [182, 135] on span "Required Components" at bounding box center [156, 138] width 77 height 11
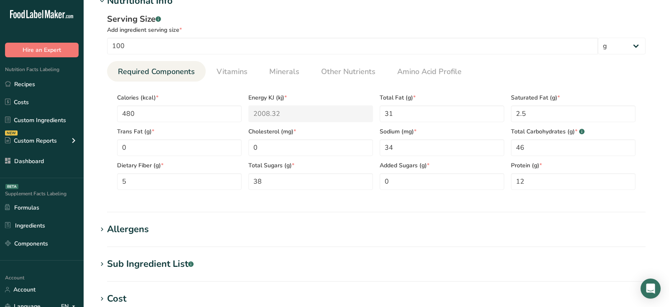
click at [135, 227] on div "Allergens" at bounding box center [128, 229] width 42 height 14
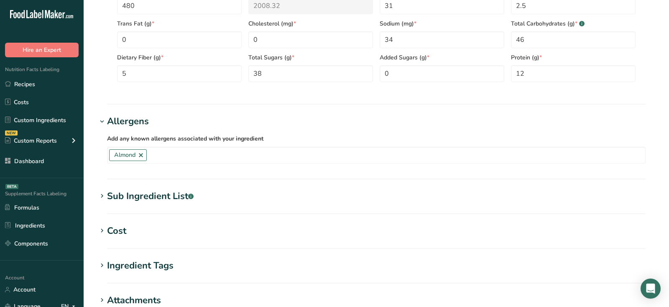
scroll to position [398, 0]
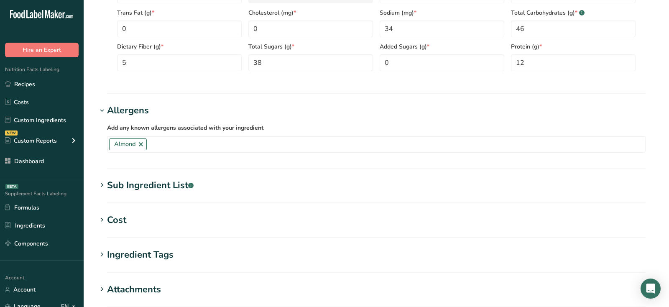
click at [143, 205] on section "Add new ingredient Back to recipe Ingredient Spec Sheet .a-a{fill:#347362;}.b-a…" at bounding box center [376, 9] width 585 height 814
click at [138, 187] on div "Sub Ingredient List .a-a{fill:#347362;}.b-a{fill:#fff;}" at bounding box center [150, 186] width 87 height 14
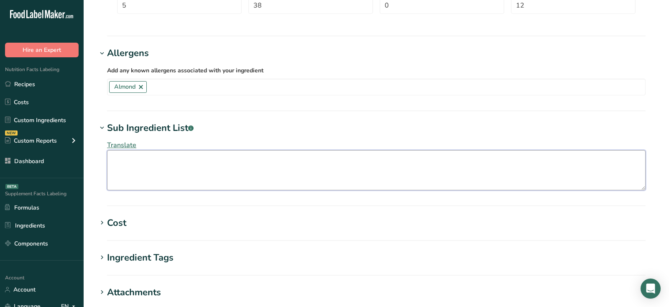
click at [138, 167] on textarea at bounding box center [376, 170] width 539 height 40
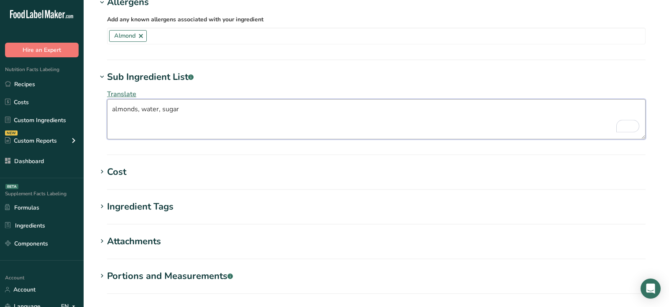
type textarea "almonds, water, sugar"
click at [118, 169] on div "Cost" at bounding box center [116, 172] width 19 height 14
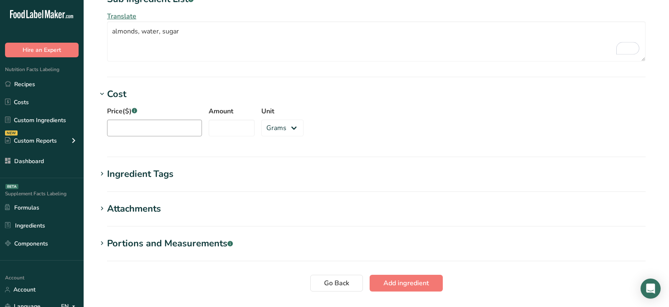
scroll to position [599, 0]
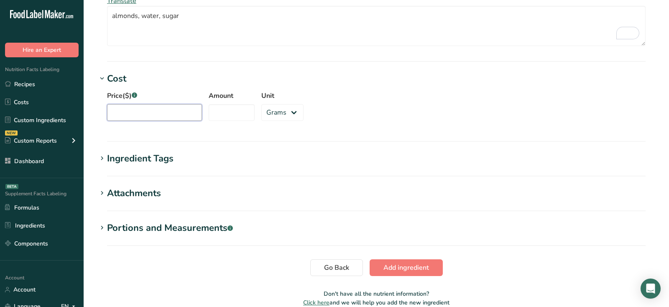
click at [150, 118] on input "Price($) .a-a{fill:#347362;}.b-a{fill:#fff;}" at bounding box center [154, 112] width 95 height 17
type input "10"
click at [216, 118] on input "Amount" at bounding box center [232, 112] width 46 height 17
type input "2"
click at [264, 115] on select "Grams kg mg mcg lb oz" at bounding box center [282, 112] width 42 height 17
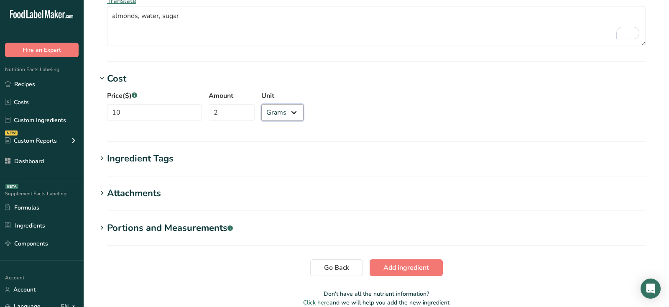
select select "1"
click at [261, 104] on select "Grams kg mg mcg lb oz" at bounding box center [282, 112] width 42 height 17
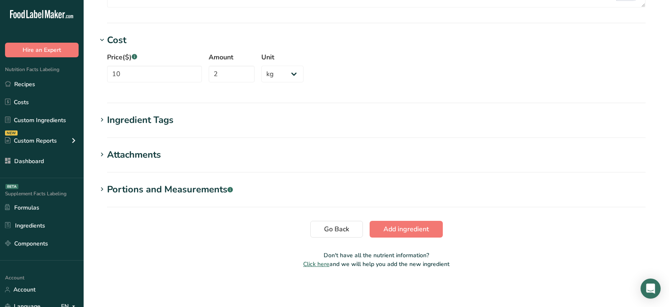
click at [139, 118] on div "Ingredient Tags" at bounding box center [140, 120] width 66 height 14
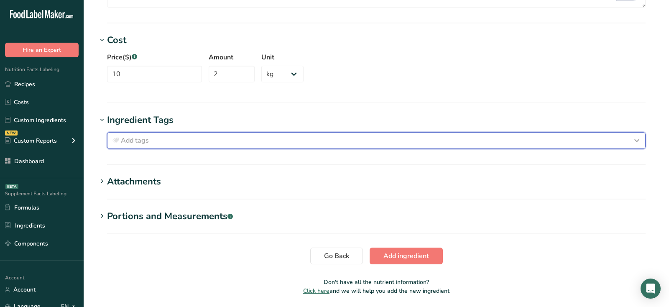
click at [175, 136] on div "Add tags" at bounding box center [376, 140] width 531 height 10
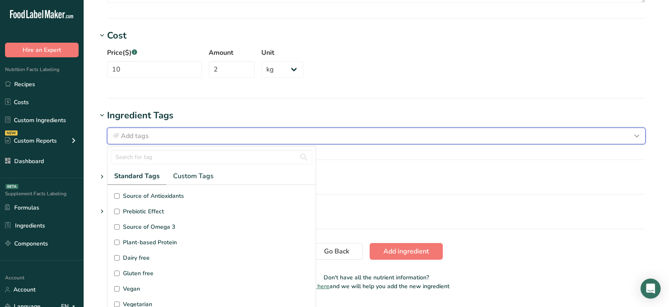
scroll to position [664, 0]
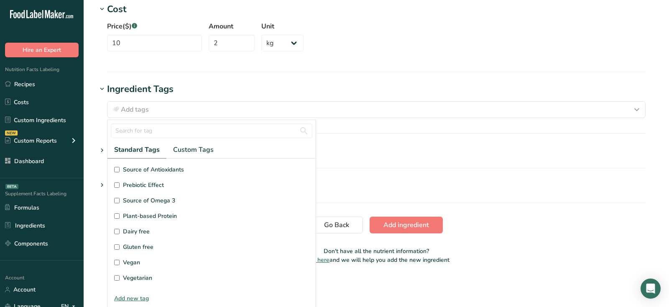
click at [128, 258] on span "Vegan" at bounding box center [131, 262] width 17 height 9
click at [120, 260] on input "Vegan" at bounding box center [116, 262] width 5 height 5
checkbox input "true"
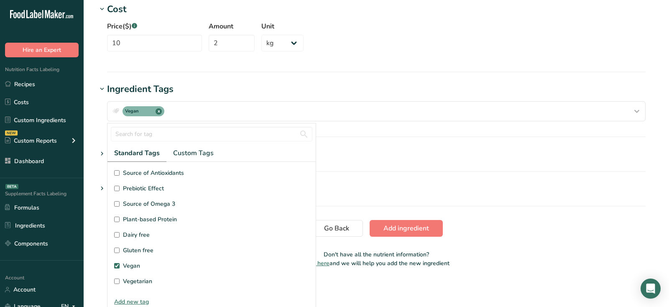
click at [128, 282] on span "Vegetarian" at bounding box center [137, 281] width 29 height 9
click at [120, 282] on input "Vegetarian" at bounding box center [116, 281] width 5 height 5
checkbox input "true"
click at [435, 133] on section "Ingredient Tags Vegan x Vegetarian x Standard Tags Custom Tags Source of Antiox…" at bounding box center [376, 109] width 559 height 55
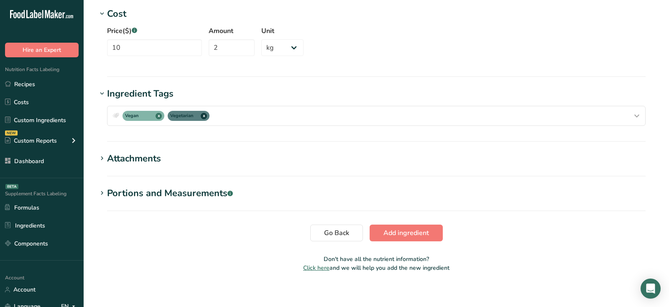
scroll to position [0, 0]
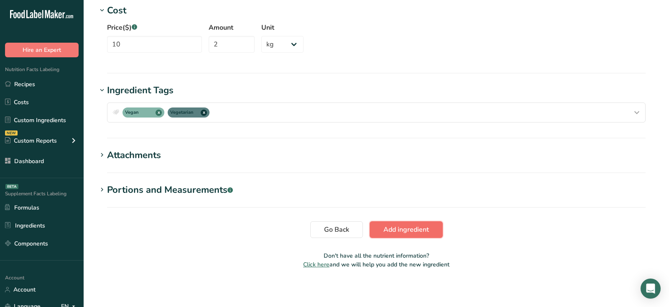
click at [417, 233] on button "Add ingredient" at bounding box center [406, 229] width 73 height 17
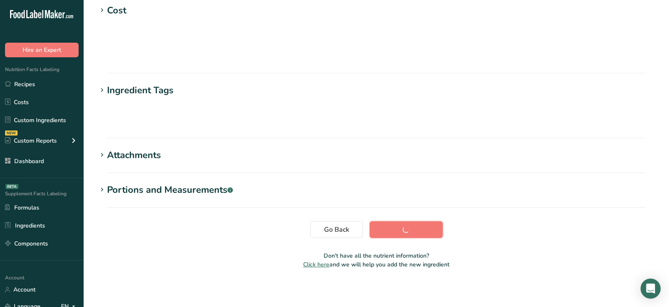
scroll to position [142, 0]
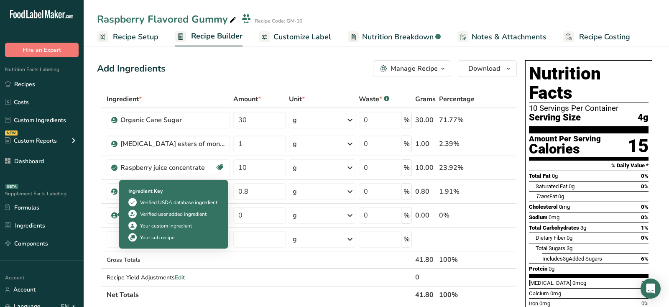
drag, startPoint x: 140, startPoint y: 222, endPoint x: 199, endPoint y: 224, distance: 59.4
click at [199, 224] on div "Your custom ingredient" at bounding box center [173, 226] width 90 height 8
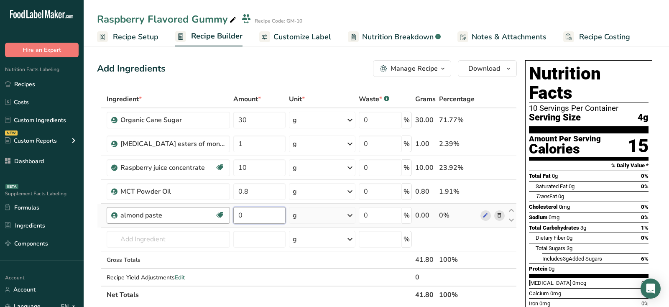
drag, startPoint x: 264, startPoint y: 211, endPoint x: 209, endPoint y: 211, distance: 55.2
click at [209, 211] on tr "almond paste Vegan Vegetarian 0 g Weight Units g kg mg See more Volume Units l …" at bounding box center [306, 216] width 419 height 24
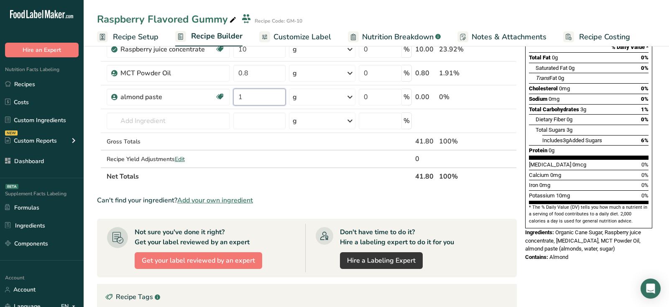
scroll to position [122, 0]
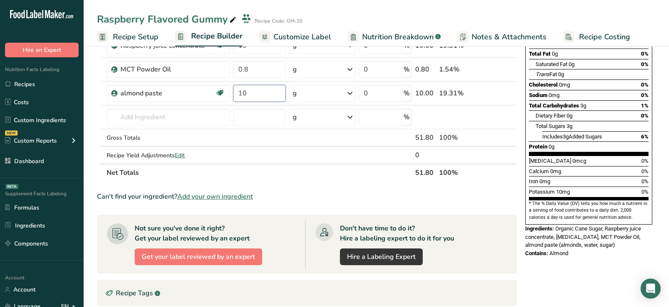
type input "10"
click at [619, 176] on div "Iron 0mg 0%" at bounding box center [589, 181] width 120 height 10
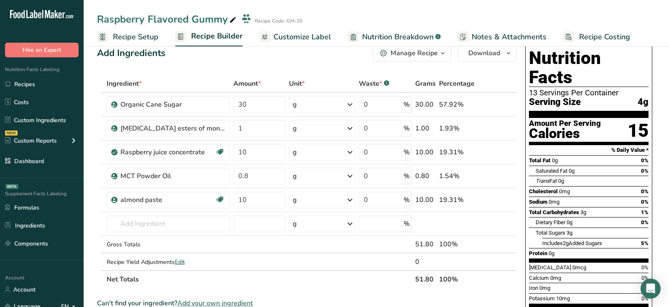
scroll to position [0, 0]
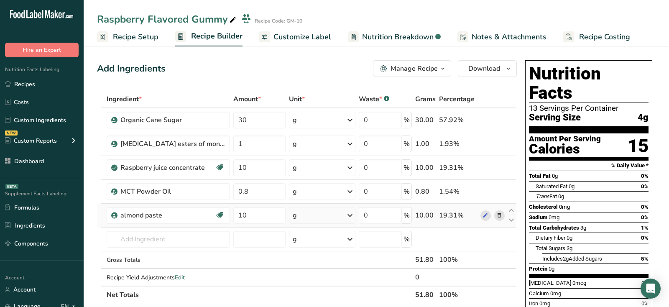
click at [501, 217] on icon at bounding box center [499, 215] width 6 height 9
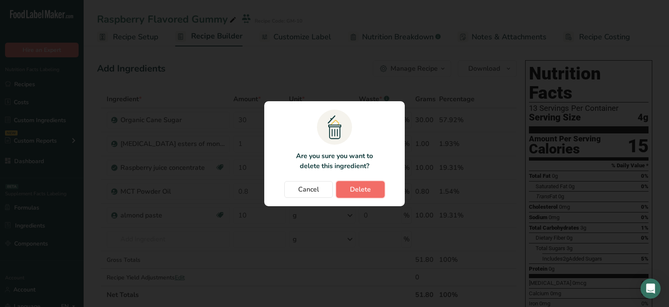
click at [370, 191] on span "Delete" at bounding box center [360, 189] width 21 height 10
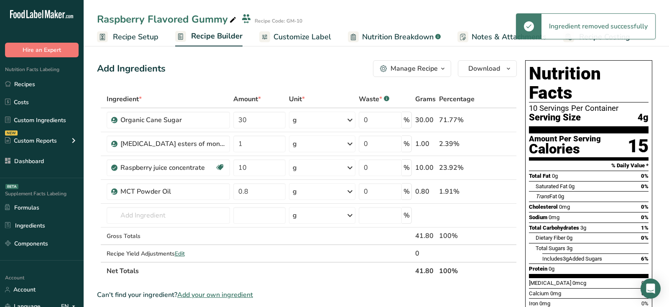
click at [570, 171] on div "Total Fat 0g 0%" at bounding box center [589, 176] width 120 height 10
click at [305, 69] on div "Add Ingredients Manage Recipe Delete Recipe Duplicate Recipe Scale Recipe Save …" at bounding box center [307, 68] width 420 height 17
click at [300, 63] on div "Add Ingredients Manage Recipe Delete Recipe Duplicate Recipe Scale Recipe Save …" at bounding box center [307, 68] width 420 height 17
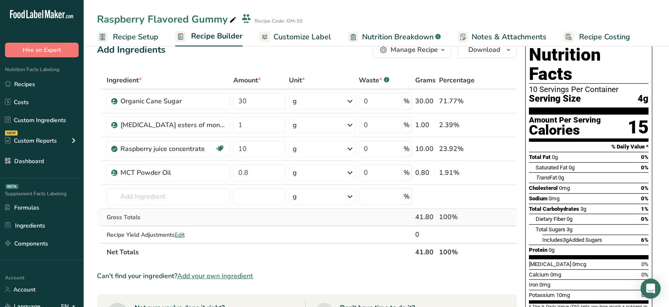
scroll to position [21, 0]
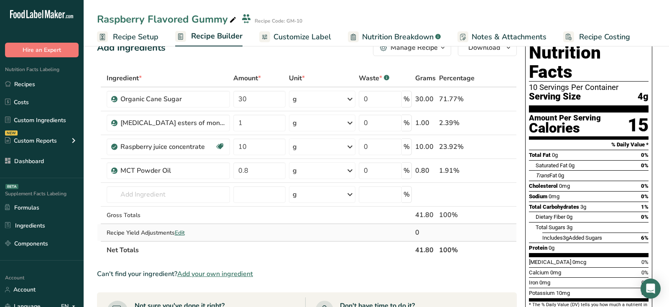
click at [176, 225] on td "Recipe Yield Adjustments Edit" at bounding box center [168, 232] width 127 height 17
click at [180, 233] on span "Edit" at bounding box center [180, 233] width 10 height 8
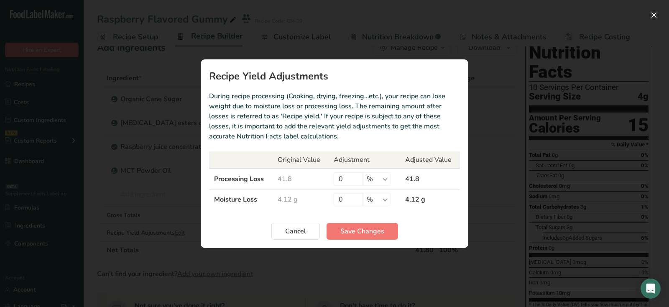
drag, startPoint x: 227, startPoint y: 182, endPoint x: 415, endPoint y: 175, distance: 188.8
click at [415, 175] on tr "Processing Loss 41.8 0 % g kg mg mcg lb oz 41.8" at bounding box center [334, 179] width 251 height 21
drag, startPoint x: 228, startPoint y: 200, endPoint x: 265, endPoint y: 200, distance: 36.8
click at [265, 200] on td "Moisture Loss" at bounding box center [241, 199] width 64 height 20
click at [374, 177] on select "% g kg mg mcg lb oz" at bounding box center [377, 178] width 28 height 13
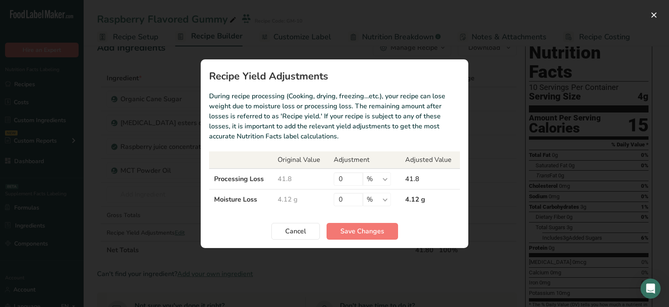
click at [541, 194] on div "Recipe yield modal" at bounding box center [334, 153] width 669 height 307
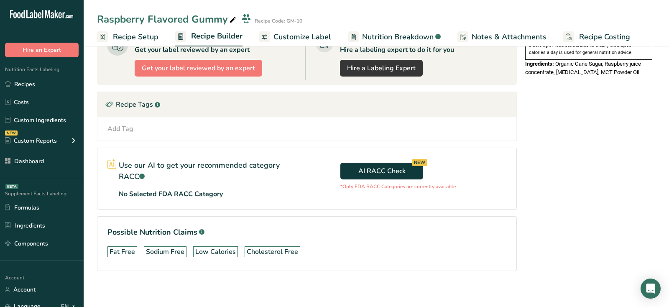
scroll to position [0, 0]
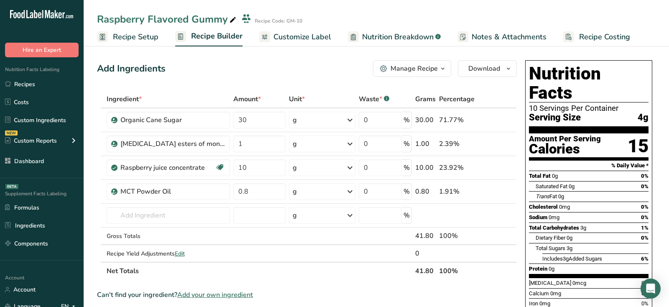
click at [394, 73] on div "Manage Recipe" at bounding box center [414, 69] width 47 height 10
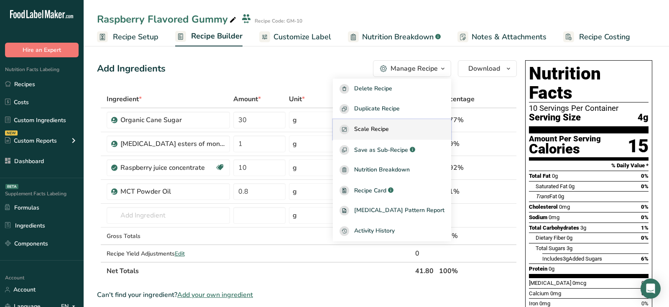
click at [386, 130] on span "Scale Recipe" at bounding box center [371, 130] width 35 height 10
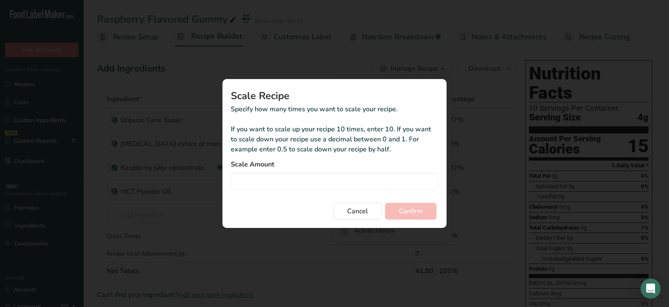
click at [487, 87] on div "Duplicate recipe modal" at bounding box center [334, 153] width 669 height 307
click at [307, 186] on input "Duplicate recipe modal" at bounding box center [334, 181] width 207 height 17
click at [358, 213] on span "Cancel" at bounding box center [357, 211] width 21 height 10
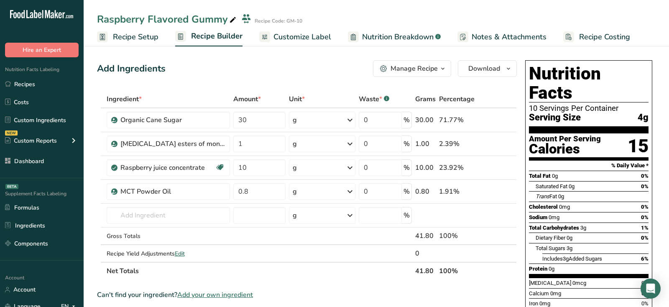
click at [405, 70] on div "Manage Recipe" at bounding box center [414, 69] width 47 height 10
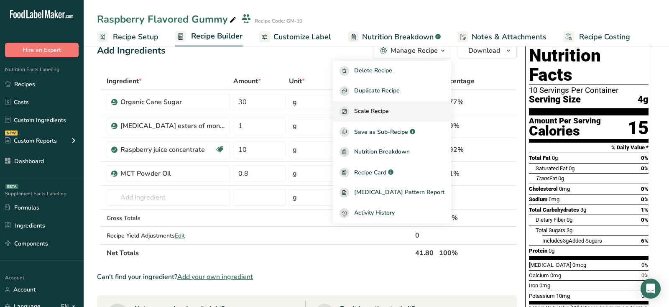
scroll to position [20, 0]
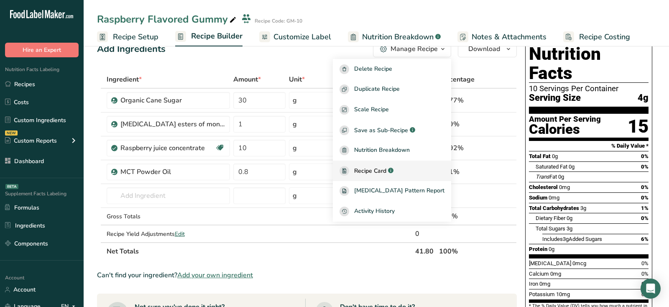
click at [394, 166] on div ".a-a{fill:#347362;}.b-a{fill:#fff;}" at bounding box center [389, 171] width 7 height 10
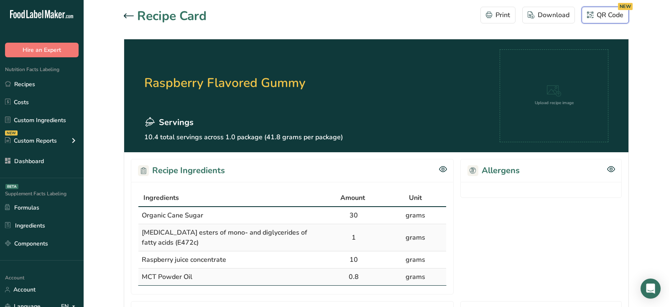
click at [600, 17] on div "QR Code NEW" at bounding box center [605, 15] width 36 height 10
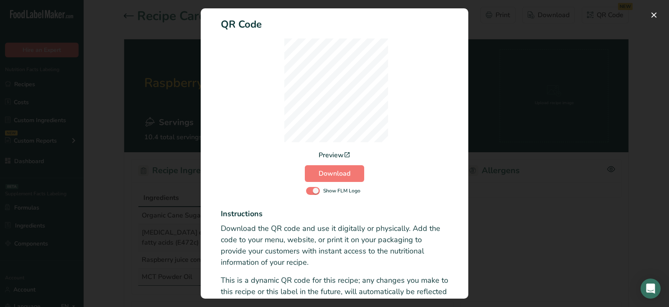
click at [500, 35] on div "Activity Log Modal" at bounding box center [334, 153] width 669 height 307
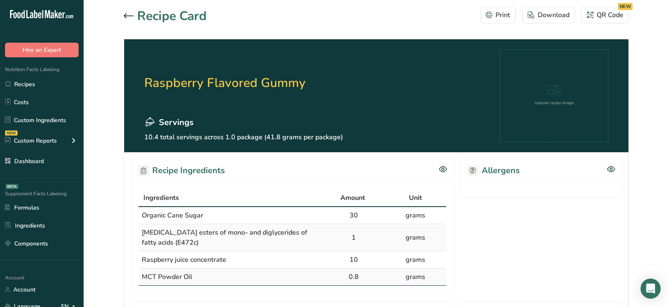
click at [133, 16] on div at bounding box center [130, 16] width 13 height 10
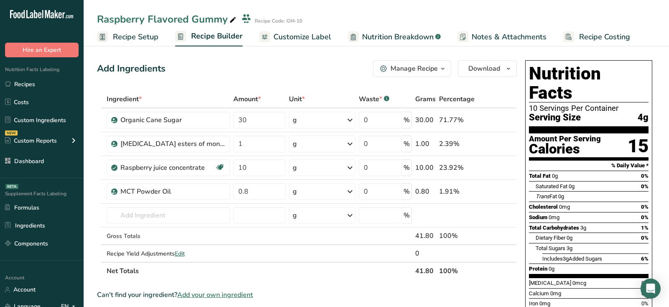
click at [394, 68] on div "Manage Recipe" at bounding box center [414, 69] width 47 height 10
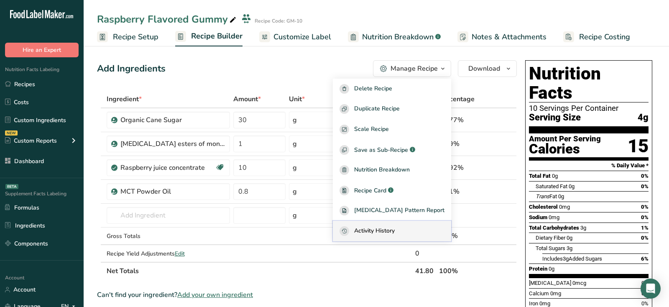
click at [370, 233] on span "Activity History" at bounding box center [374, 231] width 41 height 10
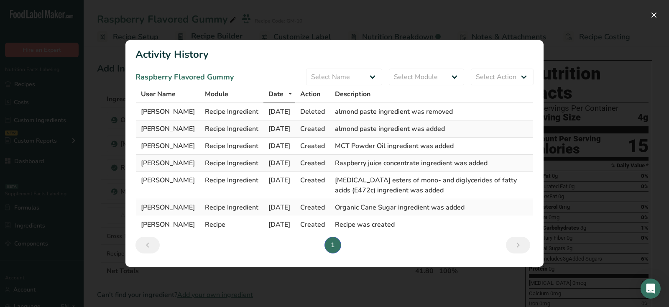
drag, startPoint x: 136, startPoint y: 55, endPoint x: 245, endPoint y: 61, distance: 109.3
click at [245, 61] on h1 "Activity History" at bounding box center [334, 54] width 398 height 15
click at [560, 86] on div "Activity Log Modal" at bounding box center [334, 153] width 669 height 307
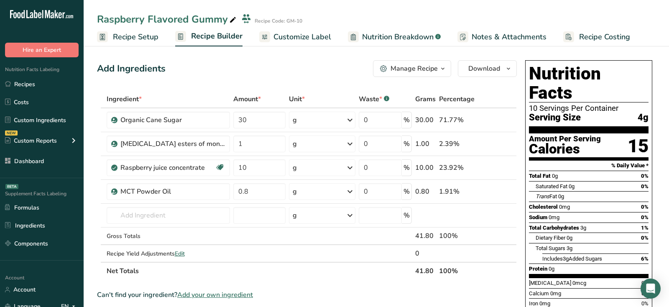
click at [411, 74] on button "Manage Recipe" at bounding box center [412, 68] width 78 height 17
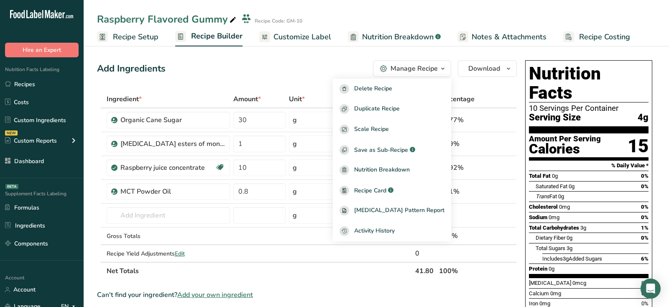
click at [309, 69] on div "Add Ingredients Manage Recipe Delete Recipe Duplicate Recipe Scale Recipe Save …" at bounding box center [307, 68] width 420 height 17
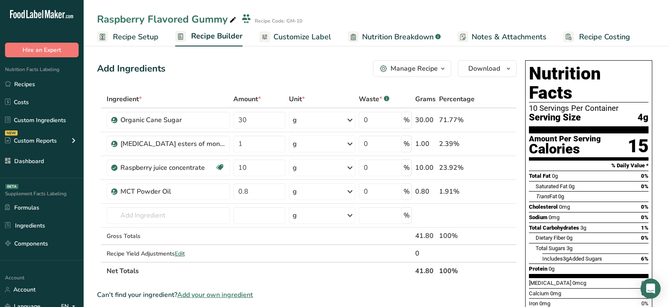
click at [299, 41] on span "Customize Label" at bounding box center [303, 36] width 58 height 11
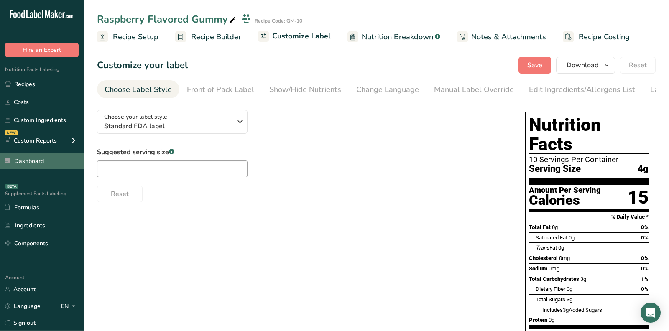
click at [24, 164] on link "Dashboard" at bounding box center [42, 161] width 84 height 16
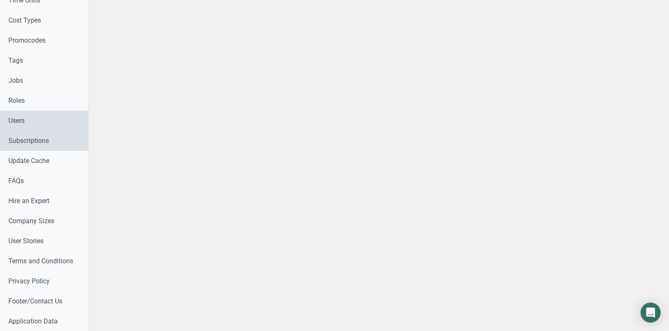
click at [20, 120] on link "Users" at bounding box center [44, 121] width 88 height 20
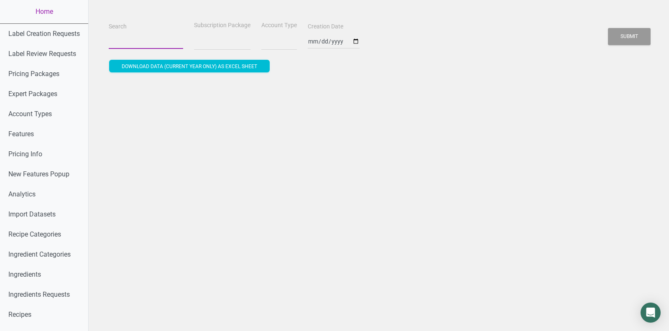
click at [124, 47] on input "Search" at bounding box center [146, 41] width 74 height 15
paste input "[PERSON_NAME][EMAIL_ADDRESS][DOMAIN_NAME]"
type input "[PERSON_NAME][EMAIL_ADDRESS][DOMAIN_NAME]"
select select
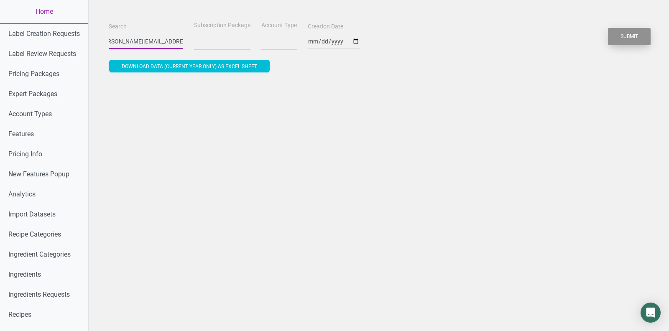
select select
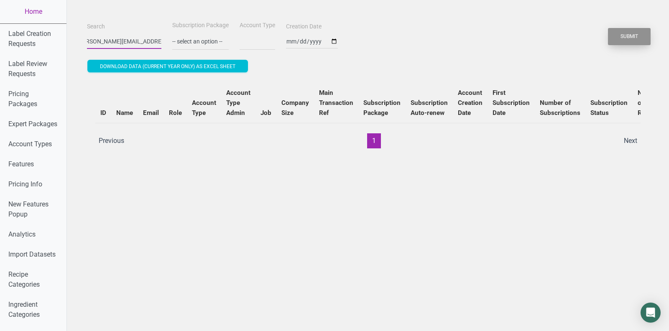
type input "[PERSON_NAME][EMAIL_ADDRESS][DOMAIN_NAME]"
click at [641, 34] on button "Submit" at bounding box center [629, 36] width 43 height 17
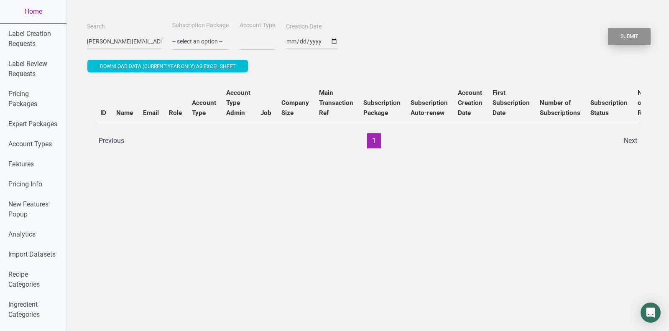
click at [641, 34] on button "Submit" at bounding box center [629, 36] width 43 height 17
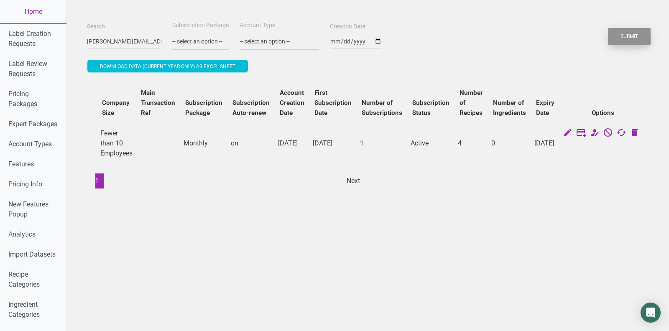
scroll to position [0, 279]
click at [619, 133] on icon at bounding box center [620, 134] width 10 height 12
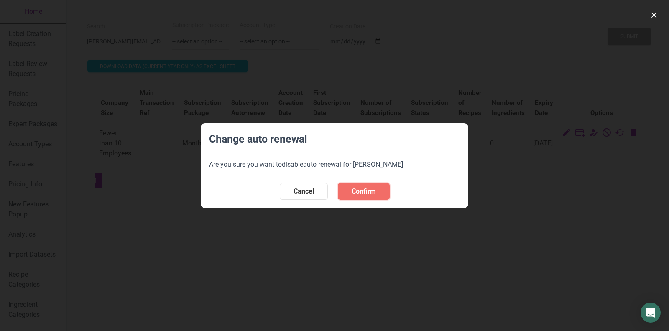
click at [365, 189] on span "Confirm" at bounding box center [364, 192] width 24 height 10
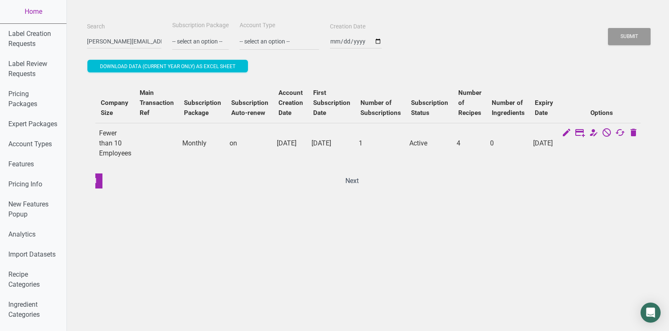
scroll to position [0, 0]
